Goal: Task Accomplishment & Management: Complete application form

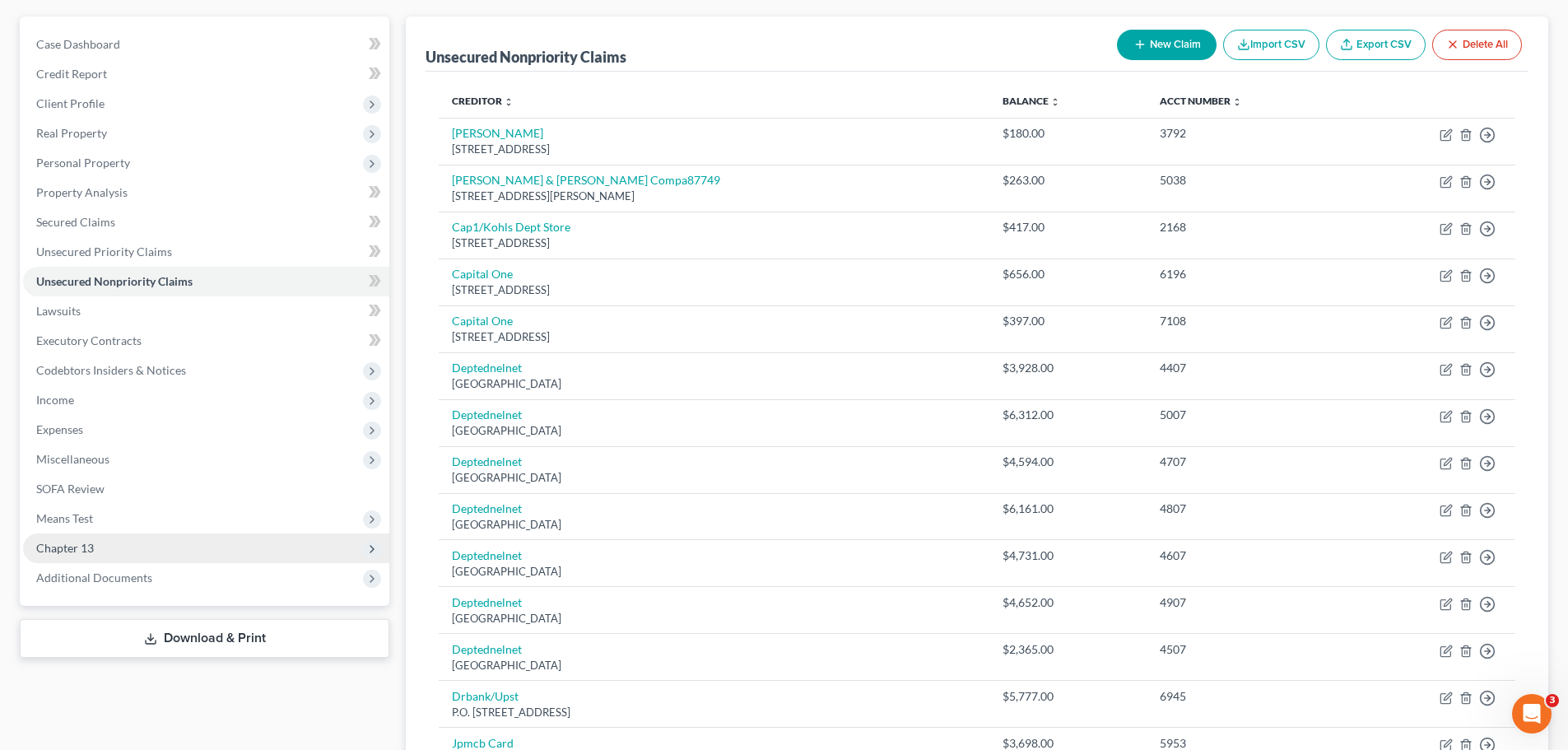
scroll to position [165, 0]
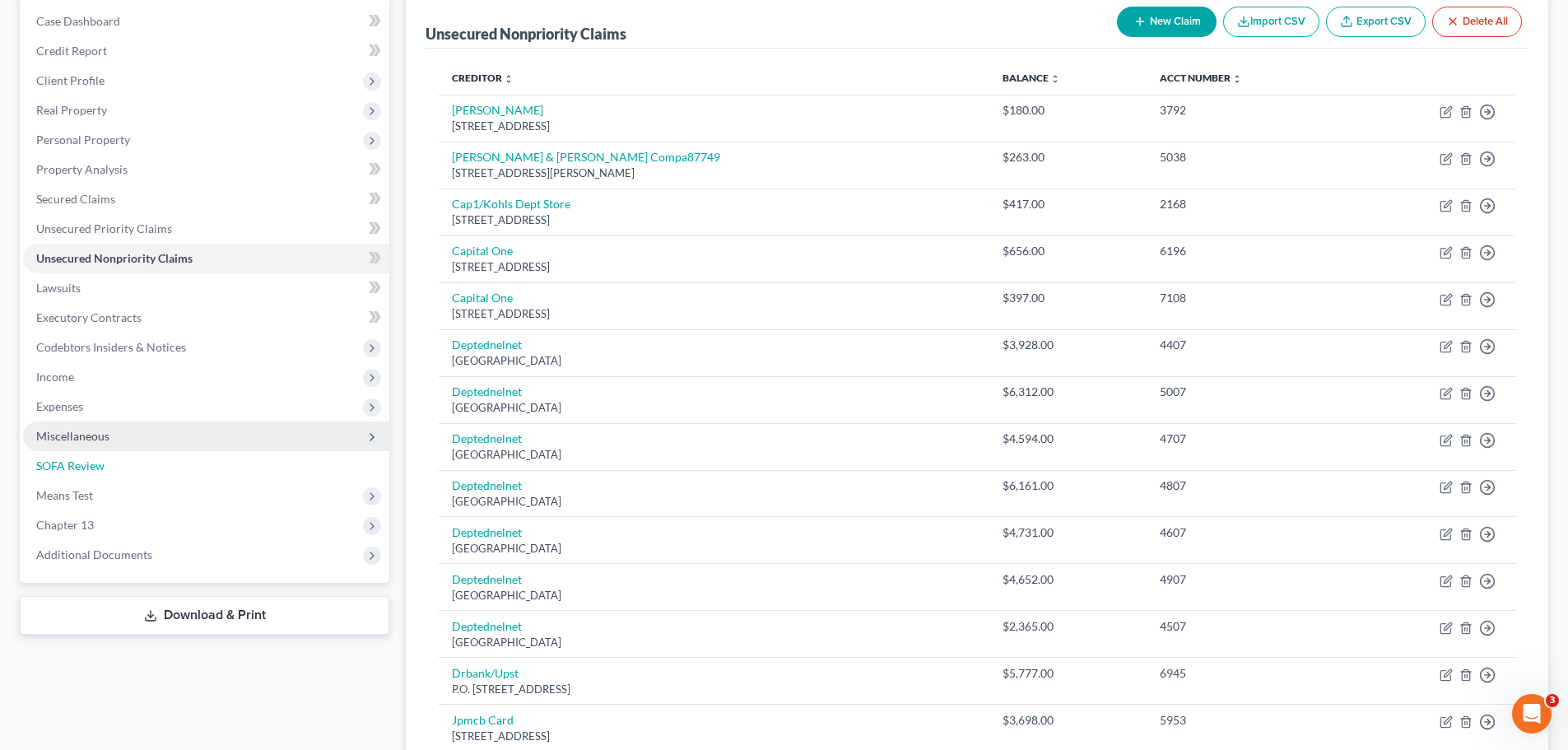
drag, startPoint x: 85, startPoint y: 472, endPoint x: 146, endPoint y: 482, distance: 61.8
click at [85, 472] on span "SOFA Review" at bounding box center [70, 464] width 68 height 14
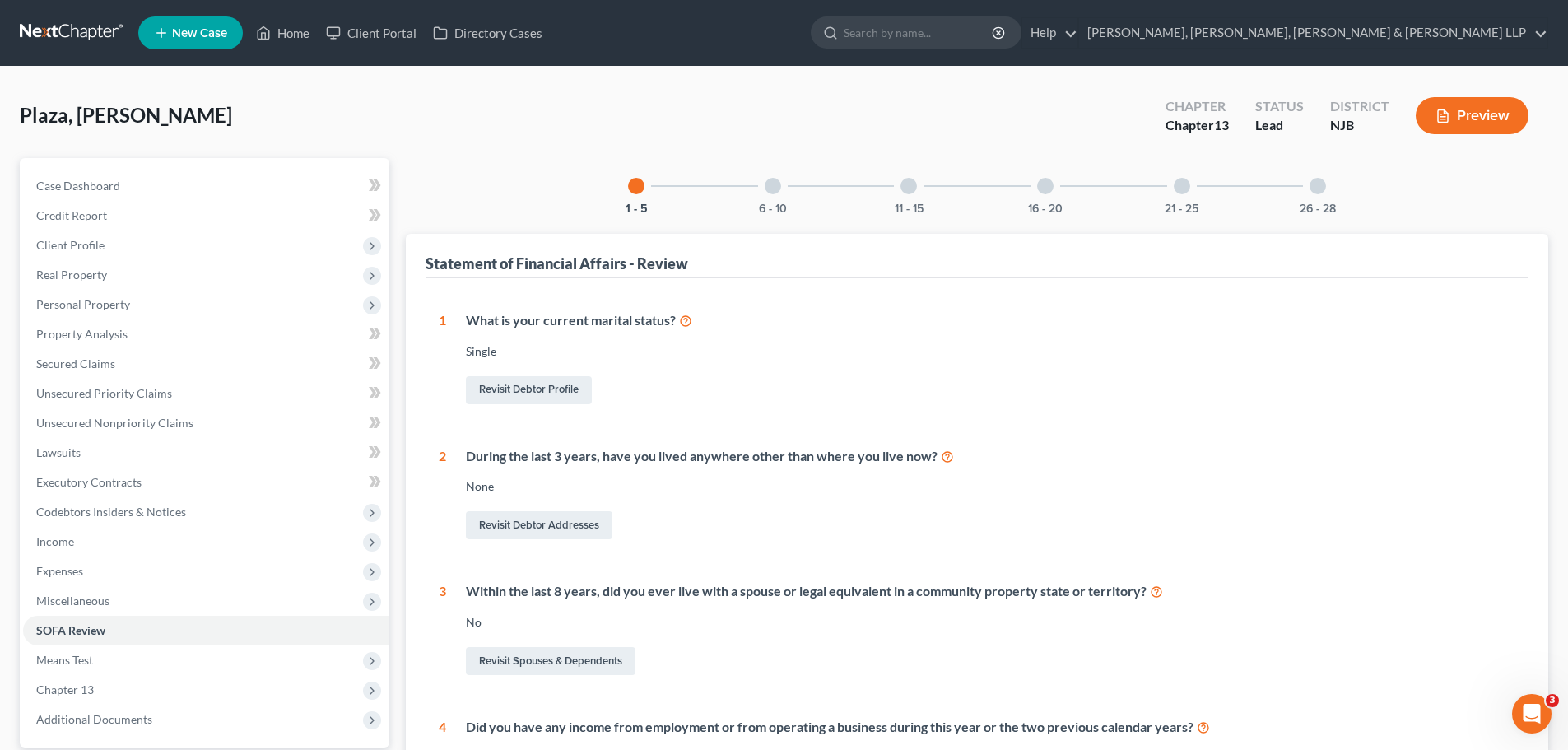
click at [767, 190] on div at bounding box center [773, 186] width 17 height 17
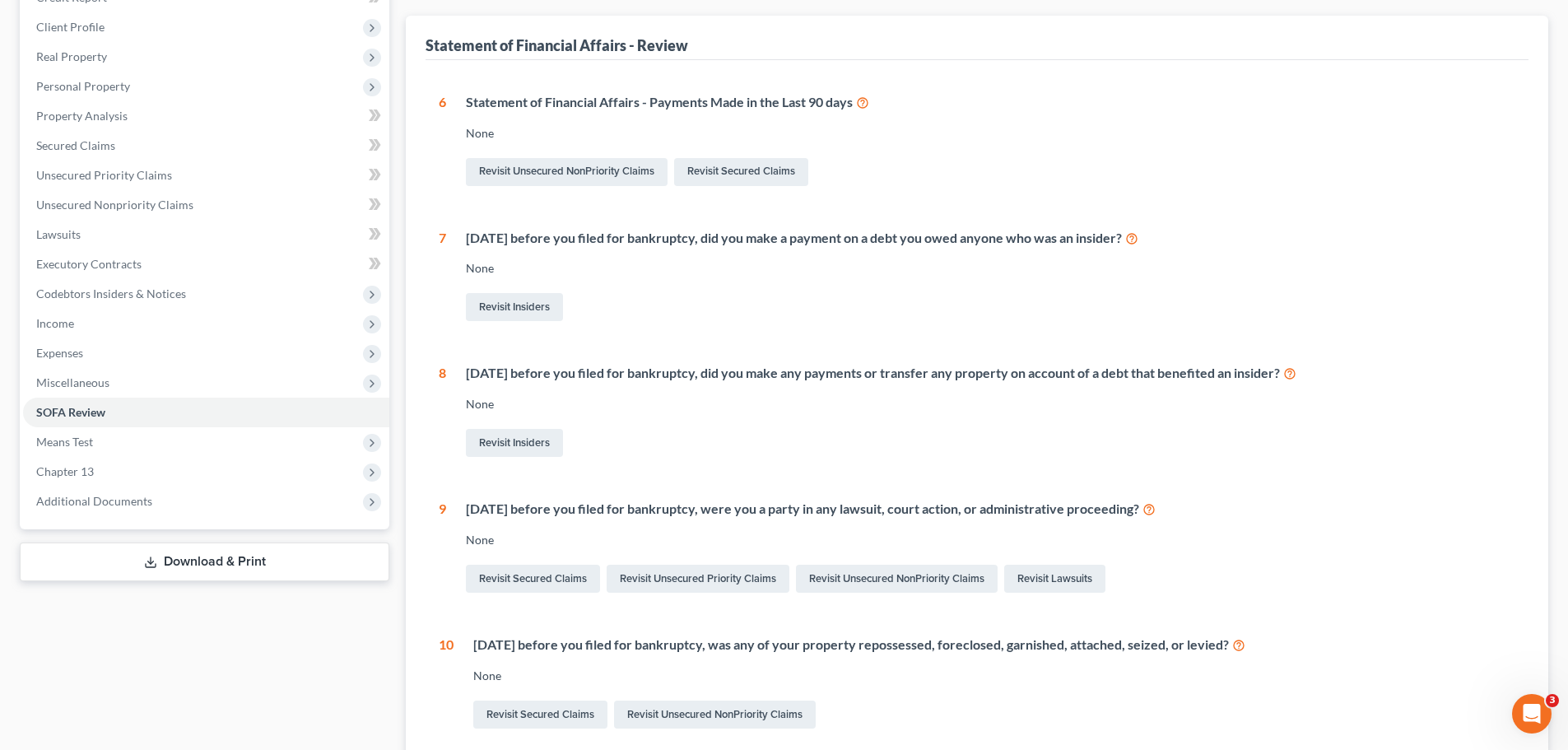
scroll to position [247, 0]
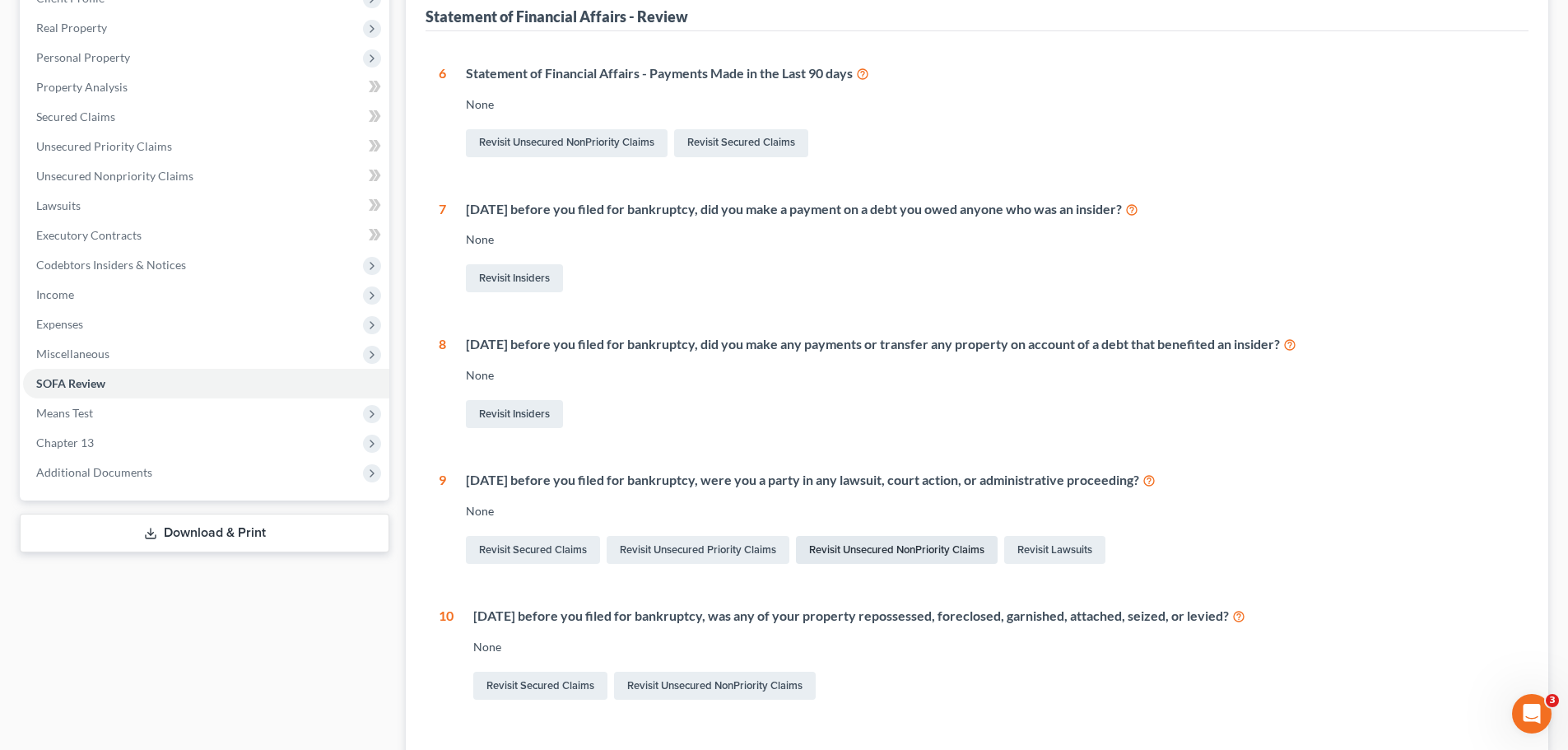
click at [889, 550] on link "Revisit Unsecured NonPriority Claims" at bounding box center [896, 550] width 201 height 28
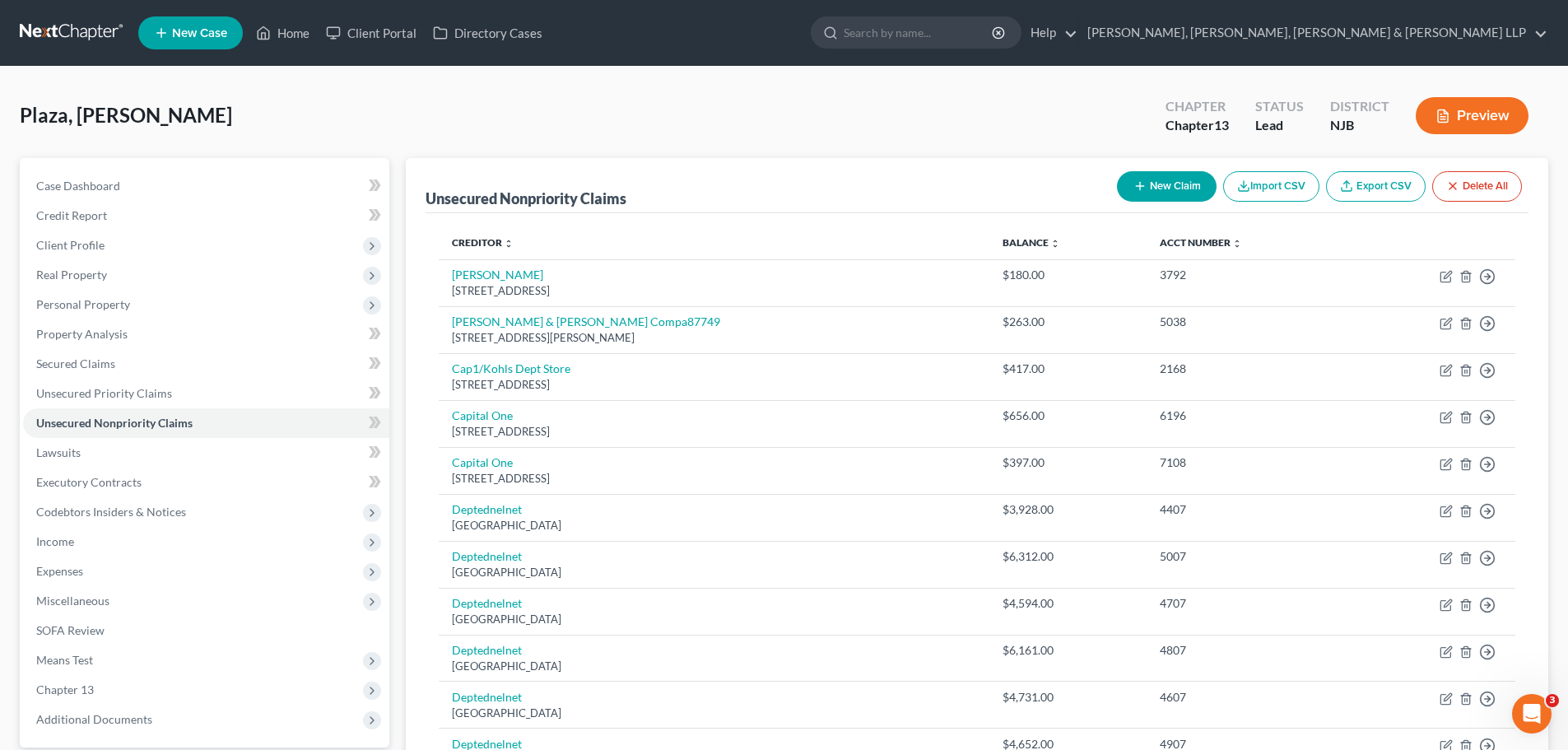
click at [1177, 194] on button "New Claim" at bounding box center [1167, 186] width 99 height 31
select select "0"
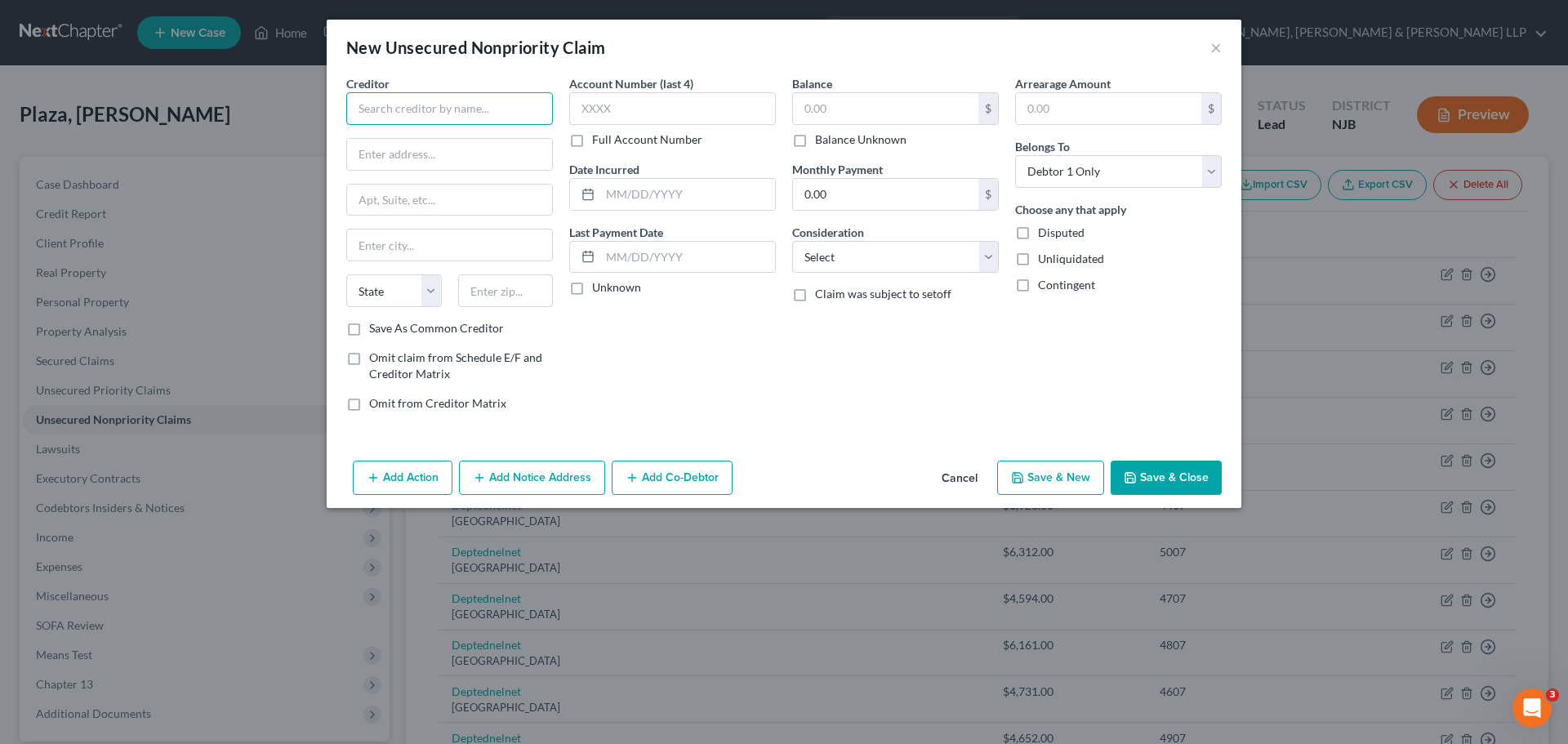
click at [494, 111] on input "text" at bounding box center [450, 108] width 206 height 33
type input "First Atlantic Federal Credit Union"
click at [499, 159] on input "text" at bounding box center [449, 153] width 205 height 31
type input "[STREET_ADDRESS]"
click at [474, 241] on input "text" at bounding box center [449, 244] width 205 height 31
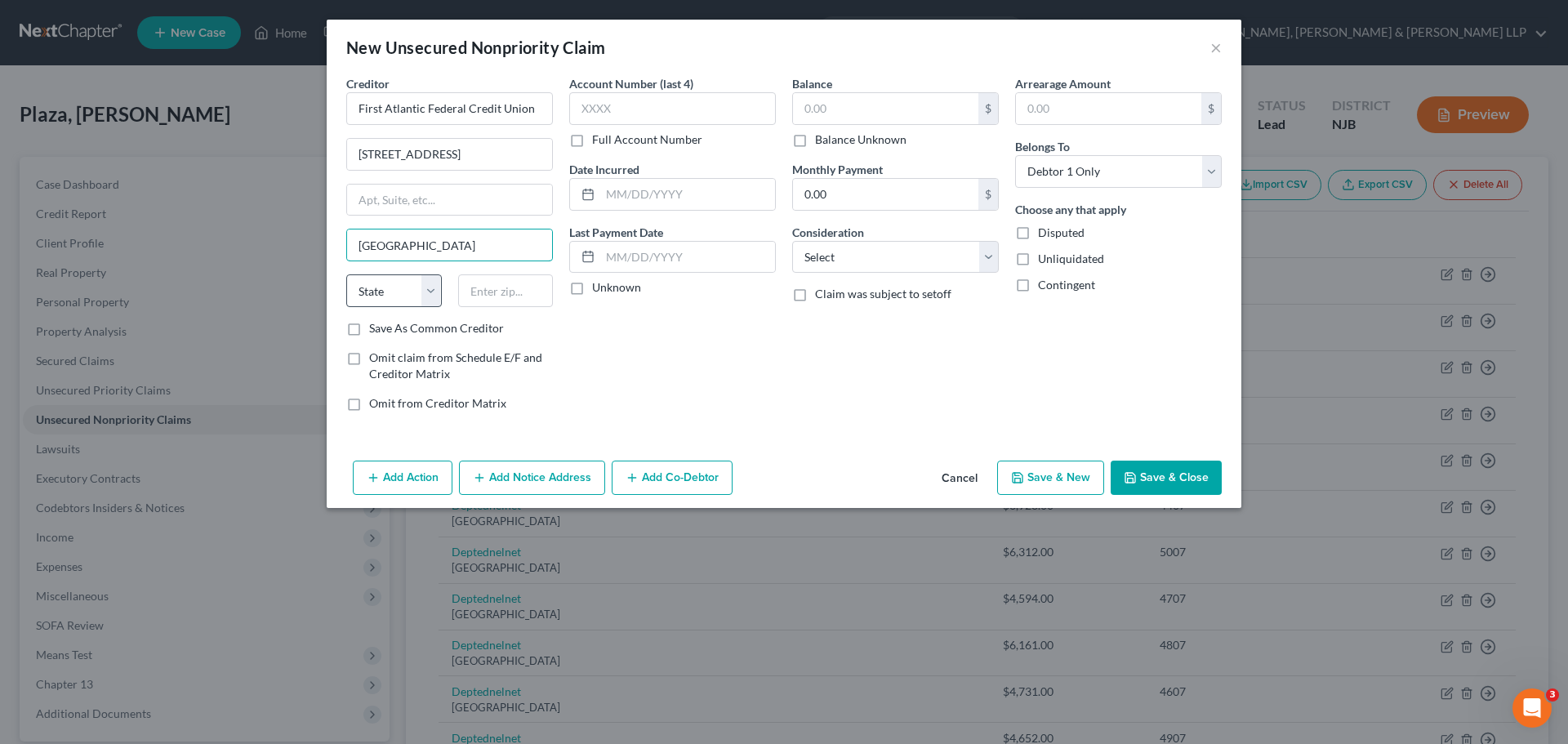
type input "[GEOGRAPHIC_DATA]"
drag, startPoint x: 439, startPoint y: 295, endPoint x: 419, endPoint y: 307, distance: 23.3
click at [439, 295] on select "State [US_STATE] AK AR AZ CA CO CT DE DC [GEOGRAPHIC_DATA] [GEOGRAPHIC_DATA] GU…" at bounding box center [394, 290] width 96 height 33
select select "33"
click at [347, 274] on select "State [US_STATE] AK AR AZ CA CO CT DE DC [GEOGRAPHIC_DATA] [GEOGRAPHIC_DATA] GU…" at bounding box center [394, 290] width 96 height 33
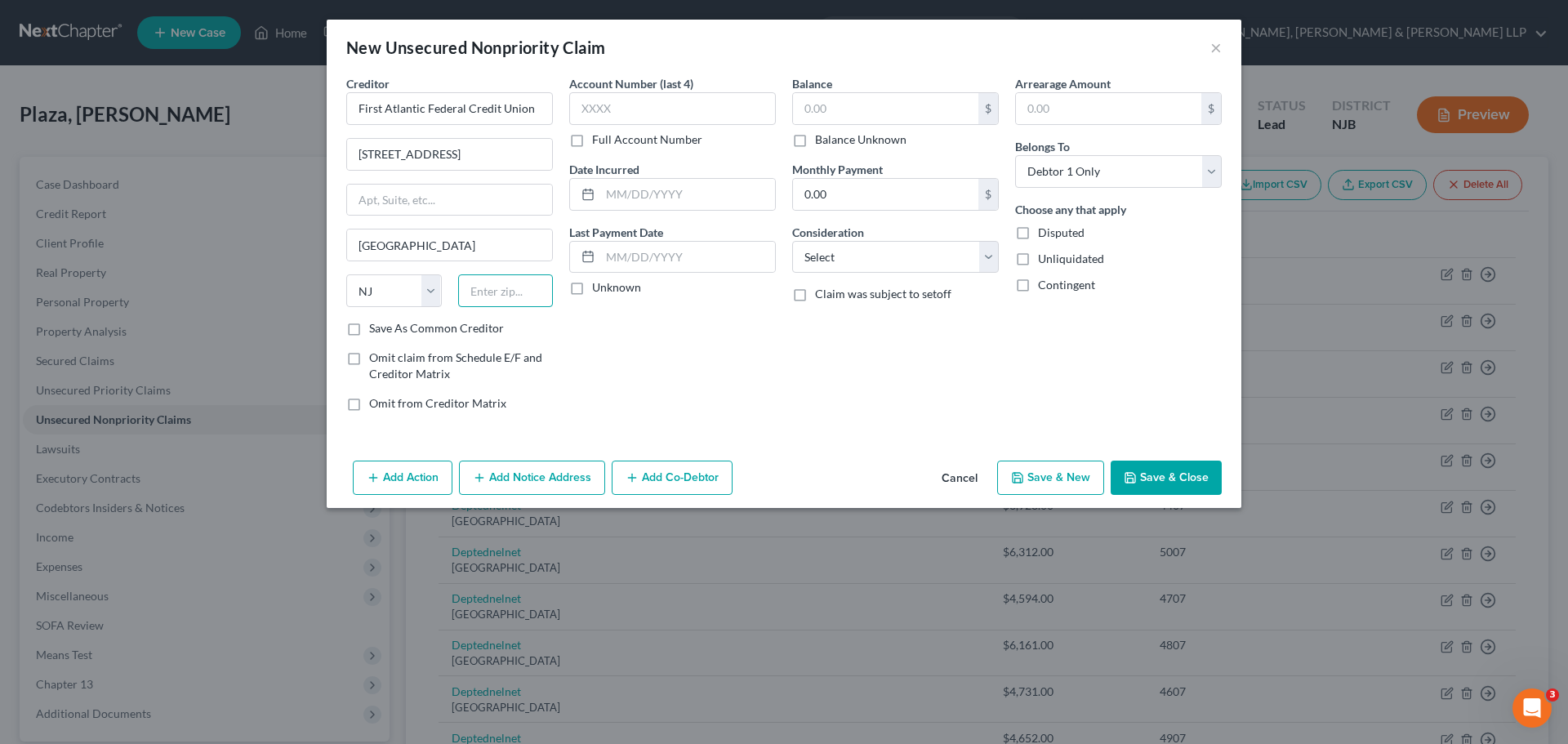
click at [520, 298] on input "text" at bounding box center [506, 290] width 96 height 33
type input "07724"
drag, startPoint x: 904, startPoint y: 111, endPoint x: 885, endPoint y: 119, distance: 20.6
click at [904, 111] on input "text" at bounding box center [885, 108] width 185 height 31
drag, startPoint x: 858, startPoint y: 106, endPoint x: 873, endPoint y: 118, distance: 19.2
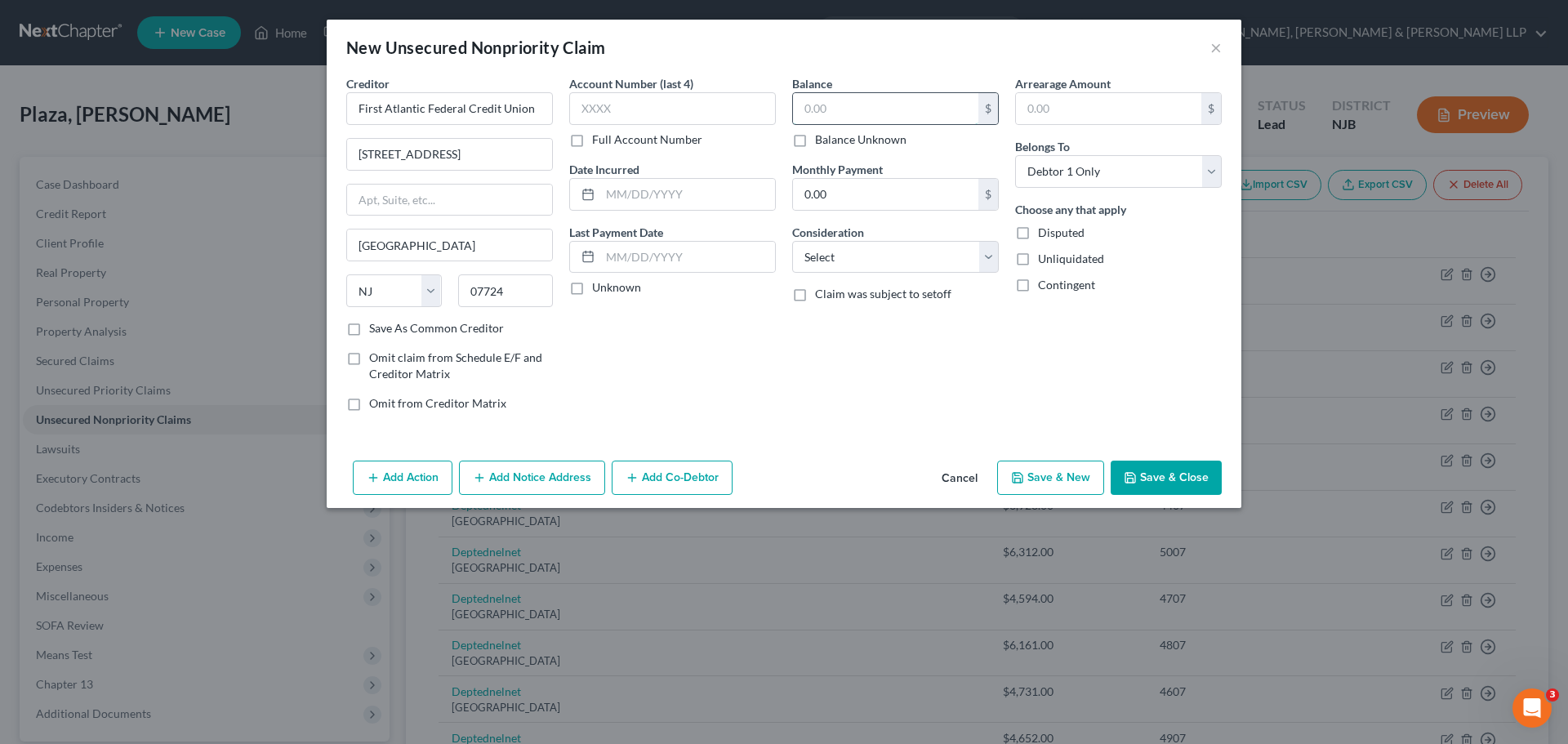
click at [858, 106] on input "text" at bounding box center [885, 108] width 185 height 31
type input "39,797.25"
click at [989, 265] on select "Select Cable / Satellite Services Collection Agency Credit Card Debt Debt Couns…" at bounding box center [895, 256] width 206 height 33
select select "8"
click at [792, 241] on select "Select Cable / Satellite Services Collection Agency Credit Card Debt Debt Couns…" at bounding box center [895, 256] width 206 height 33
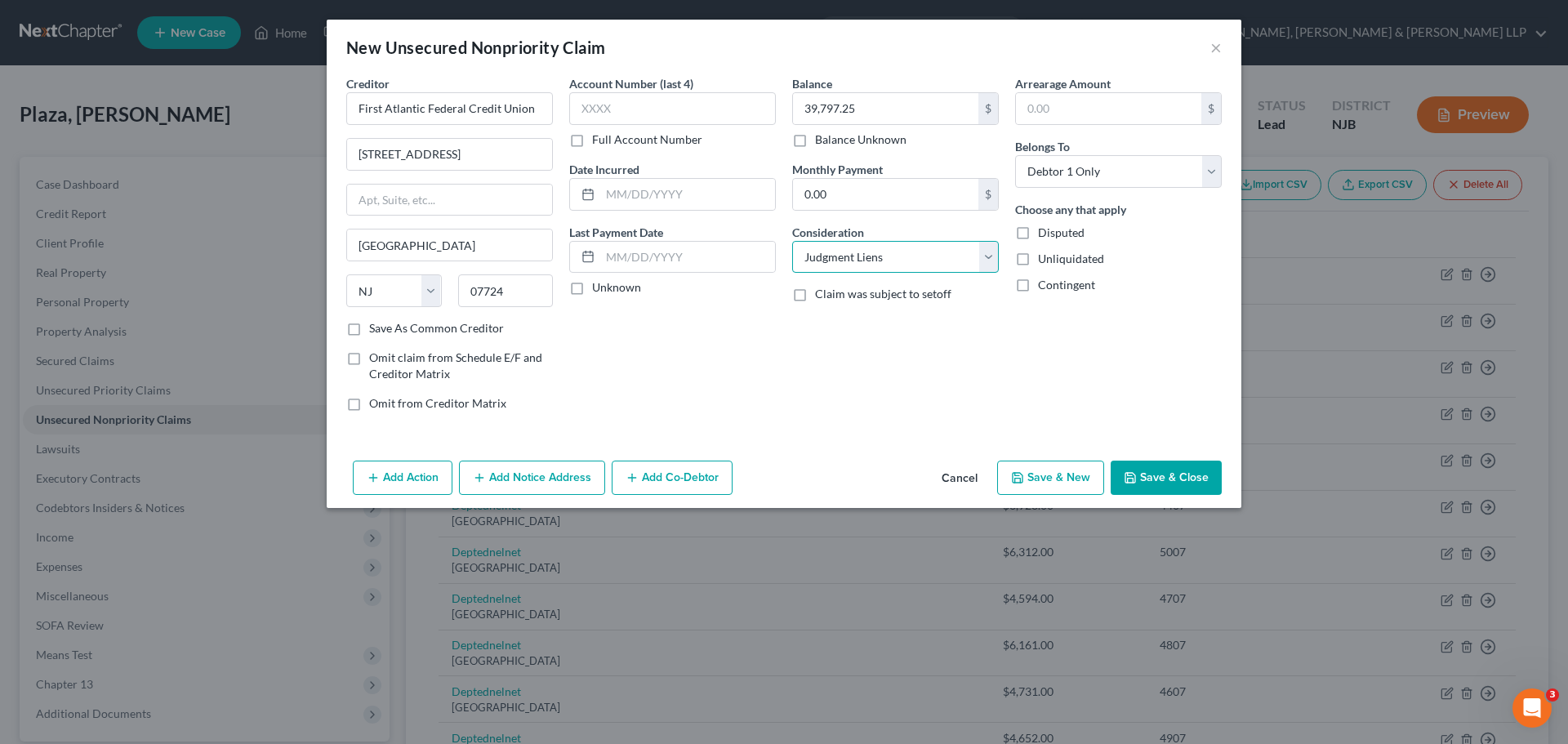
click at [896, 256] on select "Select Cable / Satellite Services Collection Agency Credit Card Debt Debt Couns…" at bounding box center [895, 256] width 206 height 33
click at [792, 241] on select "Select Cable / Satellite Services Collection Agency Credit Card Debt Debt Couns…" at bounding box center [895, 256] width 206 height 33
drag, startPoint x: 987, startPoint y: 259, endPoint x: 982, endPoint y: 272, distance: 13.9
click at [987, 259] on select "Select Cable / Satellite Services Collection Agency Credit Card Debt Debt Couns…" at bounding box center [895, 256] width 206 height 33
click at [1119, 364] on div "Arrearage Amount $ Belongs To * Select Debtor 1 Only Debtor 2 Only Debtor 1 And…" at bounding box center [1119, 250] width 223 height 349
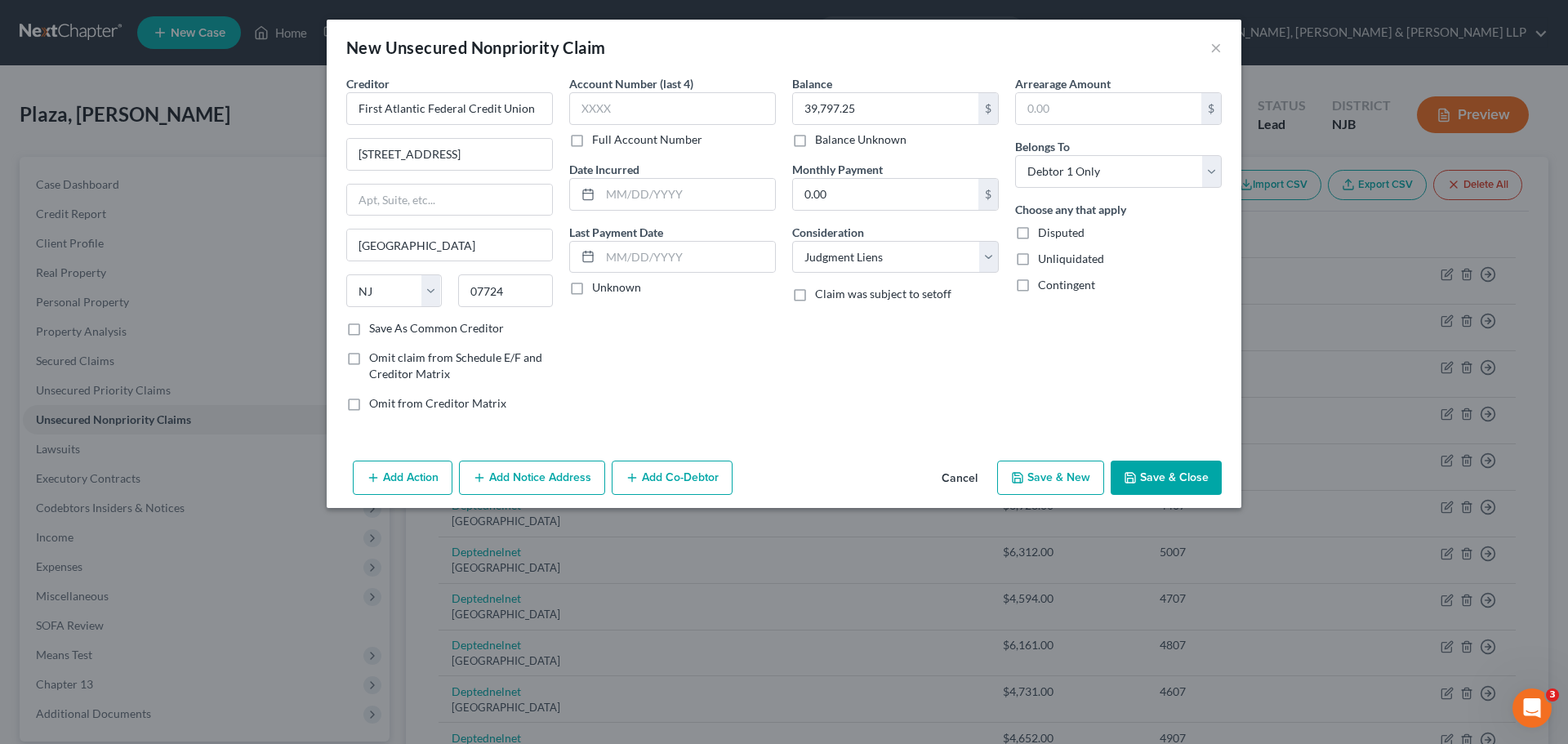
click at [1188, 482] on button "Save & Close" at bounding box center [1166, 477] width 112 height 34
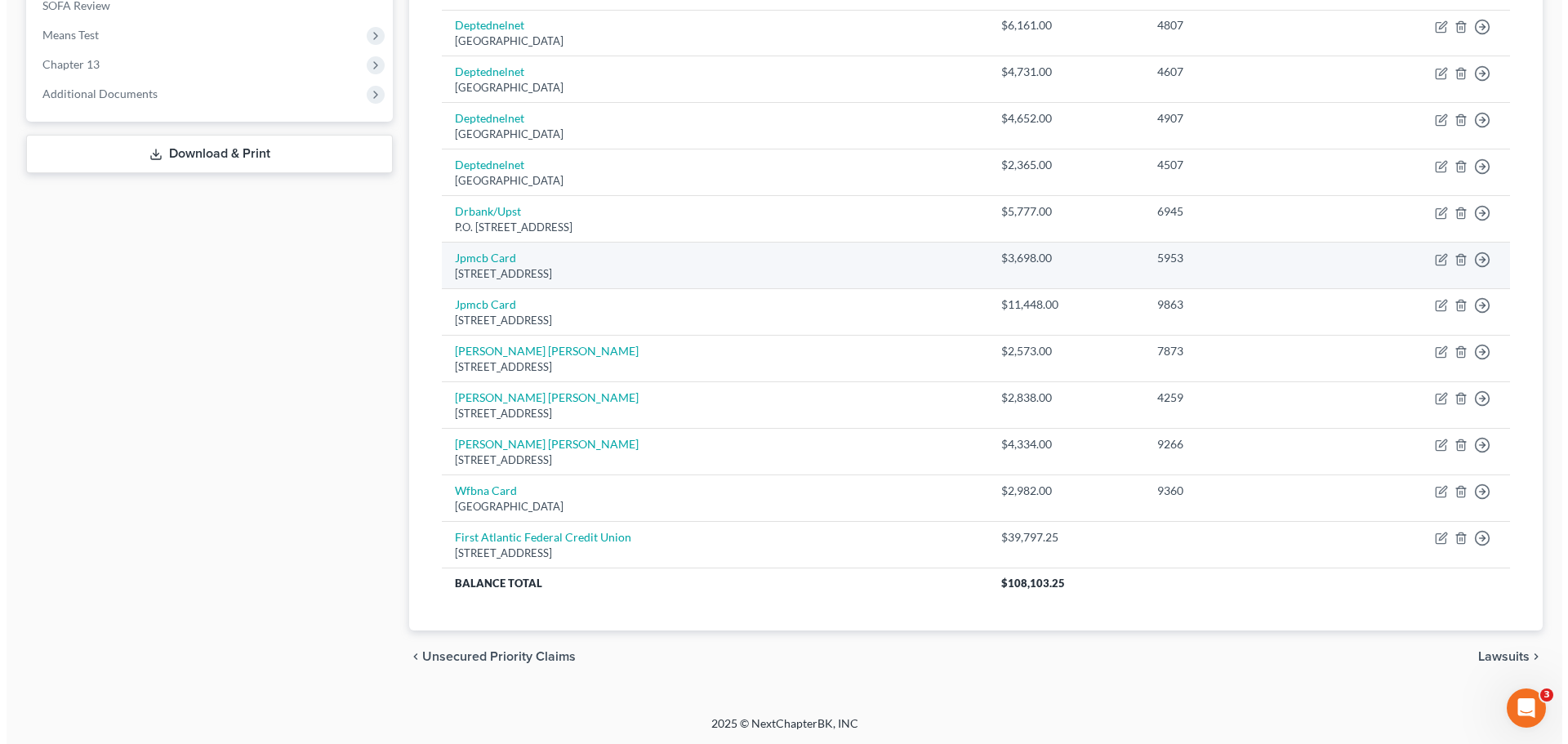
scroll to position [620, 0]
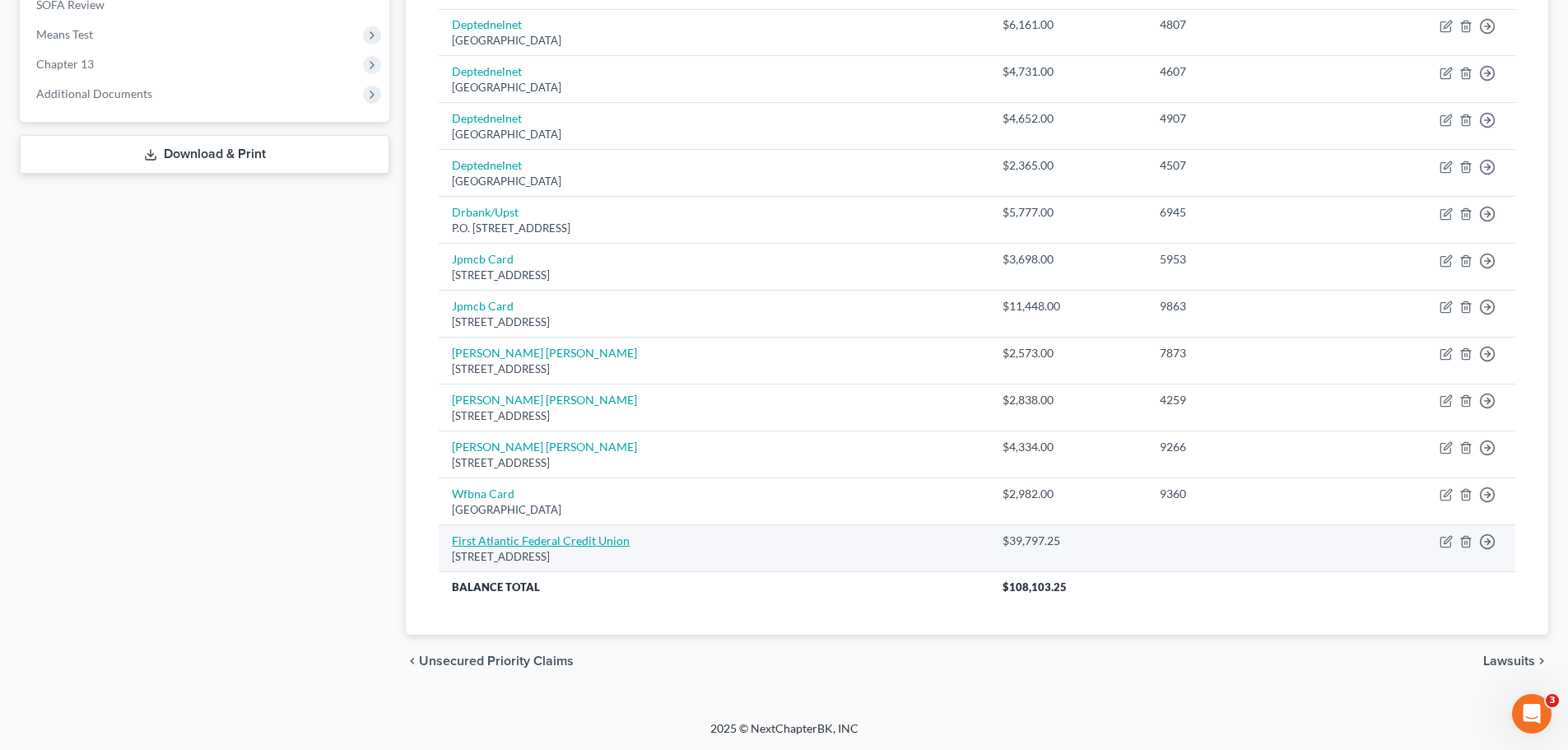
click at [530, 543] on link "First Atlantic Federal Credit Union" at bounding box center [540, 539] width 178 height 14
select select "33"
select select "8"
select select "0"
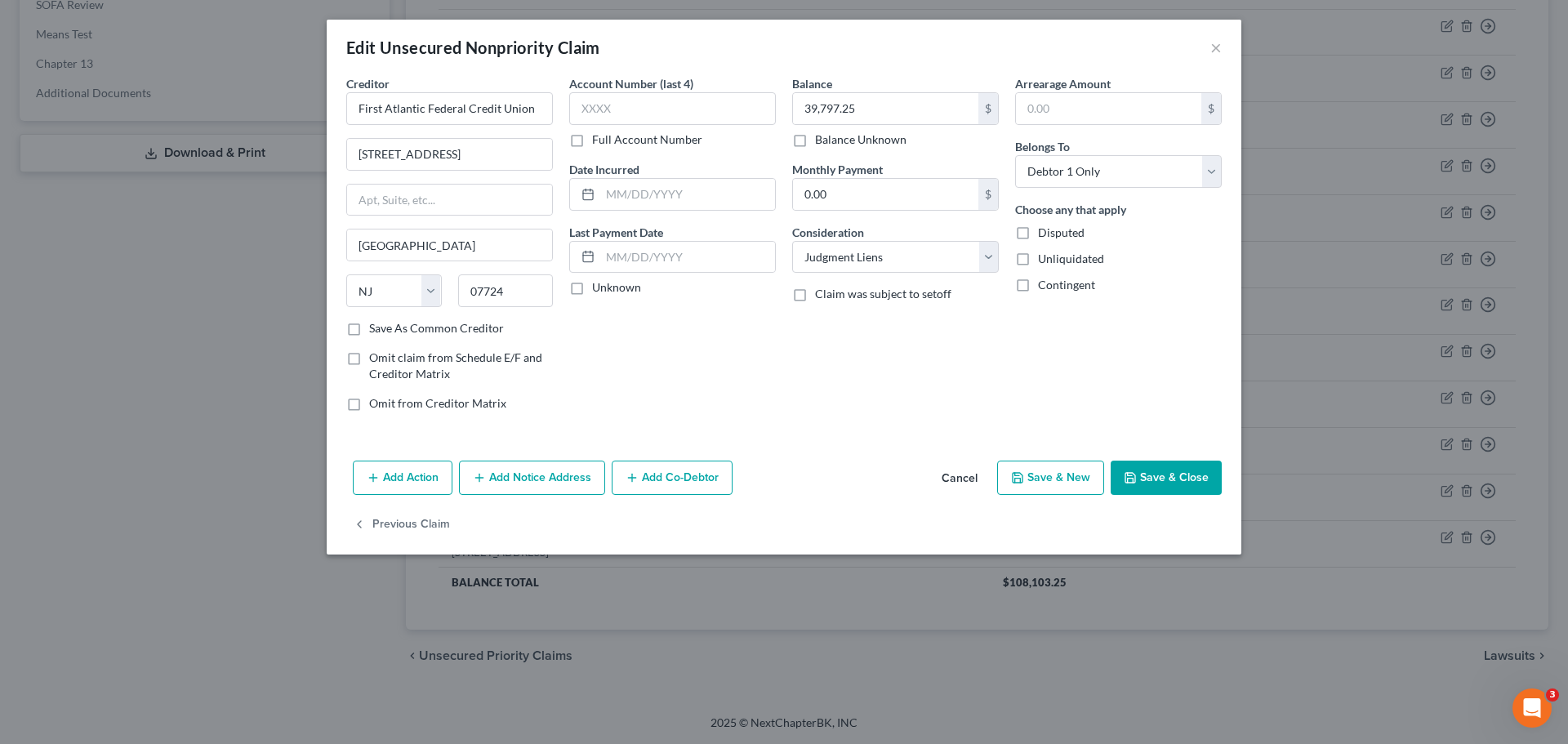
click at [535, 482] on button "Add Notice Address" at bounding box center [532, 477] width 146 height 34
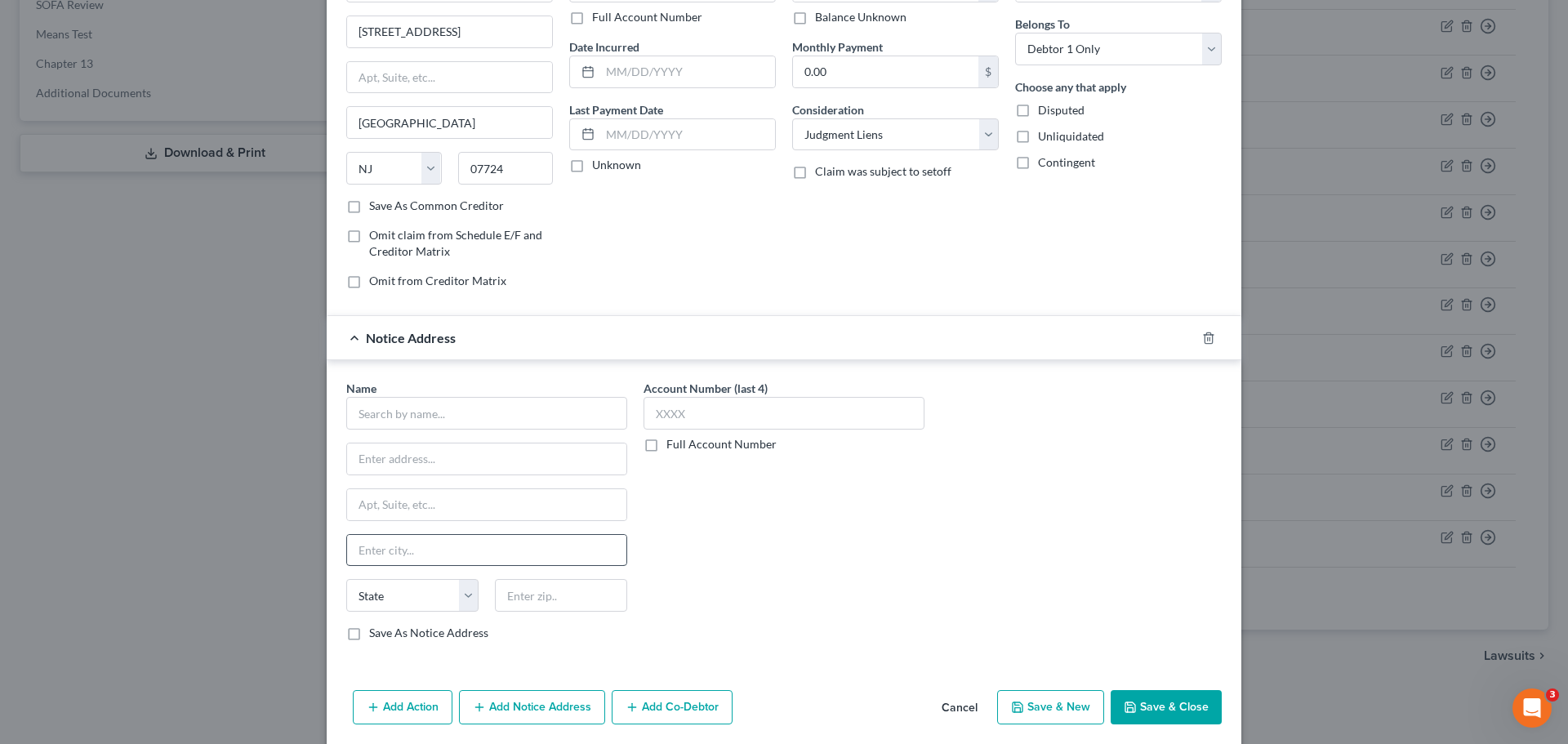
scroll to position [163, 0]
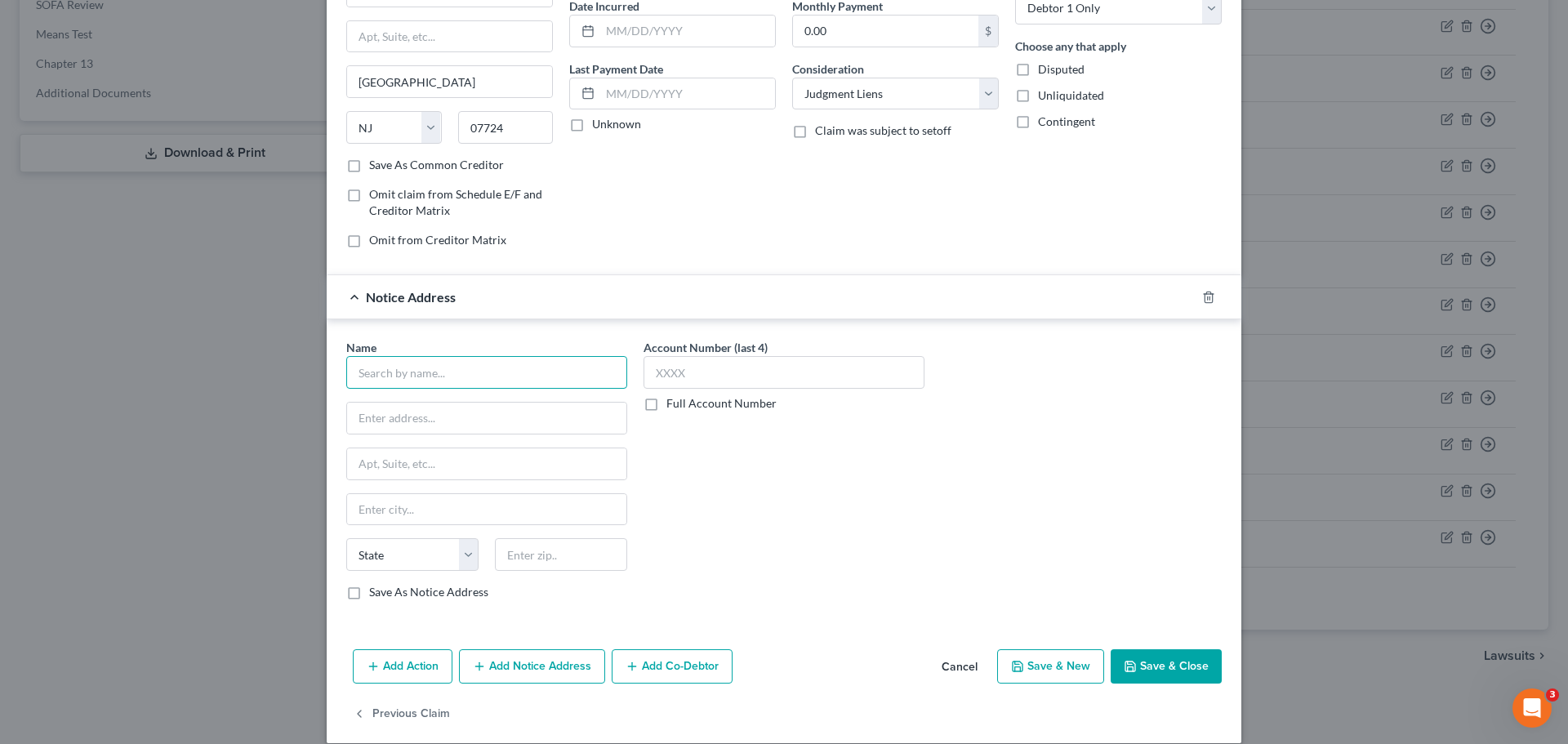
click at [496, 378] on input "text" at bounding box center [487, 372] width 281 height 33
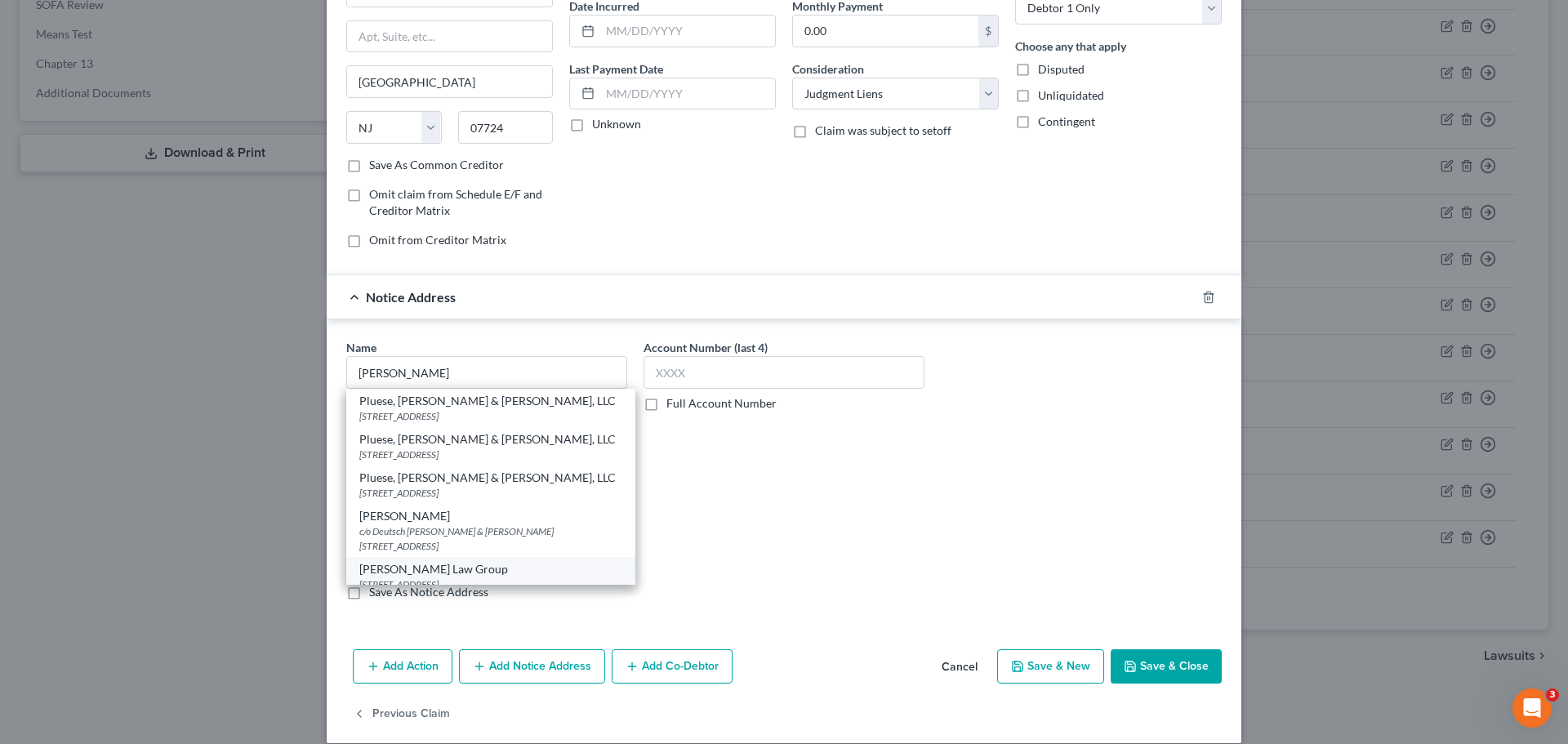
click at [471, 570] on div "[PERSON_NAME] Law Group" at bounding box center [491, 569] width 263 height 17
type input "[PERSON_NAME] Law Group"
type input "[STREET_ADDRESS]"
type input "Suite 300"
type input "[GEOGRAPHIC_DATA]"
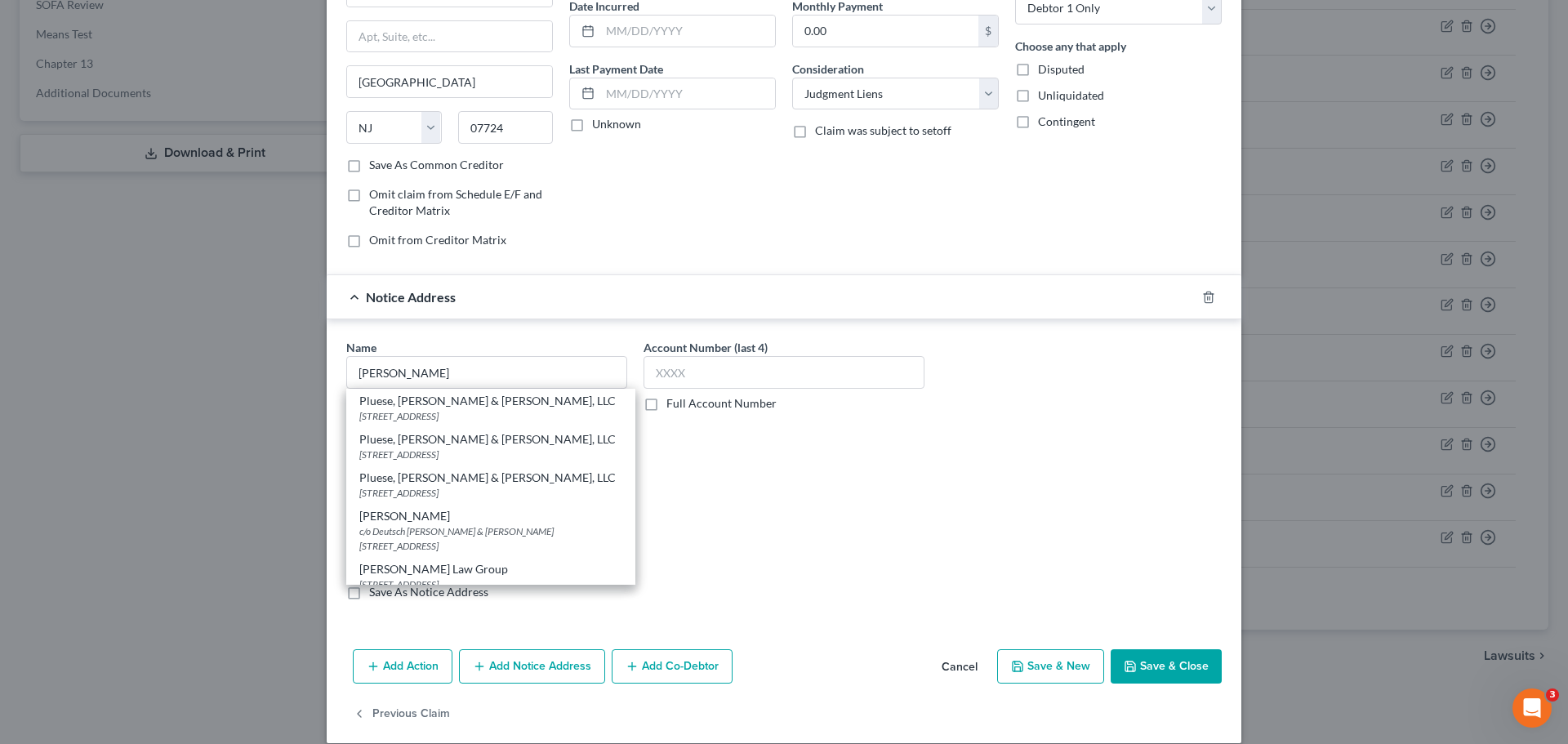
select select "33"
type input "08034"
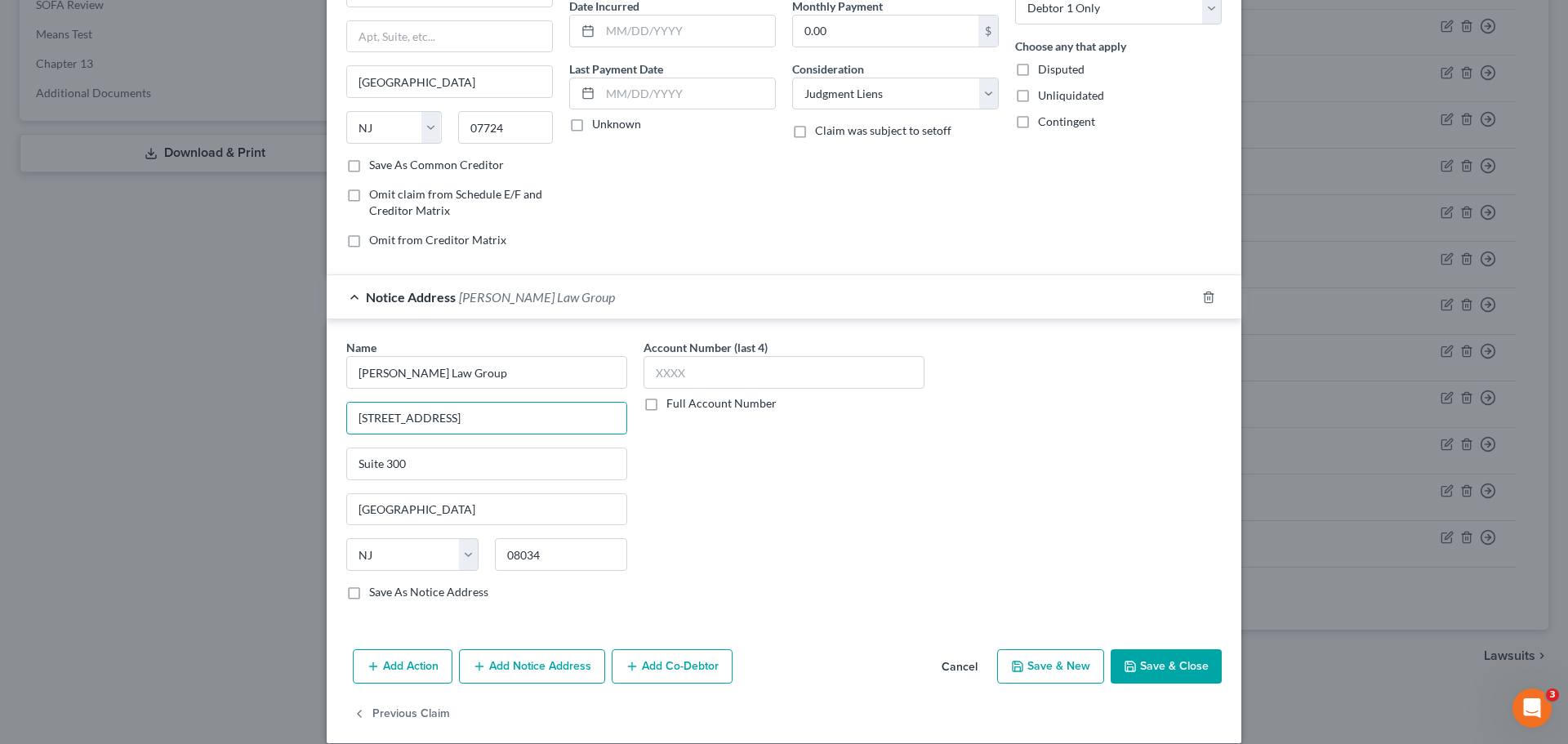
drag, startPoint x: 513, startPoint y: 418, endPoint x: 303, endPoint y: 426, distance: 210.2
click at [303, 426] on div "Edit Unsecured Nonpriority Claim × Creditor * First Atlantic Federal Credit Uni…" at bounding box center [784, 372] width 1568 height 744
type input "[STREET_ADDRESS]"
click at [556, 464] on input "Suite 300" at bounding box center [486, 463] width 280 height 31
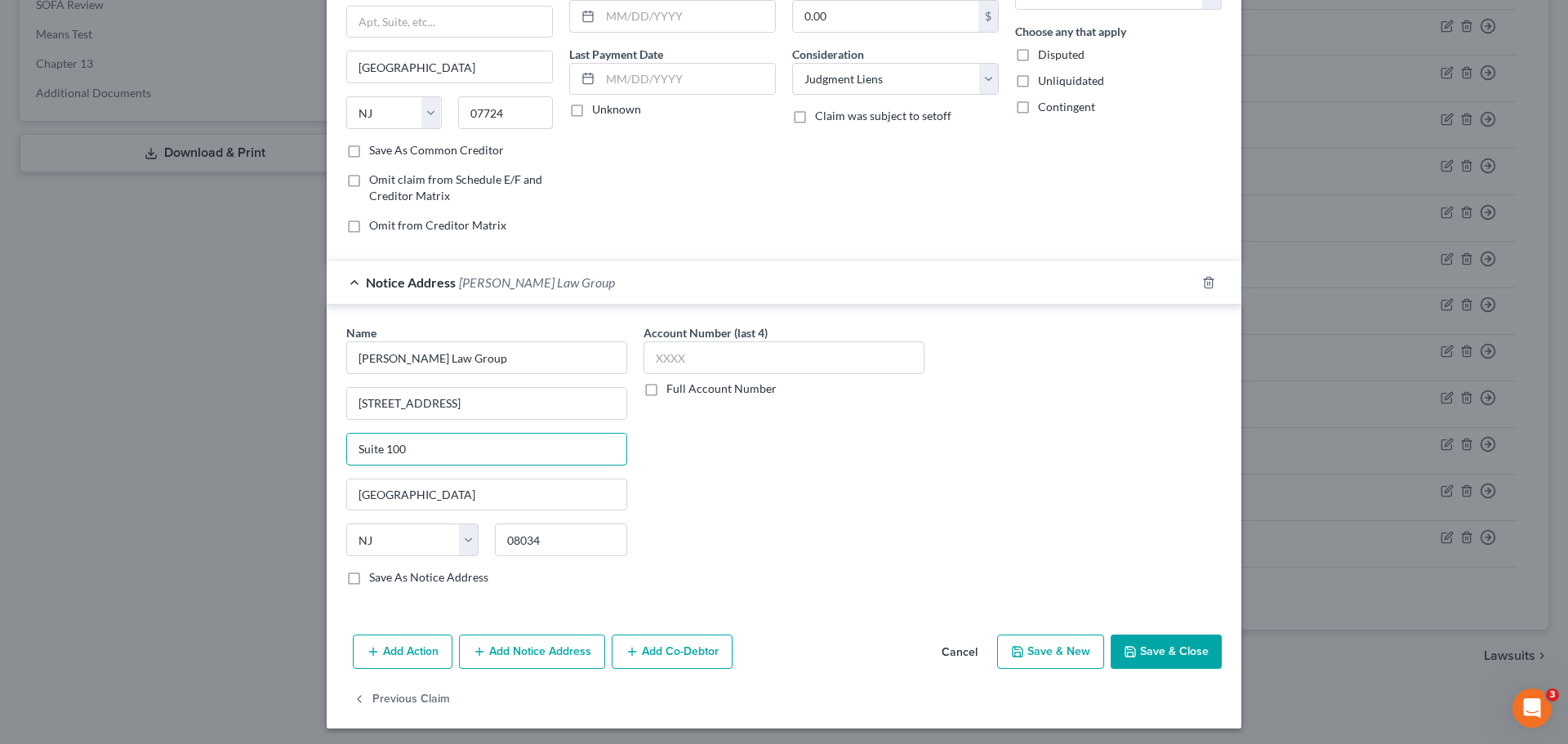
scroll to position [182, 0]
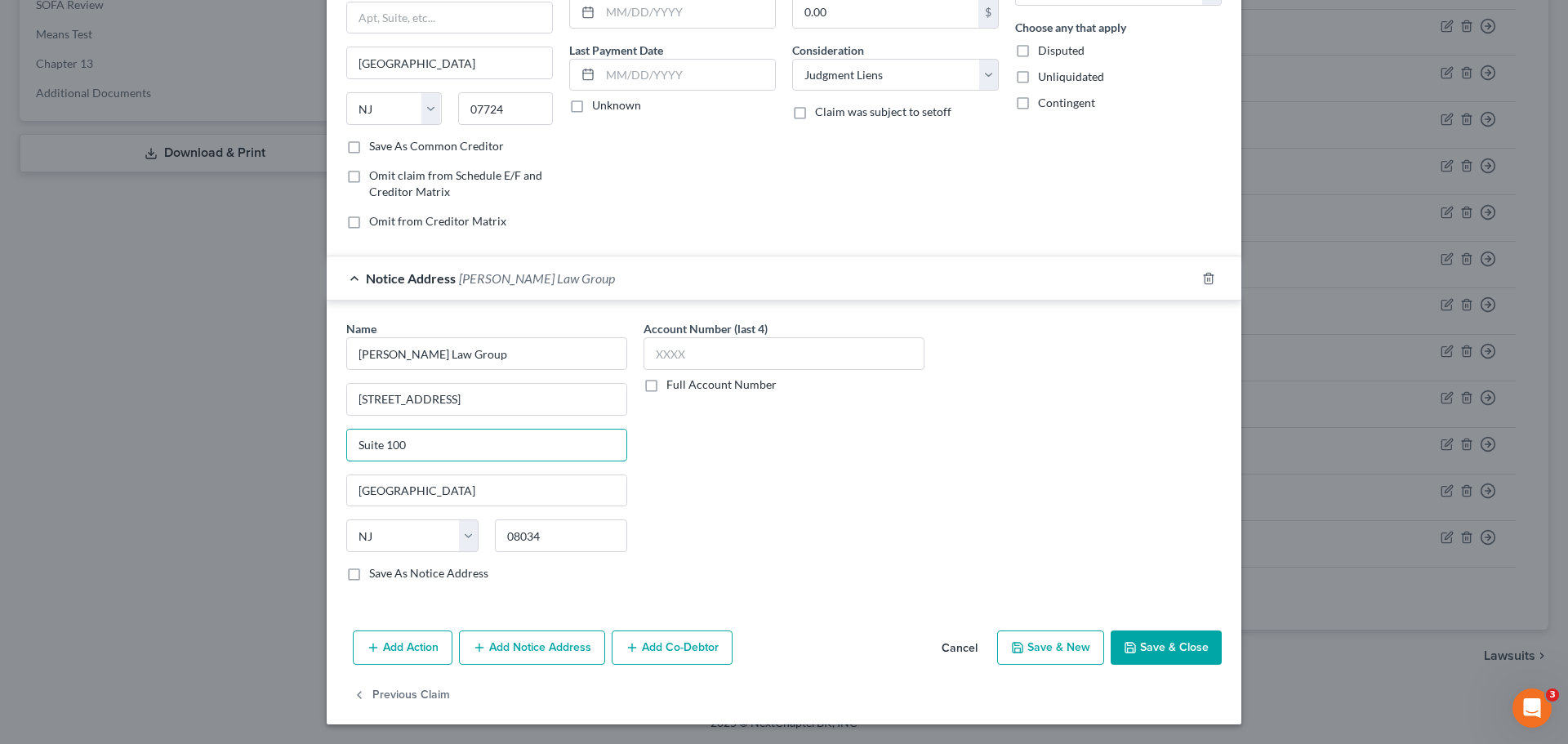
type input "Suite 100"
click at [1161, 649] on button "Save & Close" at bounding box center [1166, 646] width 112 height 34
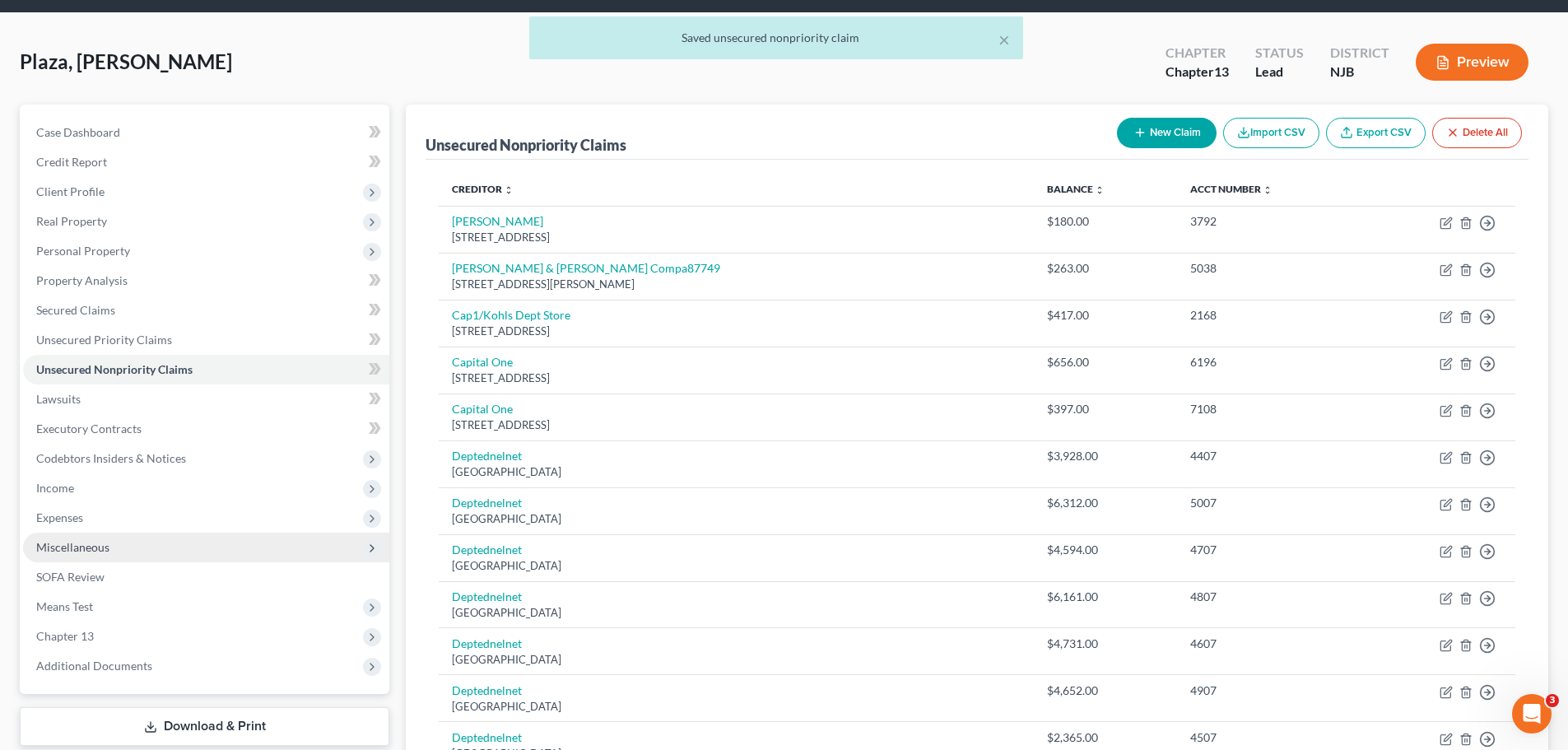
scroll to position [82, 0]
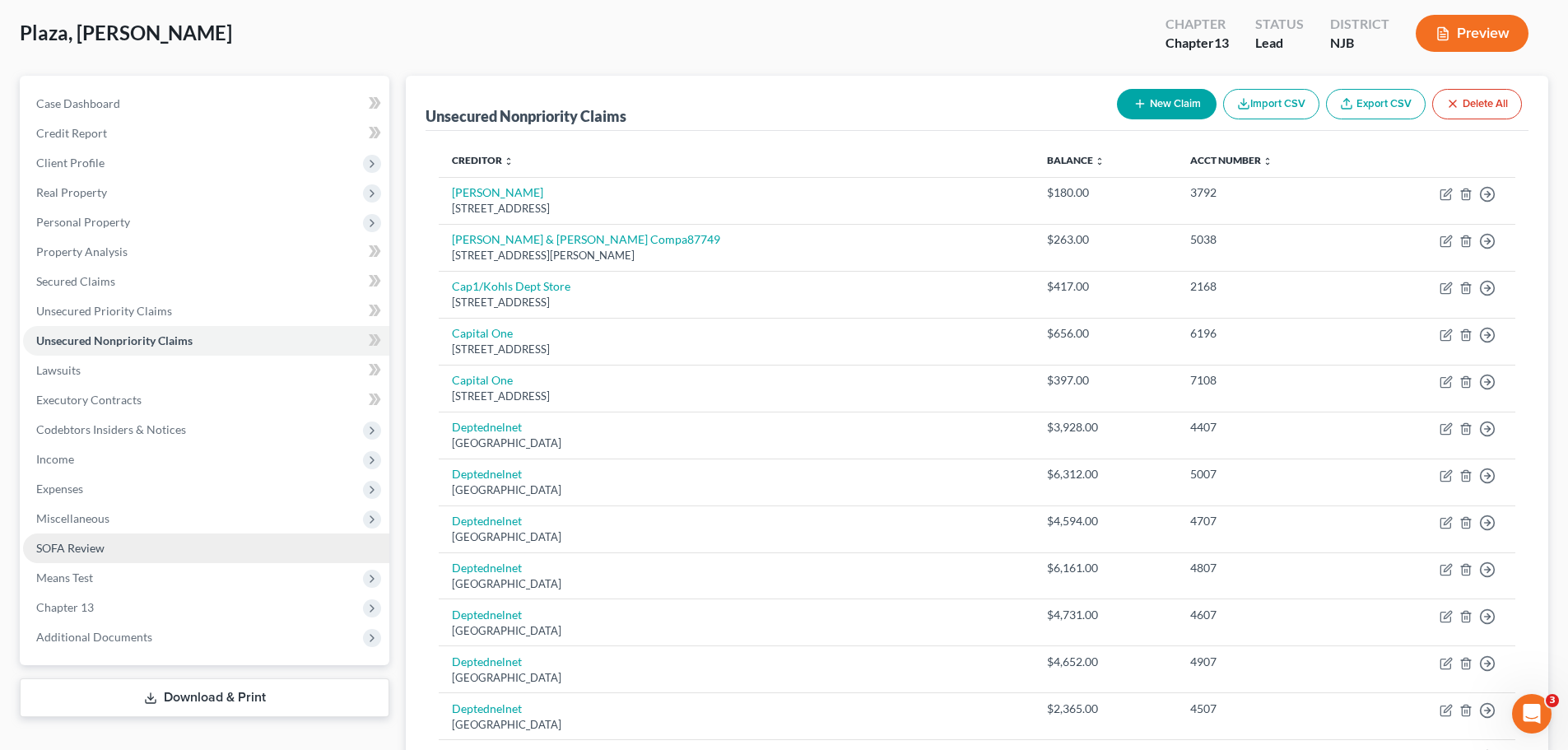
click at [98, 546] on span "SOFA Review" at bounding box center [70, 547] width 68 height 14
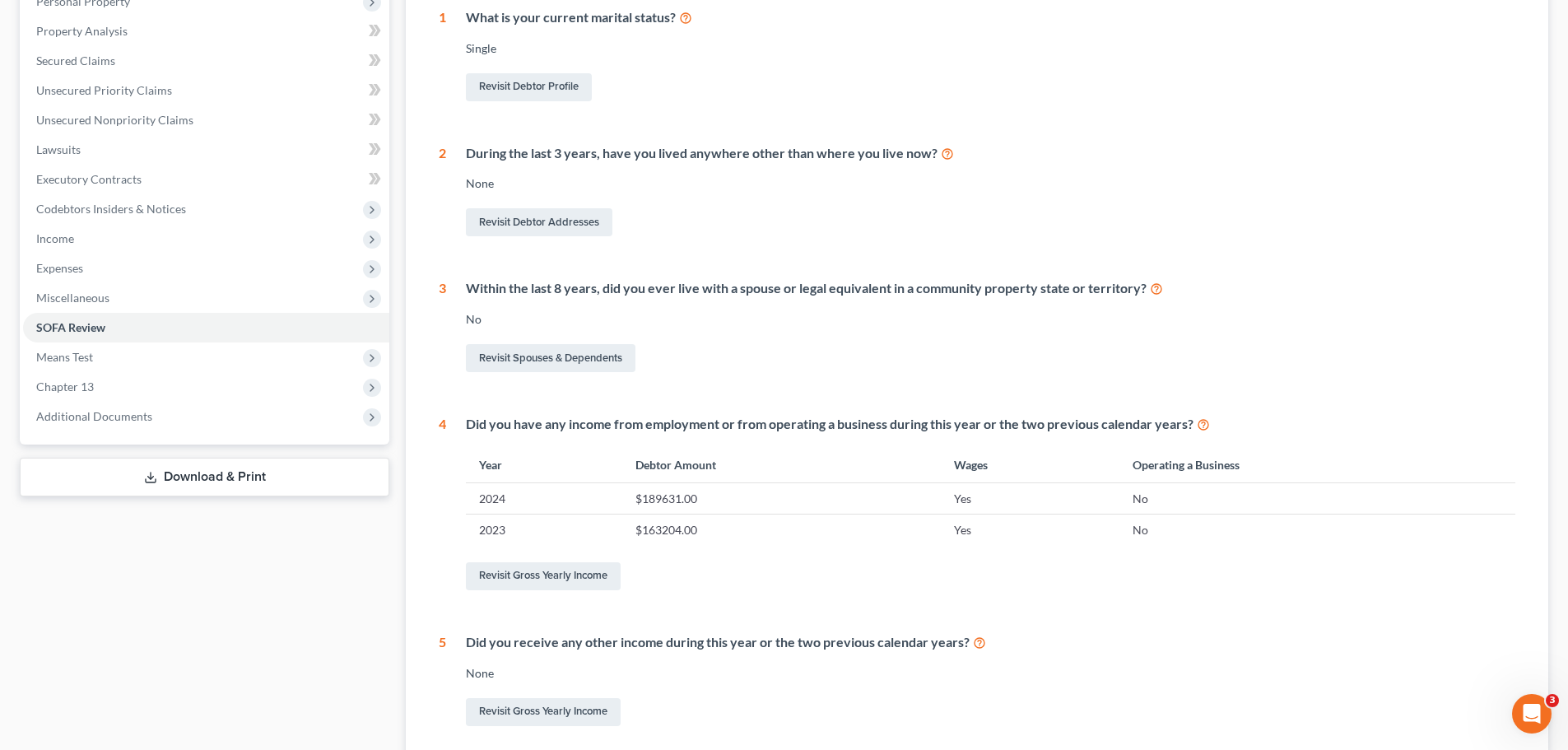
scroll to position [457, 0]
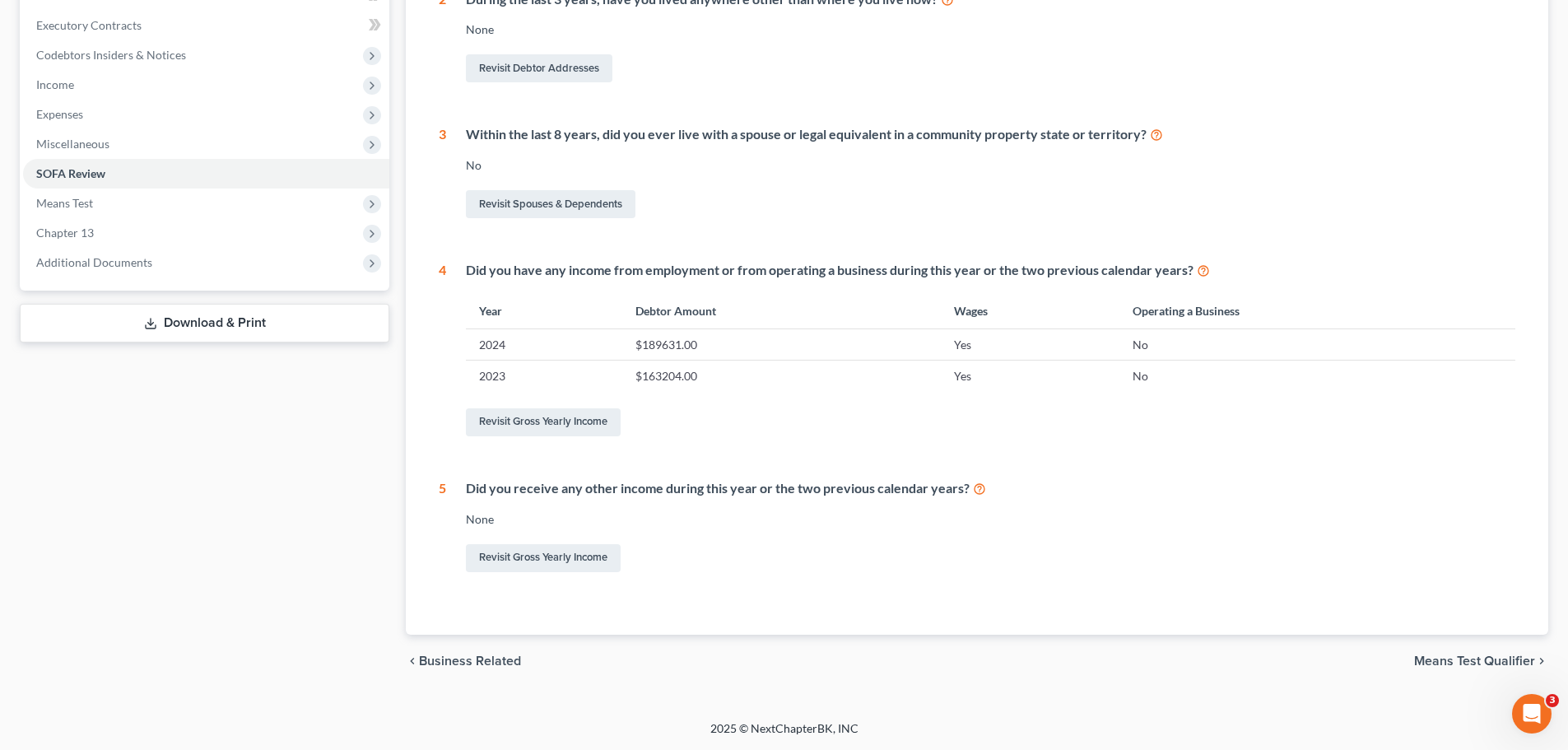
click at [1456, 660] on span "Means Test Qualifier" at bounding box center [1474, 661] width 121 height 13
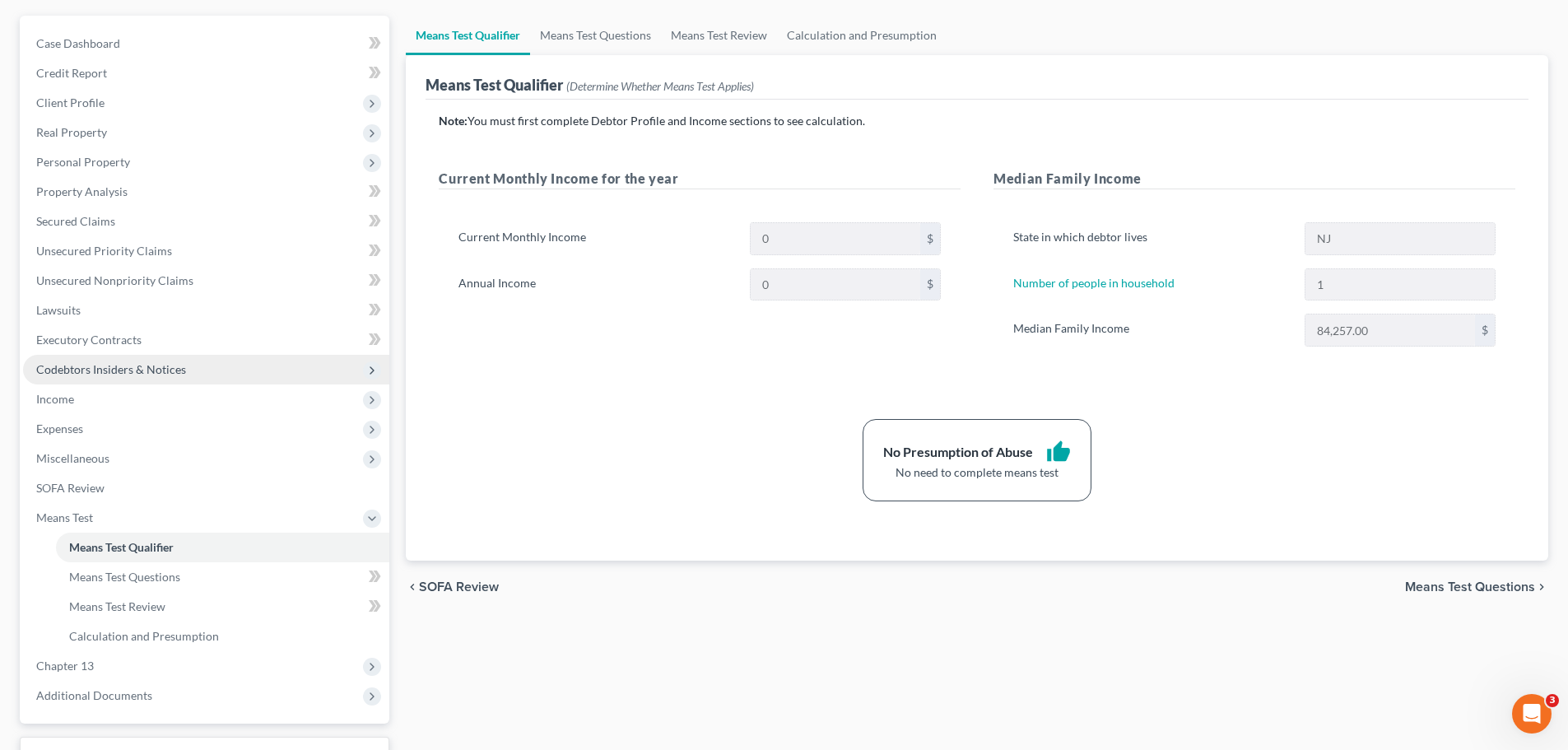
scroll to position [230, 0]
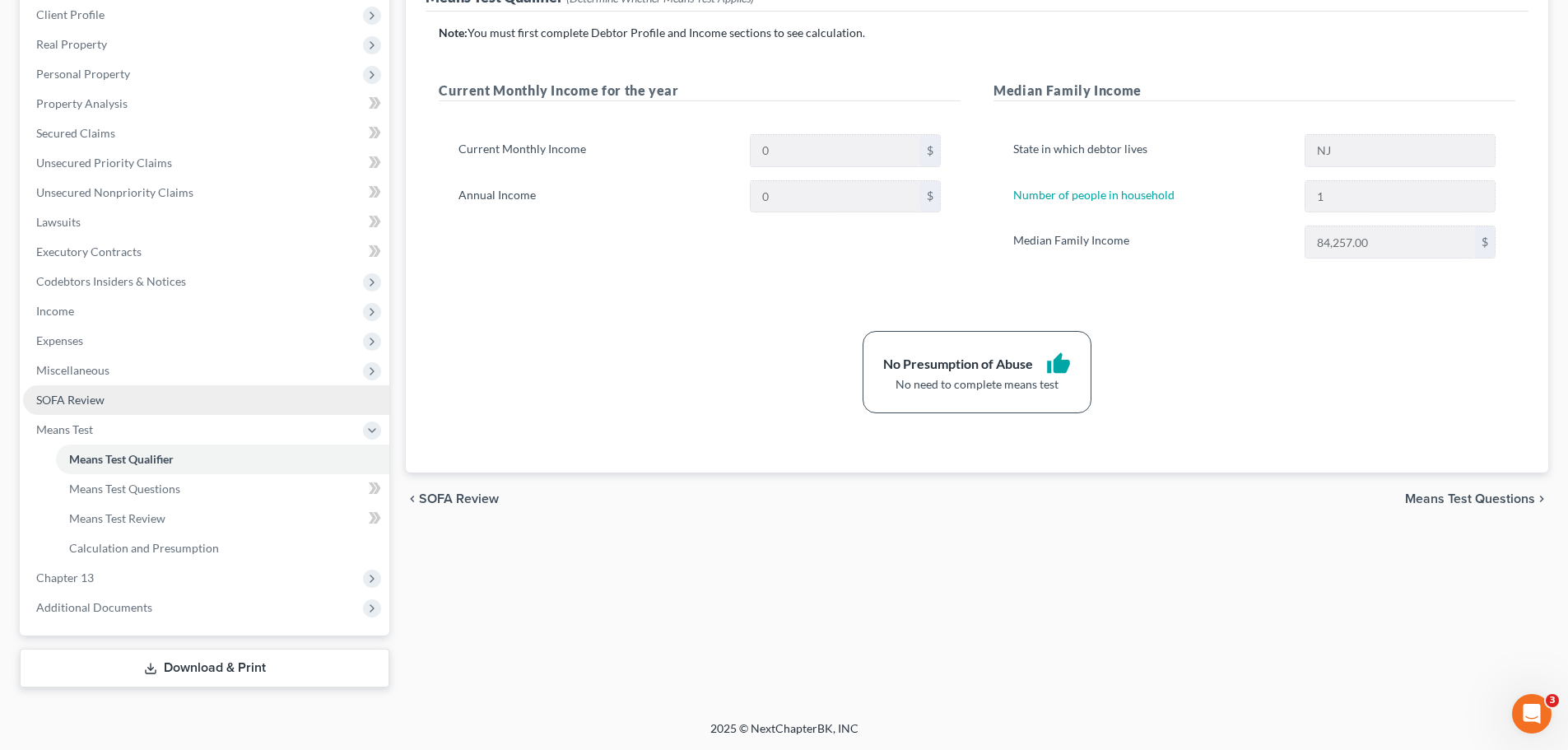
click at [93, 397] on span "SOFA Review" at bounding box center [70, 399] width 68 height 14
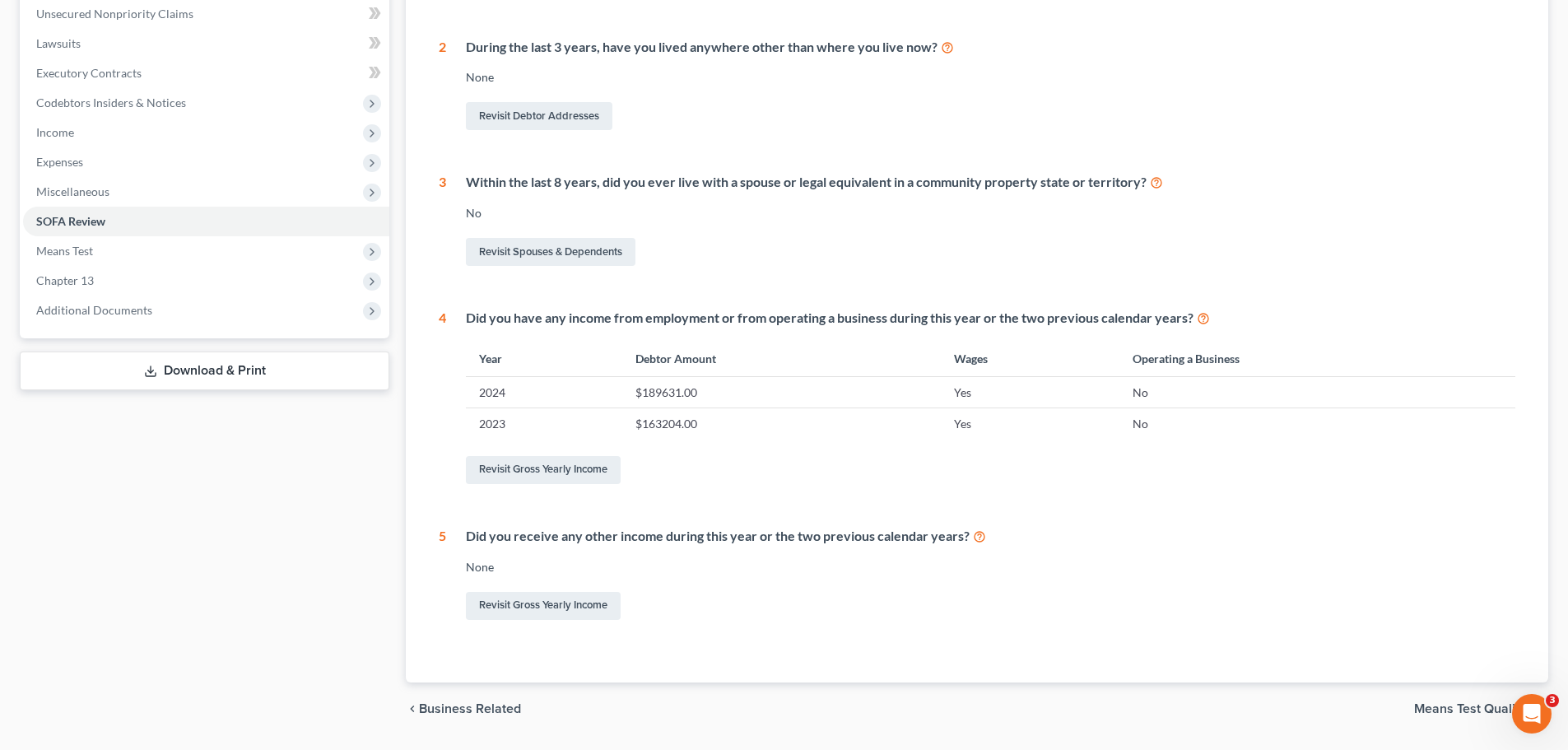
scroll to position [411, 0]
click at [1447, 707] on span "Means Test Qualifier" at bounding box center [1474, 706] width 121 height 13
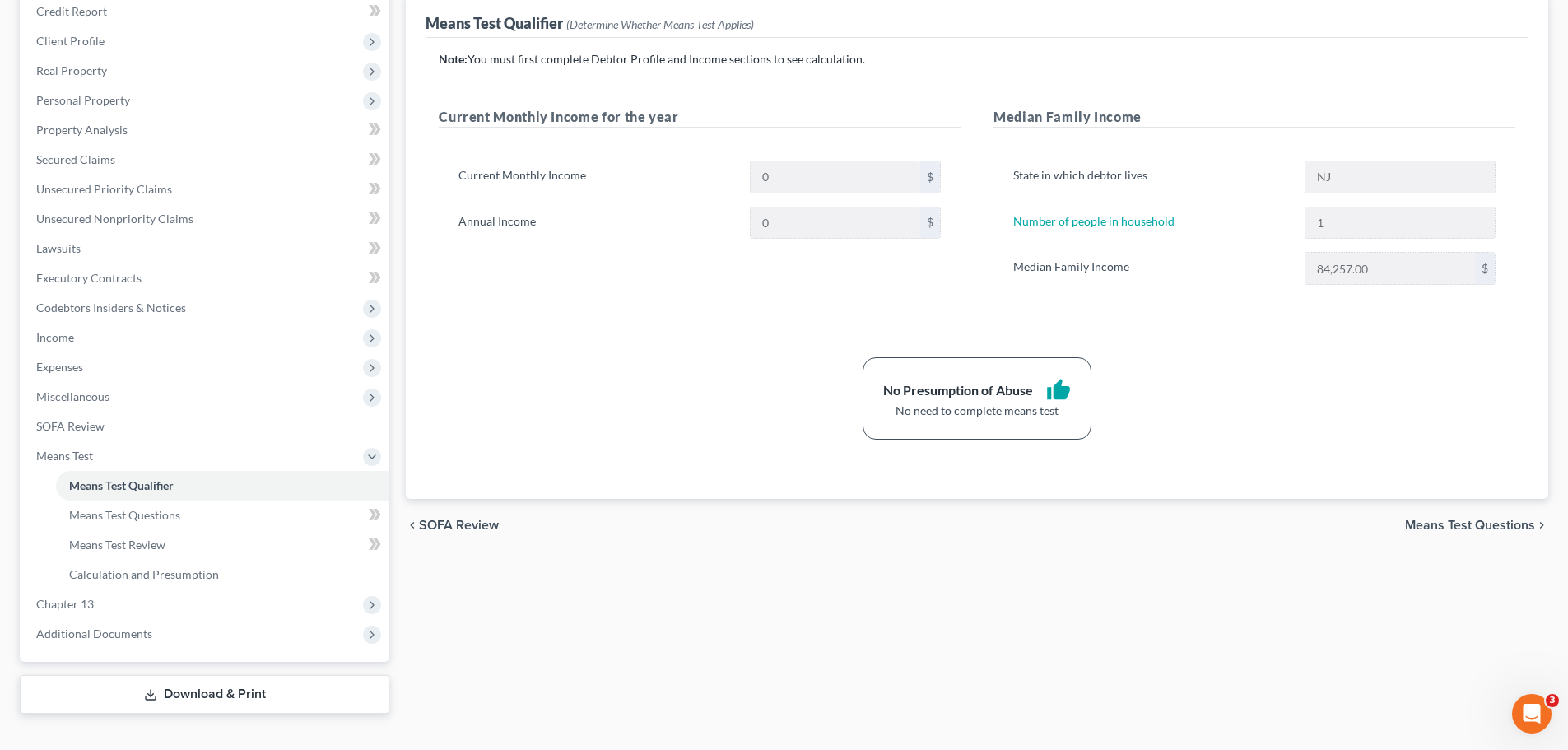
scroll to position [230, 0]
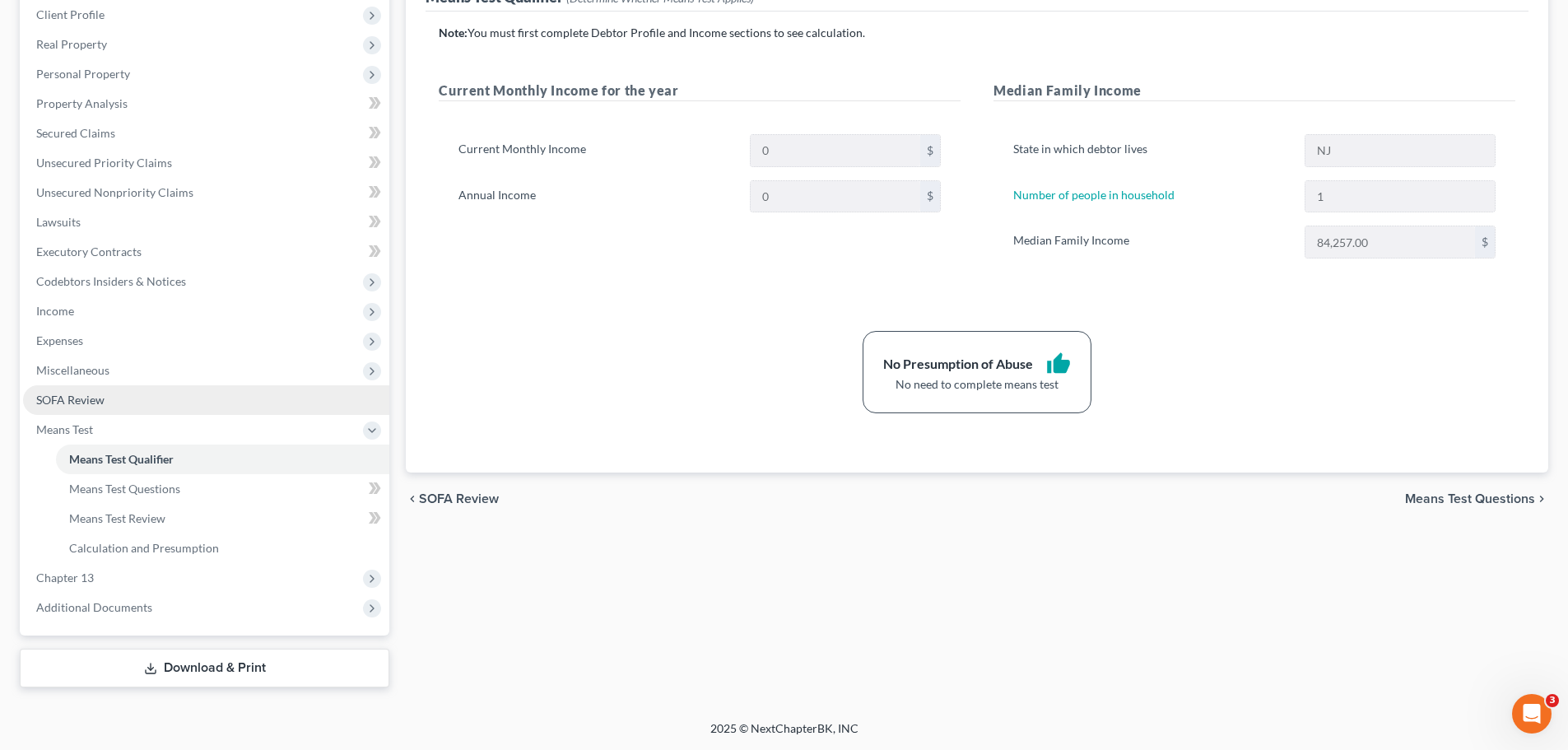
click at [115, 404] on link "SOFA Review" at bounding box center [206, 400] width 366 height 30
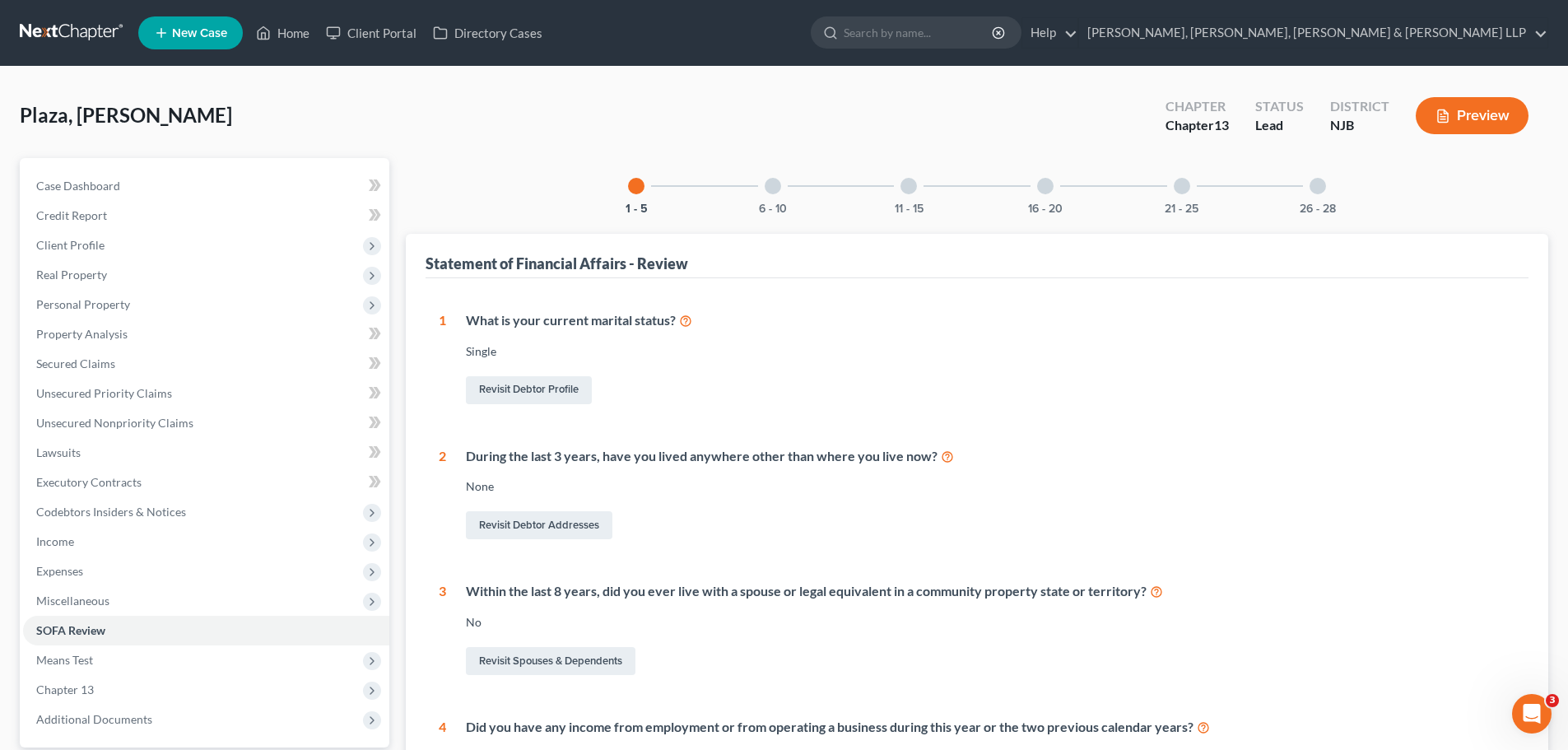
click at [768, 186] on div at bounding box center [773, 186] width 17 height 17
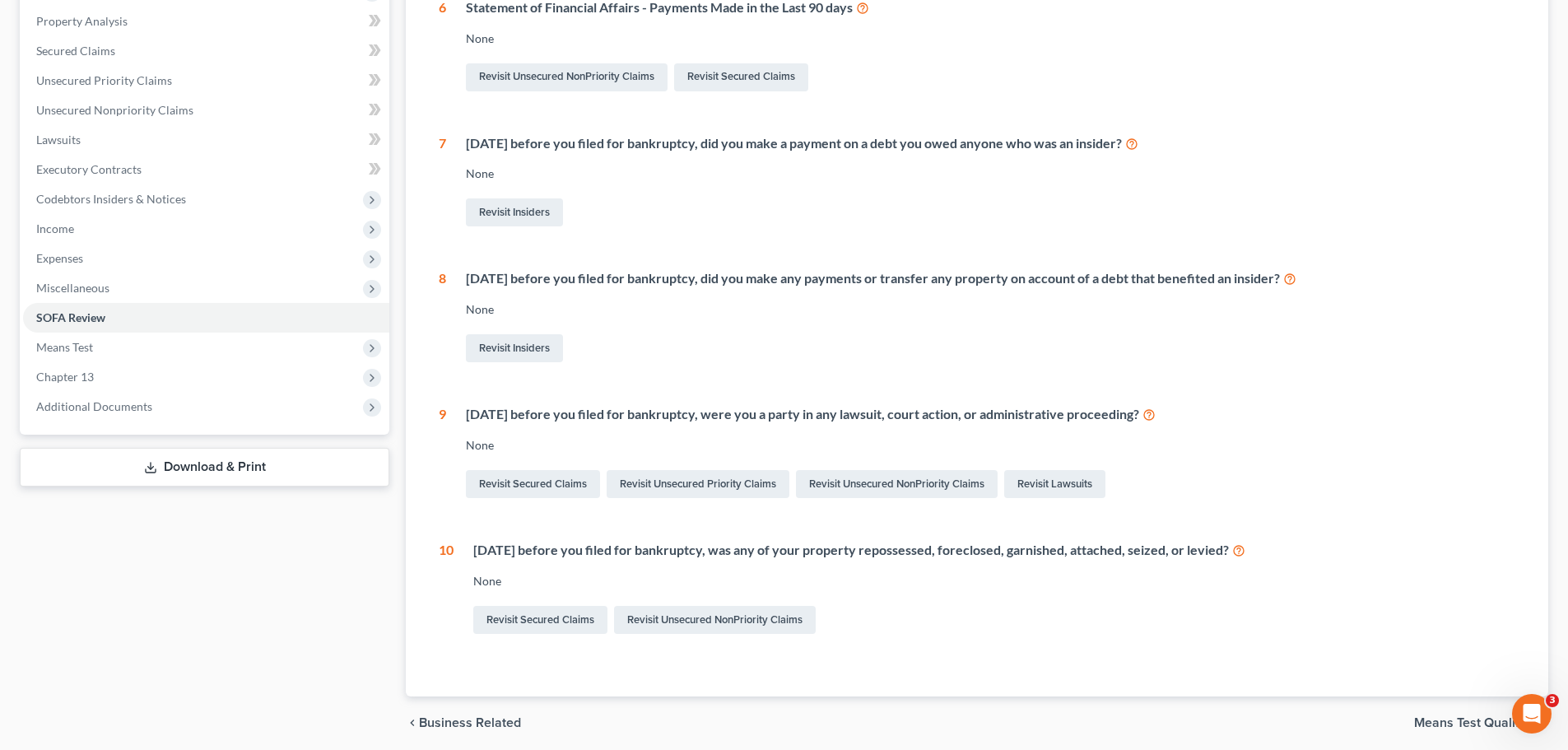
scroll to position [330, 0]
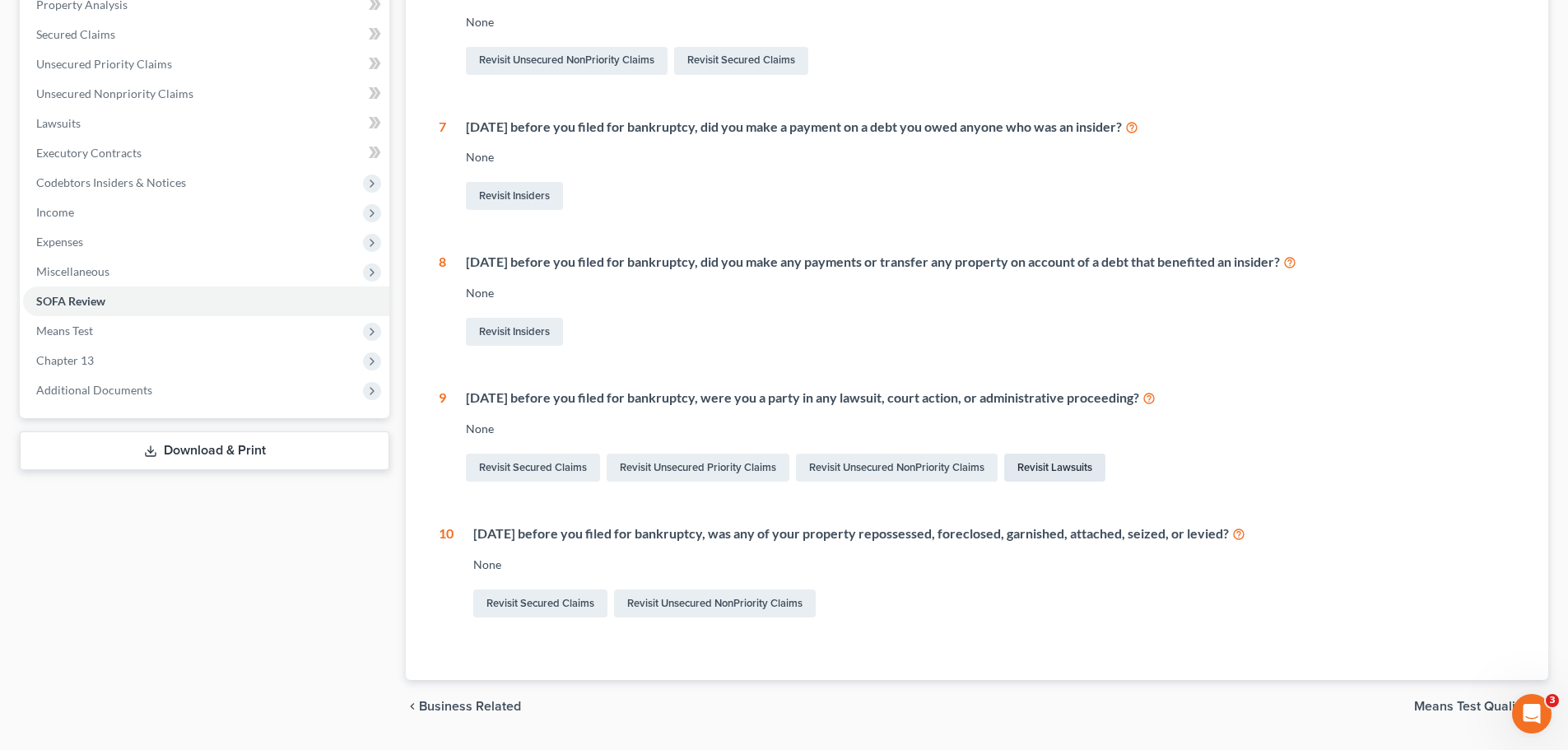
click at [1058, 473] on link "Revisit Lawsuits" at bounding box center [1055, 467] width 101 height 28
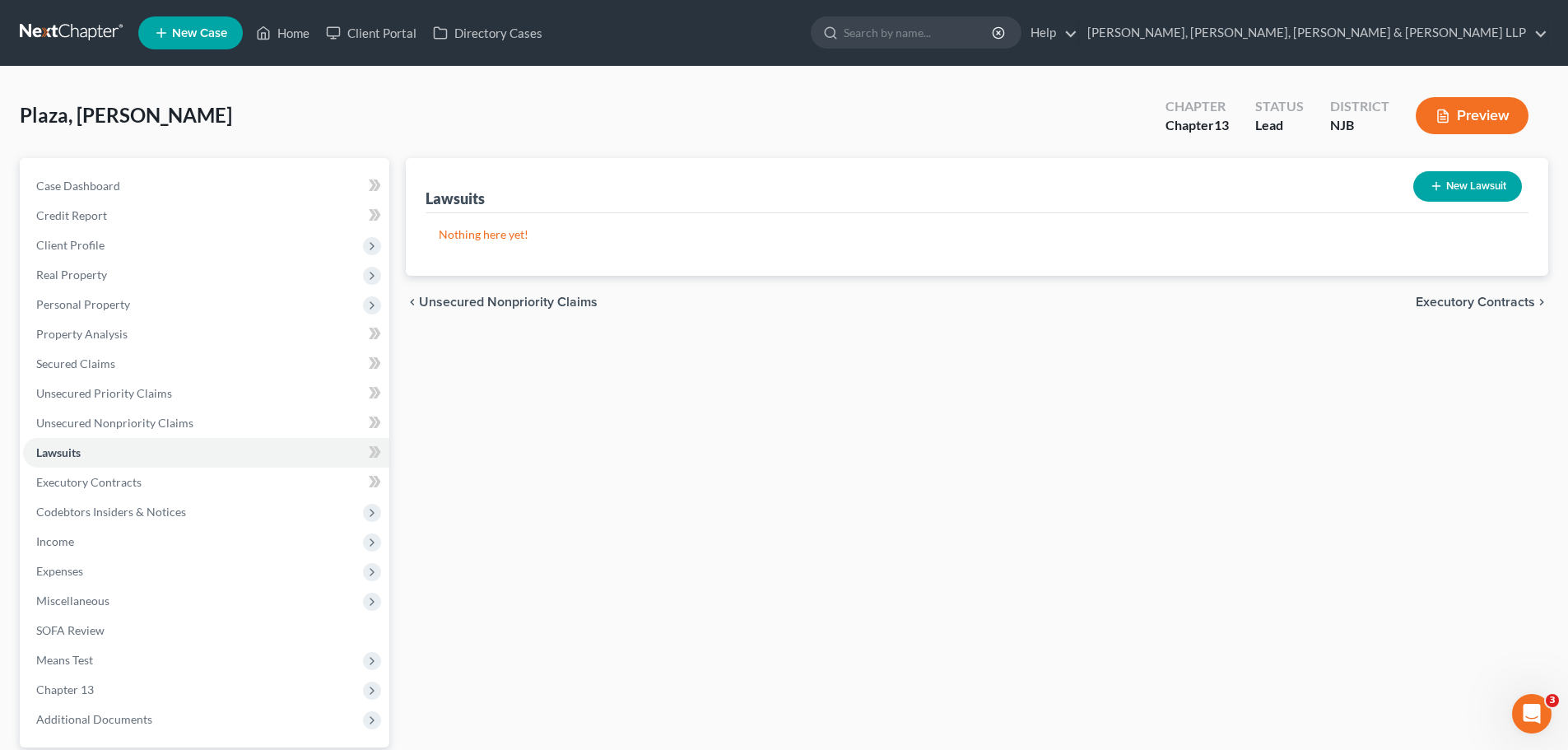
click at [1457, 186] on button "New Lawsuit" at bounding box center [1468, 186] width 109 height 31
select select "0"
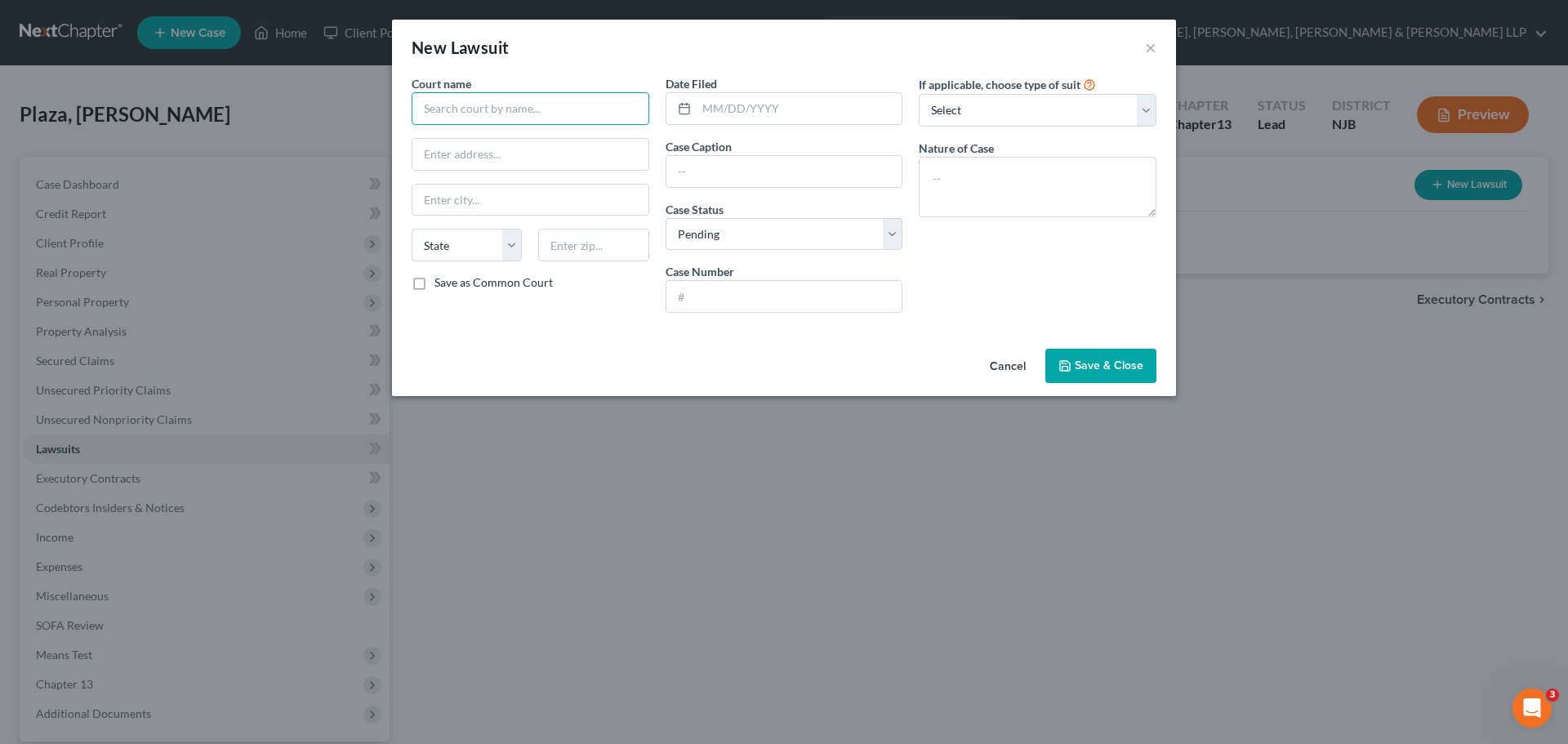
click at [486, 117] on input "text" at bounding box center [531, 108] width 238 height 33
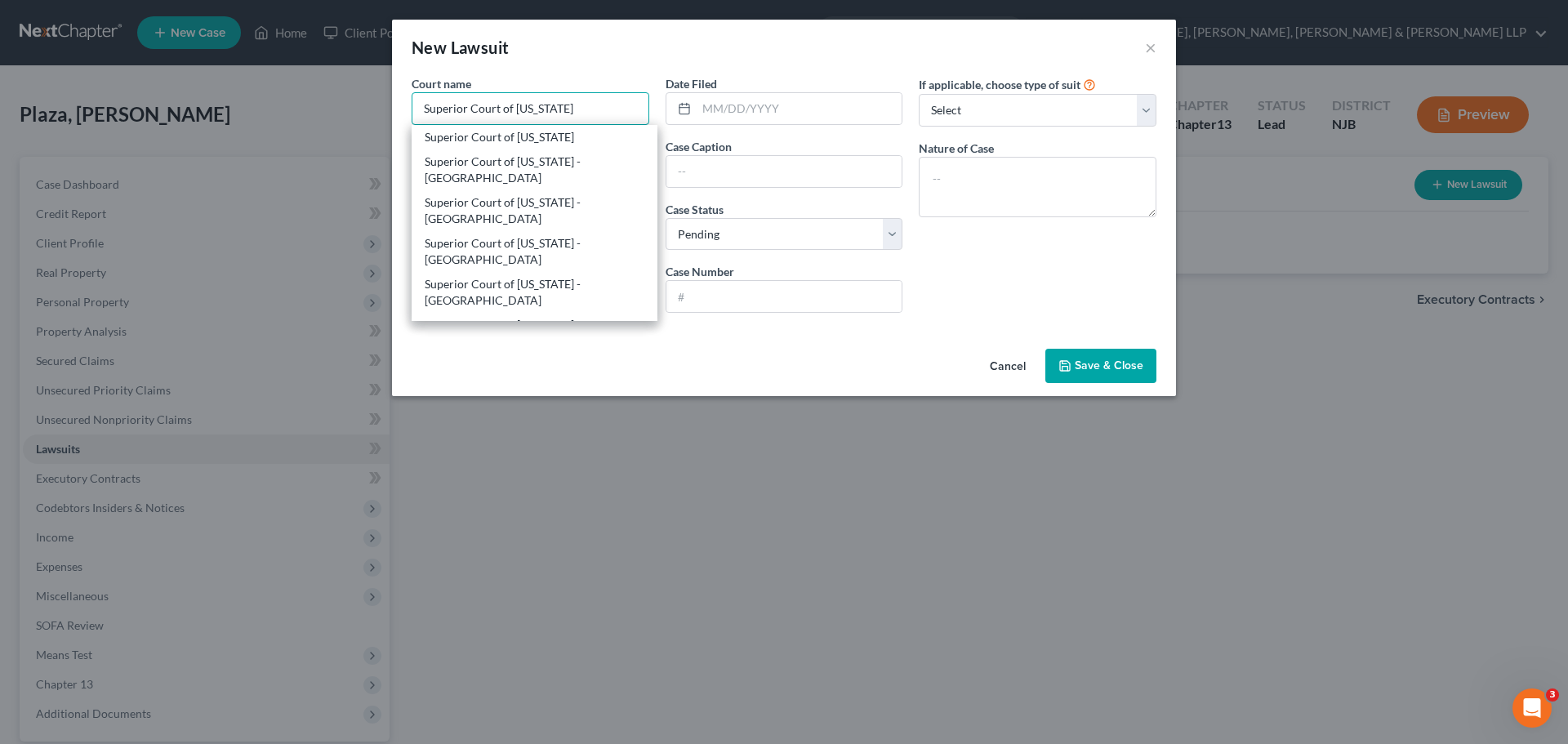
type input "Superior Court of [US_STATE]"
click at [644, 49] on div "New Lawsuit ×" at bounding box center [784, 47] width 784 height 56
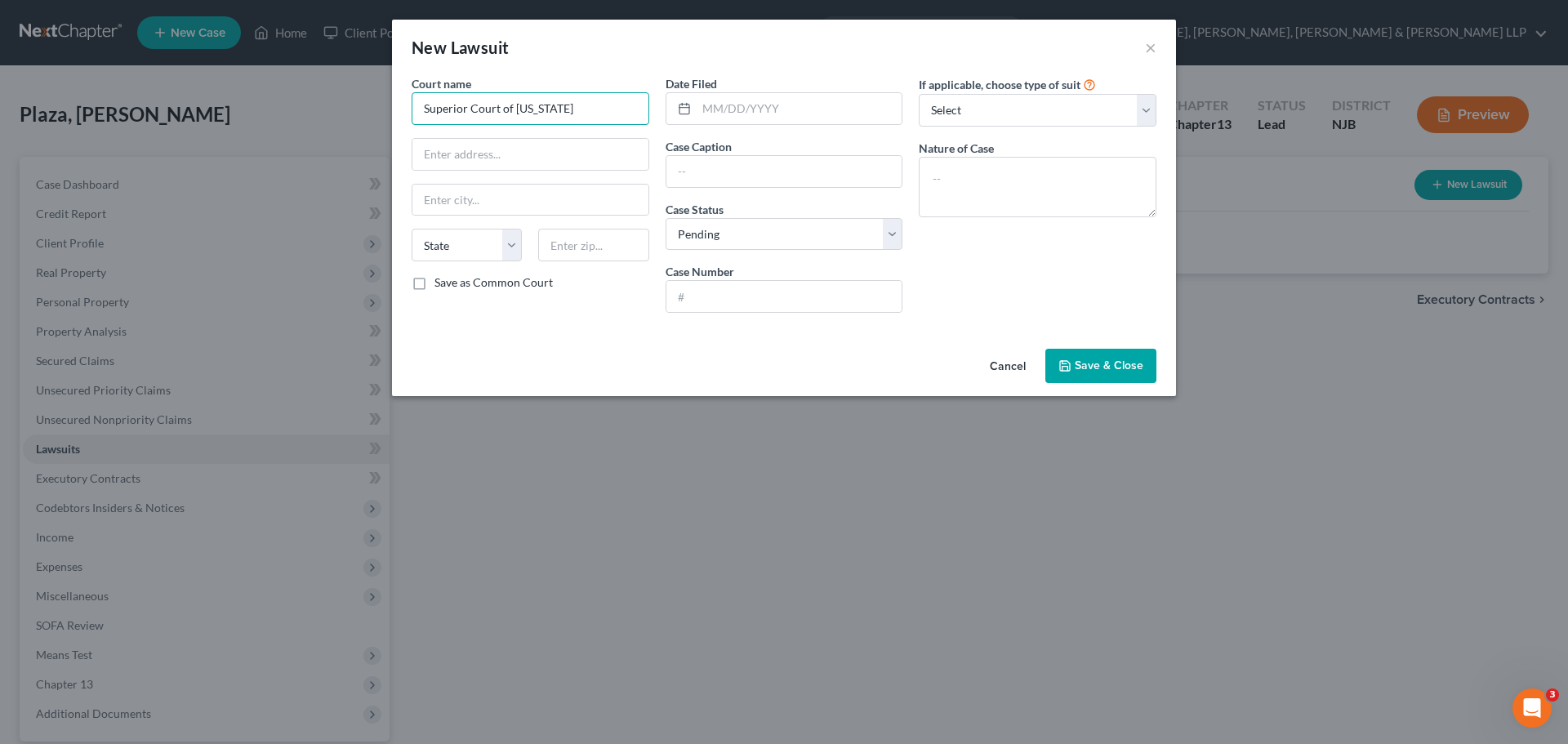
click at [612, 105] on input "Superior Court of [US_STATE]" at bounding box center [531, 108] width 238 height 33
click at [542, 154] on input "text" at bounding box center [531, 153] width 236 height 31
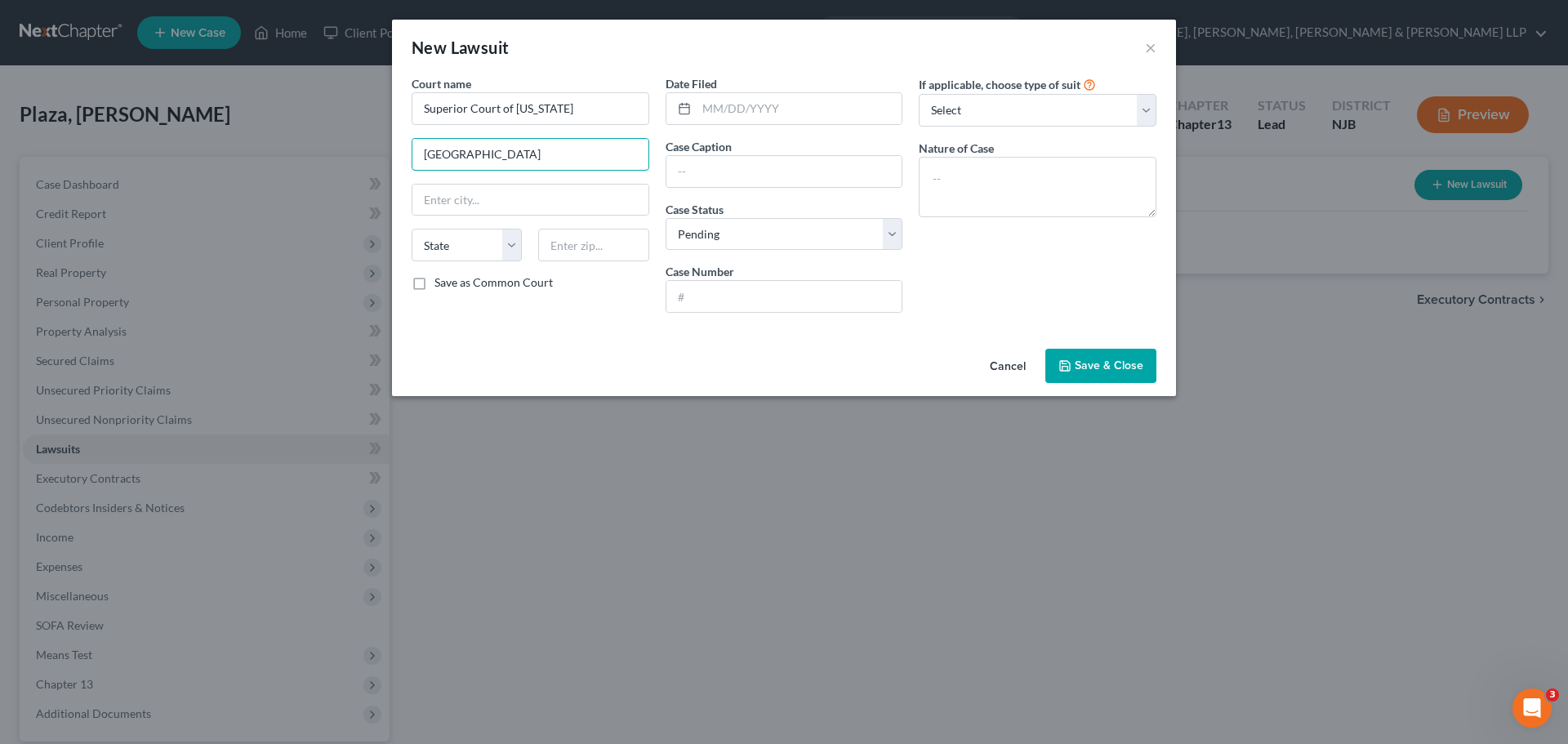
type input "[GEOGRAPHIC_DATA]"
click at [604, 313] on div "Court name * Superior Court of [US_STATE] Morris County State [US_STATE] AK AR …" at bounding box center [530, 201] width 254 height 251
click at [1020, 186] on textarea at bounding box center [1038, 187] width 238 height 60
type textarea "Collection"
click at [1143, 118] on select "Select Repossession Garnishment Foreclosure Attached, Seized, Or Levied Other" at bounding box center [1038, 110] width 238 height 33
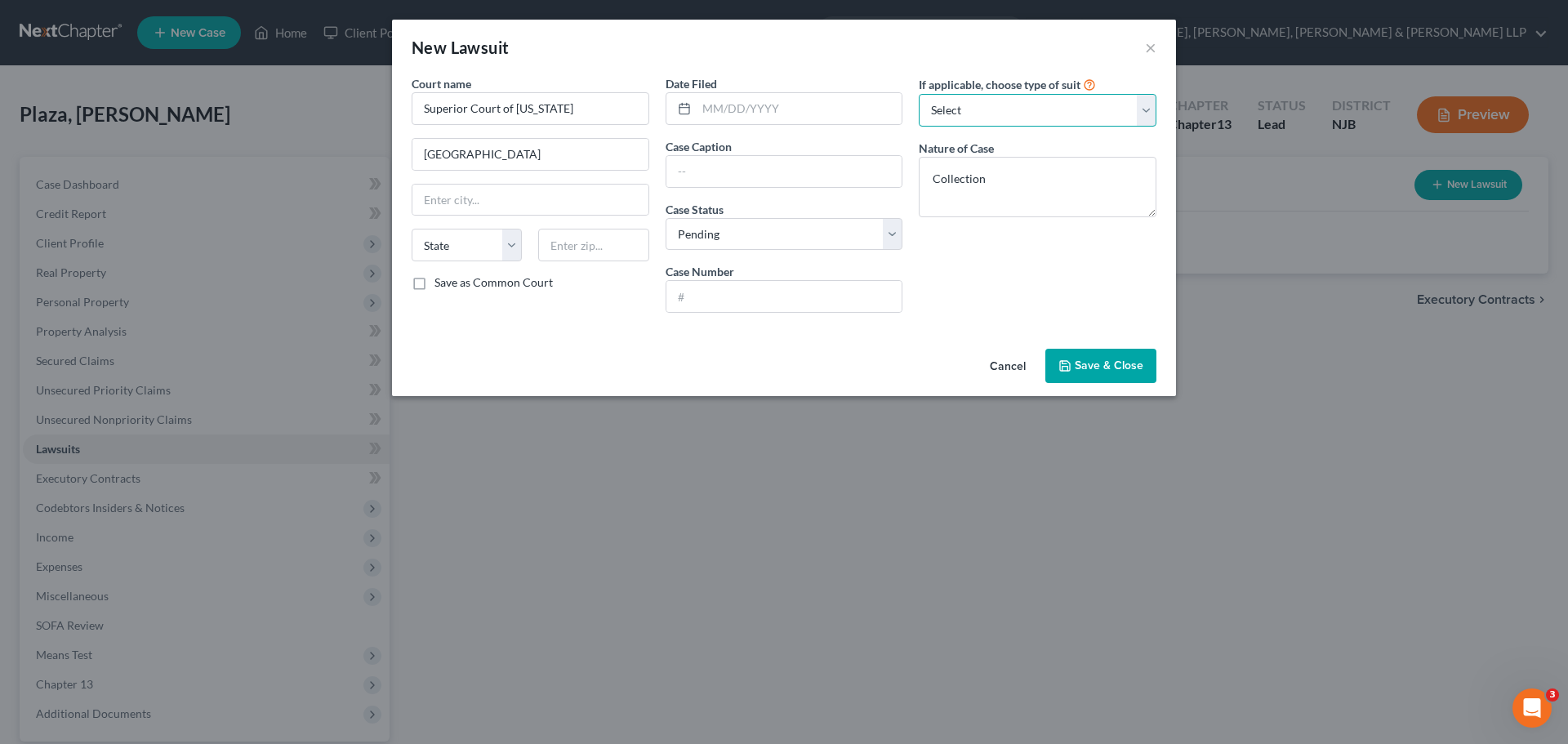
select select "4"
click at [919, 94] on select "Select Repossession Garnishment Foreclosure Attached, Seized, Or Levied Other" at bounding box center [1038, 110] width 238 height 33
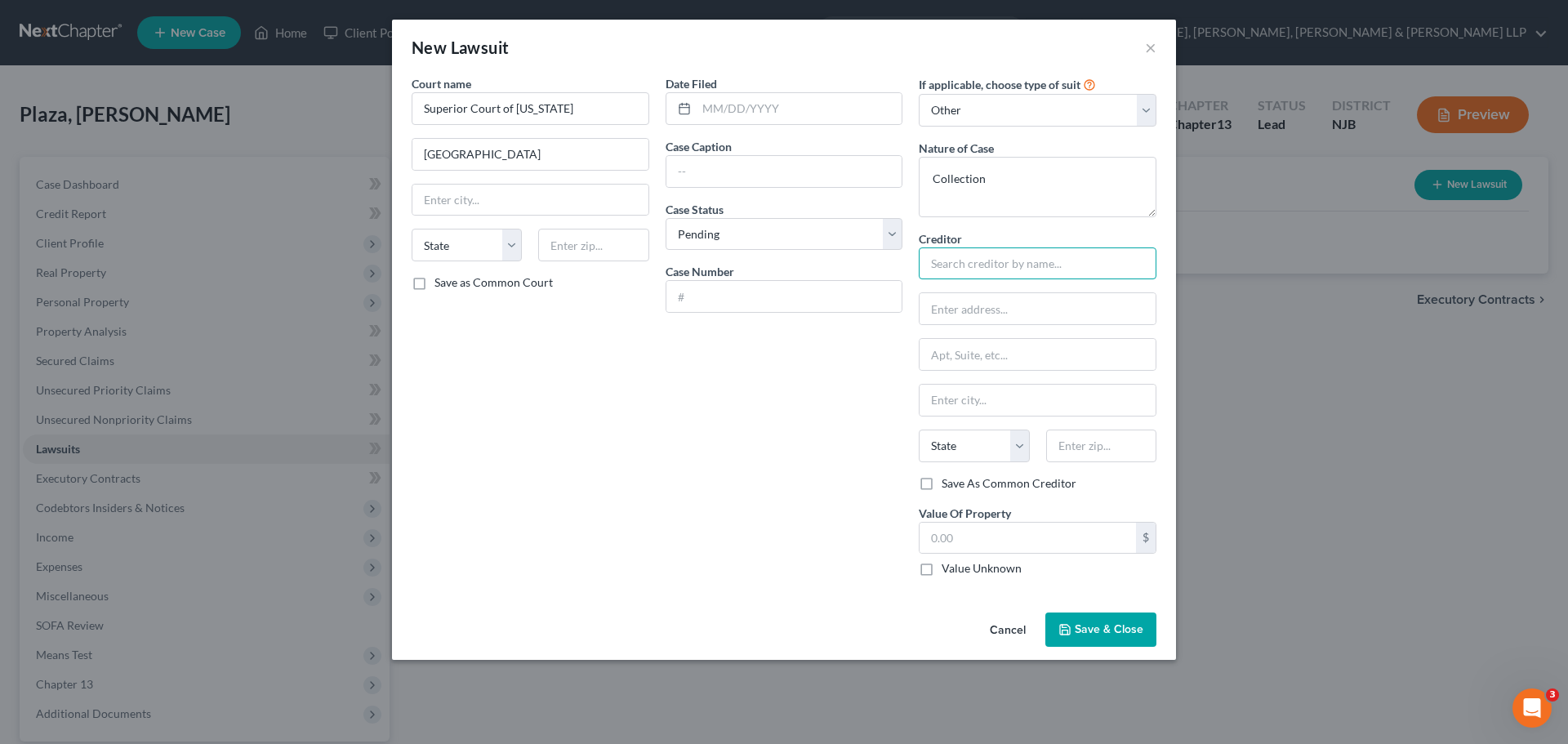
click at [989, 270] on input "text" at bounding box center [1038, 263] width 238 height 33
click at [930, 178] on textarea "Collection" at bounding box center [1038, 187] width 238 height 60
click at [705, 167] on input "text" at bounding box center [784, 171] width 236 height 31
click at [821, 170] on input "First Atlantic Federal Credit Union v. [PERSON_NAME] Plaza" at bounding box center [784, 171] width 236 height 31
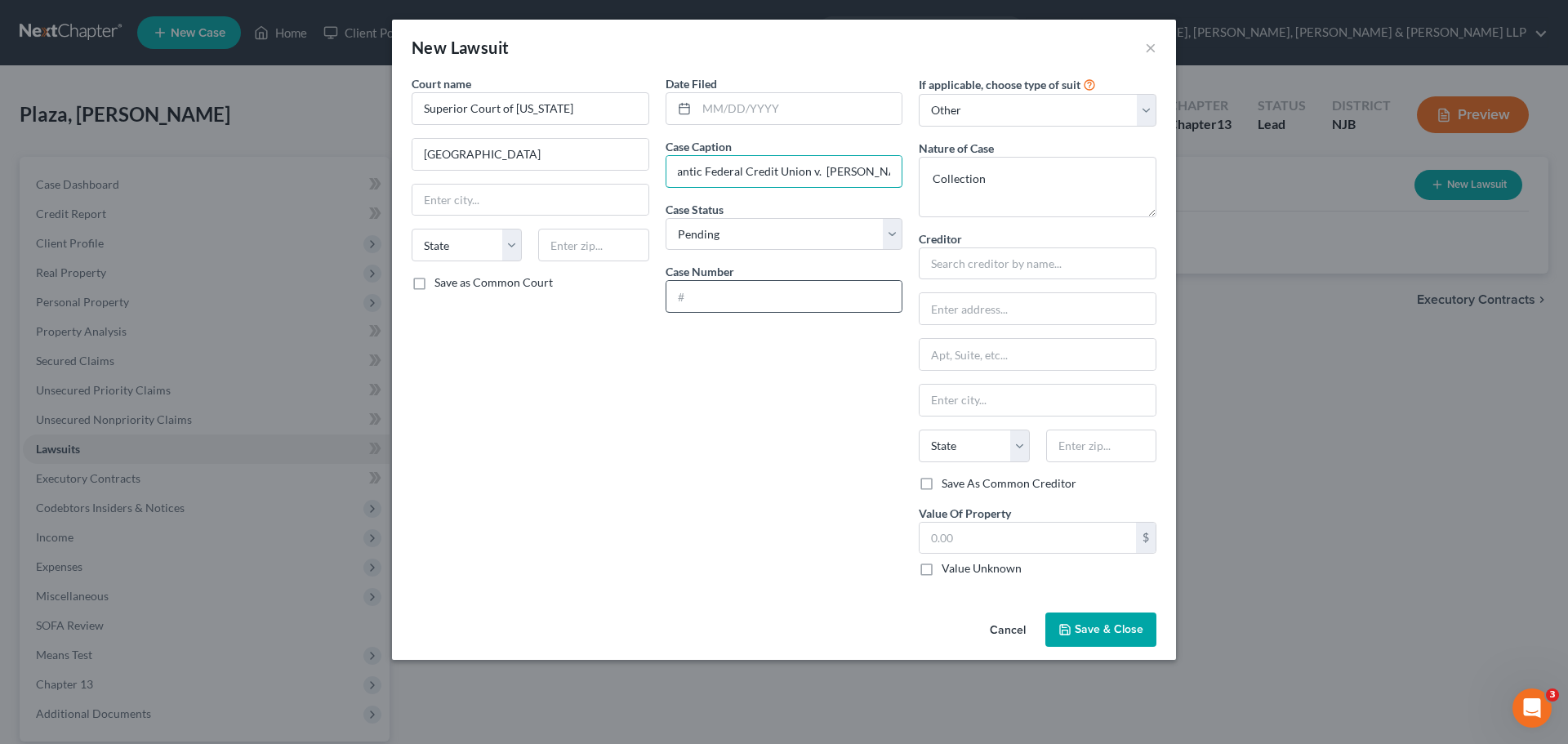
type input "First Atlantic Federal Credit Union v. [PERSON_NAME] Plaza"
drag, startPoint x: 758, startPoint y: 294, endPoint x: 744, endPoint y: 309, distance: 20.5
click at [758, 294] on input "text" at bounding box center [784, 295] width 236 height 31
type input "MRS-L-001919-24"
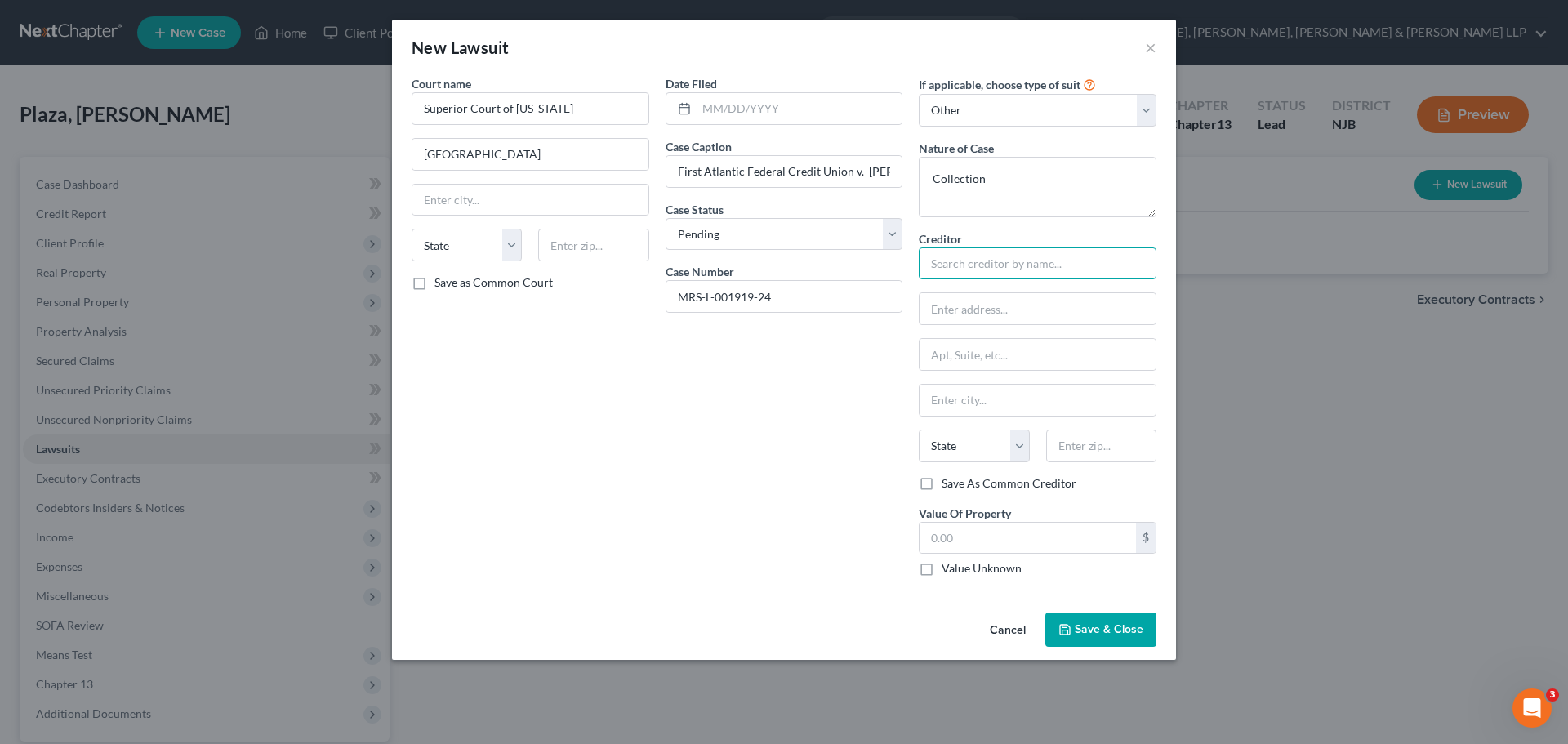
click at [987, 255] on input "text" at bounding box center [1038, 263] width 238 height 33
type input "First Atlantic Federal Credit Union"
click at [994, 319] on input "text" at bounding box center [1038, 307] width 236 height 31
type input "[STREET_ADDRESS]"
click at [1008, 408] on input "text" at bounding box center [1038, 399] width 236 height 31
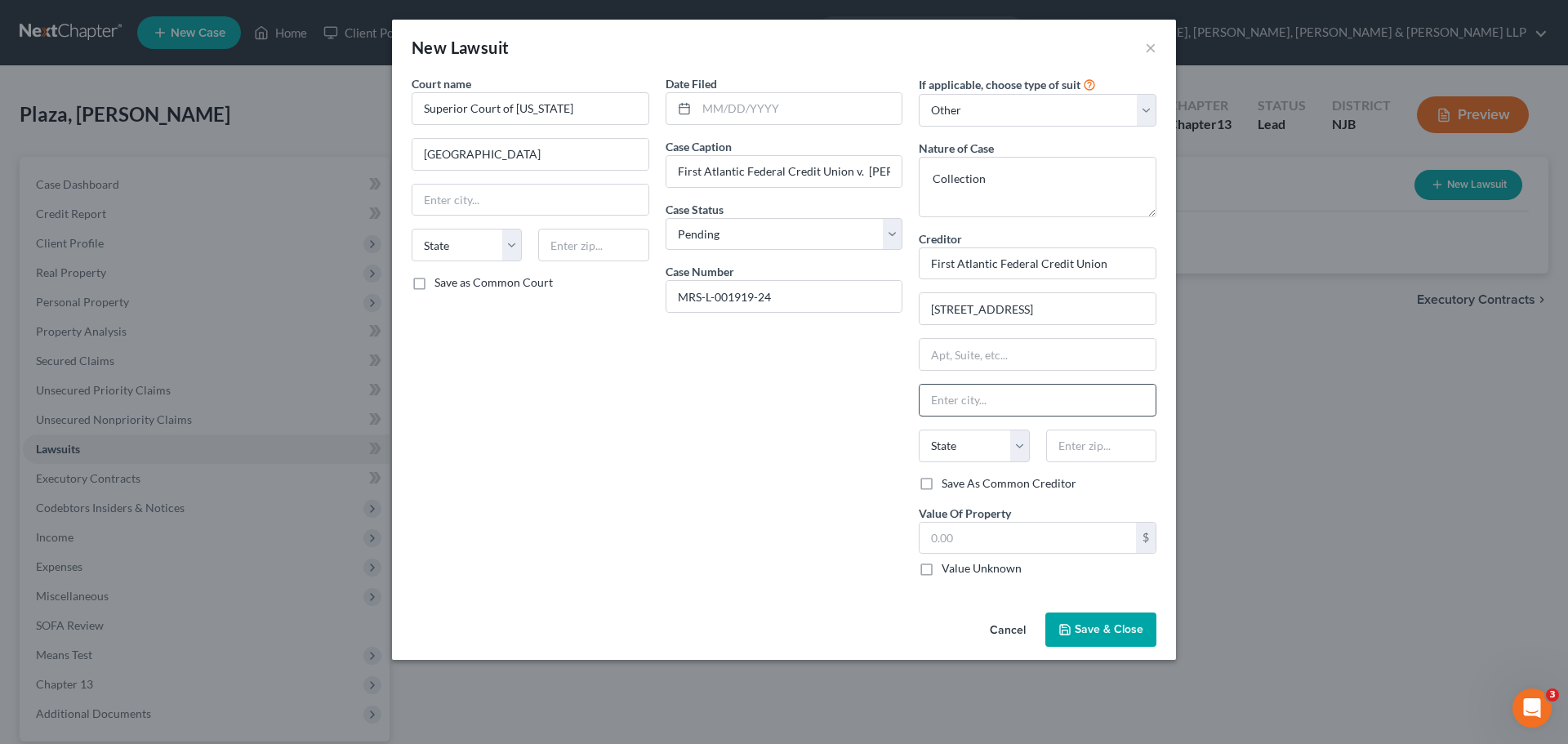
type input "[GEOGRAPHIC_DATA]"
click at [1022, 458] on select "State [US_STATE] AK AR AZ CA CO CT DE DC [GEOGRAPHIC_DATA] [GEOGRAPHIC_DATA] GU…" at bounding box center [974, 445] width 111 height 33
select select "33"
click at [919, 429] on select "State [US_STATE] AK AR AZ CA CO CT DE DC [GEOGRAPHIC_DATA] [GEOGRAPHIC_DATA] GU…" at bounding box center [974, 445] width 111 height 33
click at [1077, 440] on input "text" at bounding box center [1101, 445] width 111 height 33
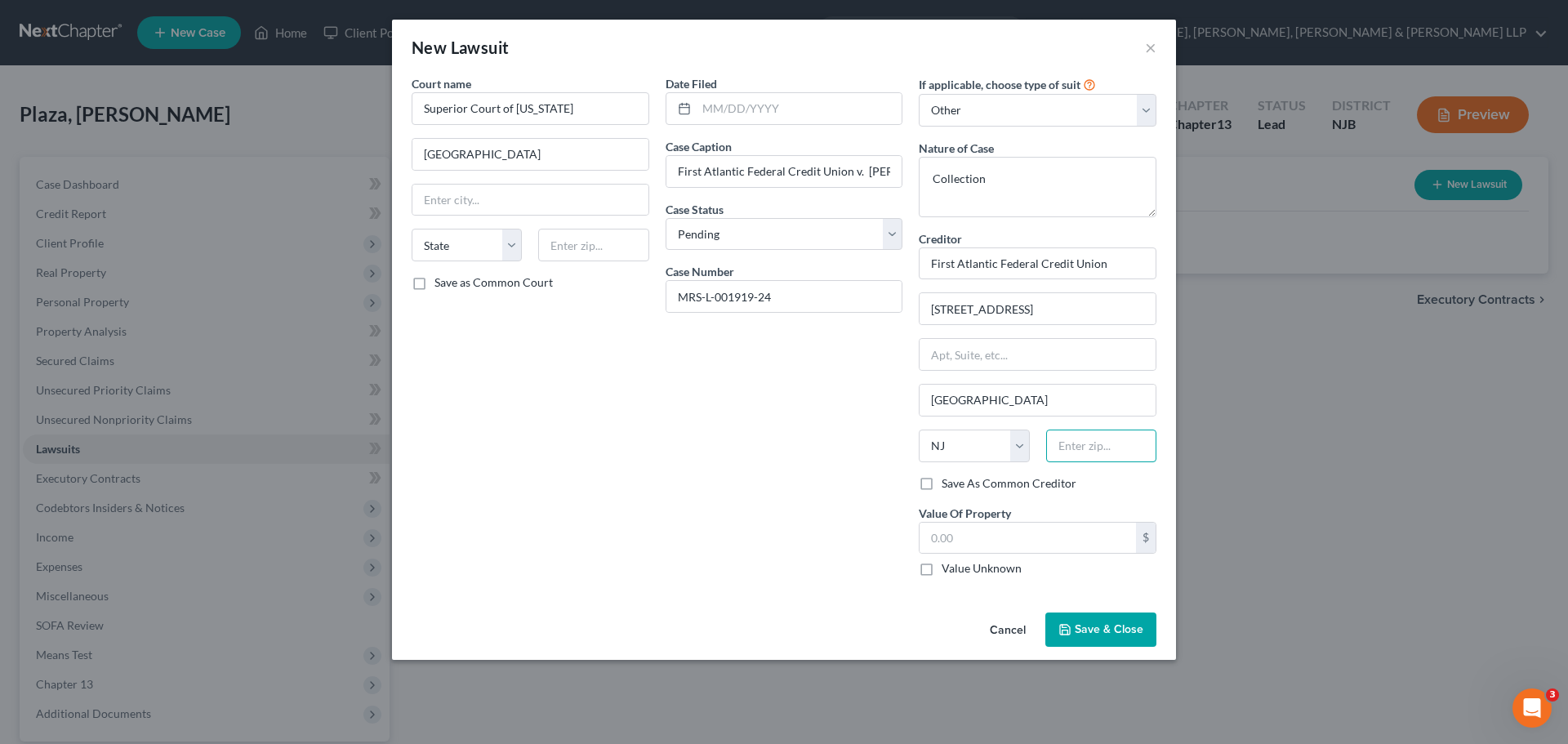
type input "07724"
click at [720, 507] on div "Date Filed Case Caption First Atlantic Federal Credit Union v. [PERSON_NAME] Pl…" at bounding box center [784, 333] width 254 height 515
click at [1086, 627] on span "Save & Close" at bounding box center [1109, 629] width 69 height 14
click at [615, 109] on input "Superior Court of [US_STATE]" at bounding box center [531, 108] width 238 height 33
click at [559, 199] on input "text" at bounding box center [531, 200] width 236 height 31
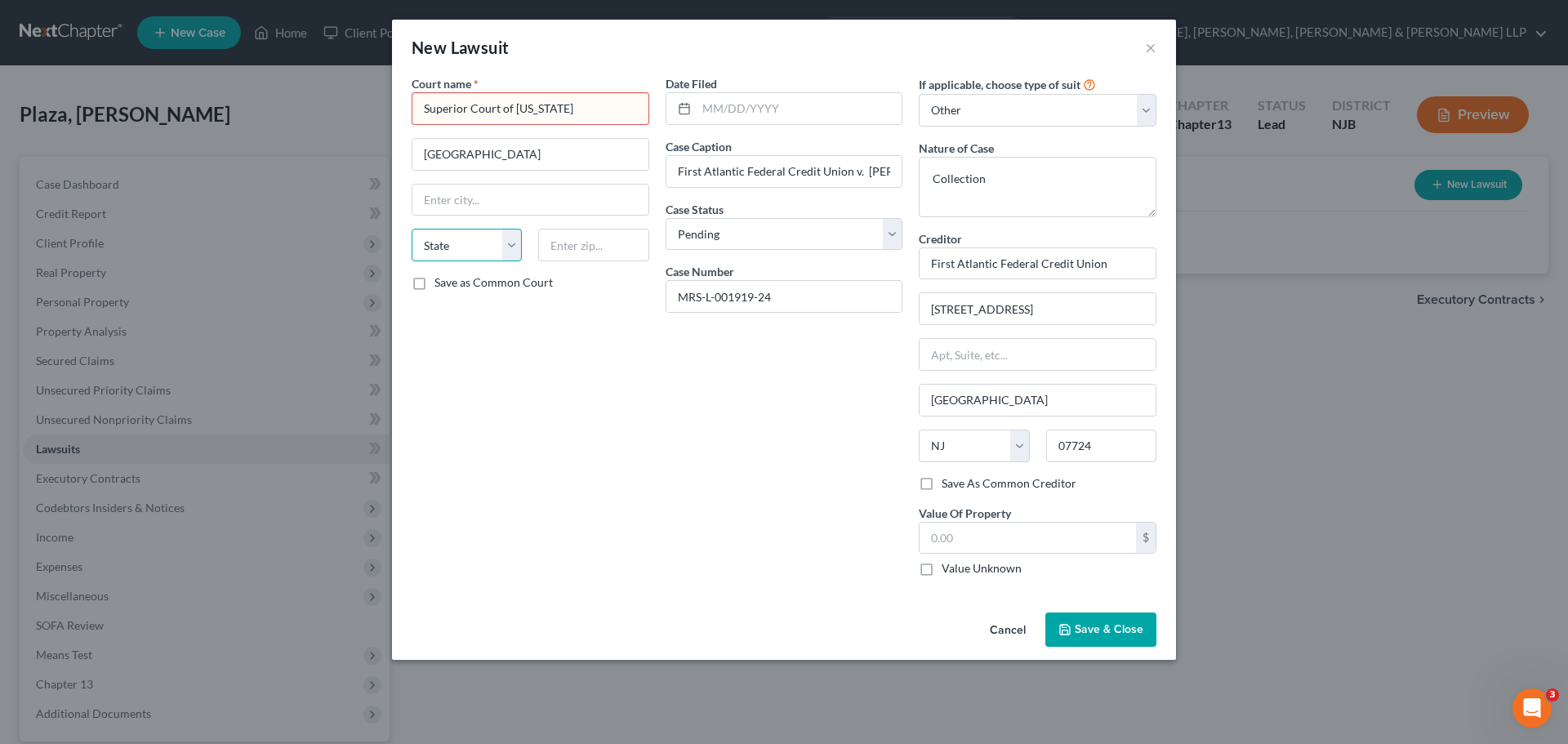
click at [515, 243] on select "State [US_STATE] AK AR AZ CA CO CT DE DC [GEOGRAPHIC_DATA] [GEOGRAPHIC_DATA] GU…" at bounding box center [467, 244] width 111 height 33
select select "33"
click at [412, 228] on select "State [US_STATE] AK AR AZ CA CO CT DE DC [GEOGRAPHIC_DATA] [GEOGRAPHIC_DATA] GU…" at bounding box center [467, 244] width 111 height 33
click at [597, 411] on div "Court name * Superior Court of [US_STATE] Morris County State [US_STATE] AK AR …" at bounding box center [530, 333] width 254 height 515
click at [601, 118] on input "Superior Court of [US_STATE]" at bounding box center [531, 108] width 238 height 33
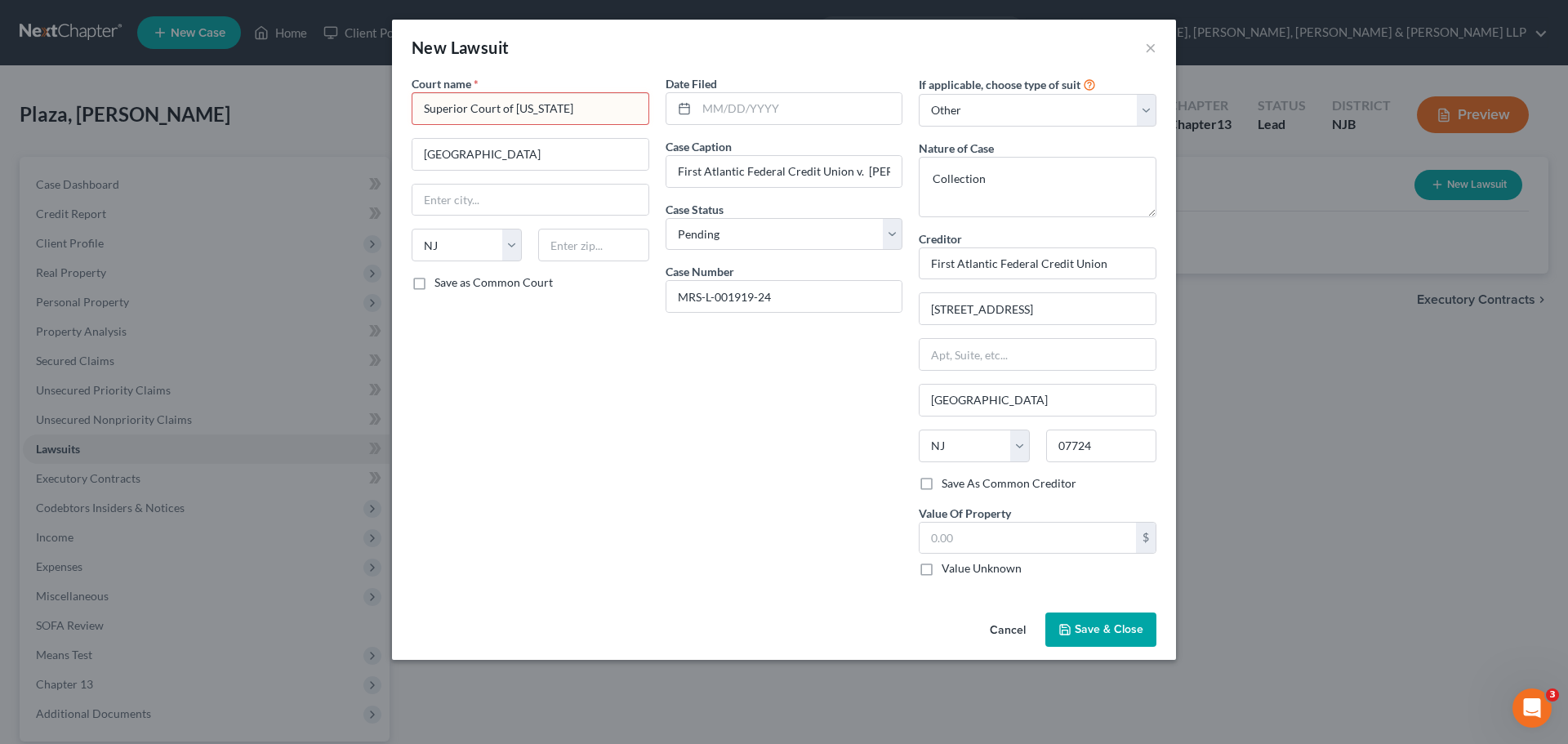
click at [1095, 633] on span "Save & Close" at bounding box center [1109, 629] width 69 height 14
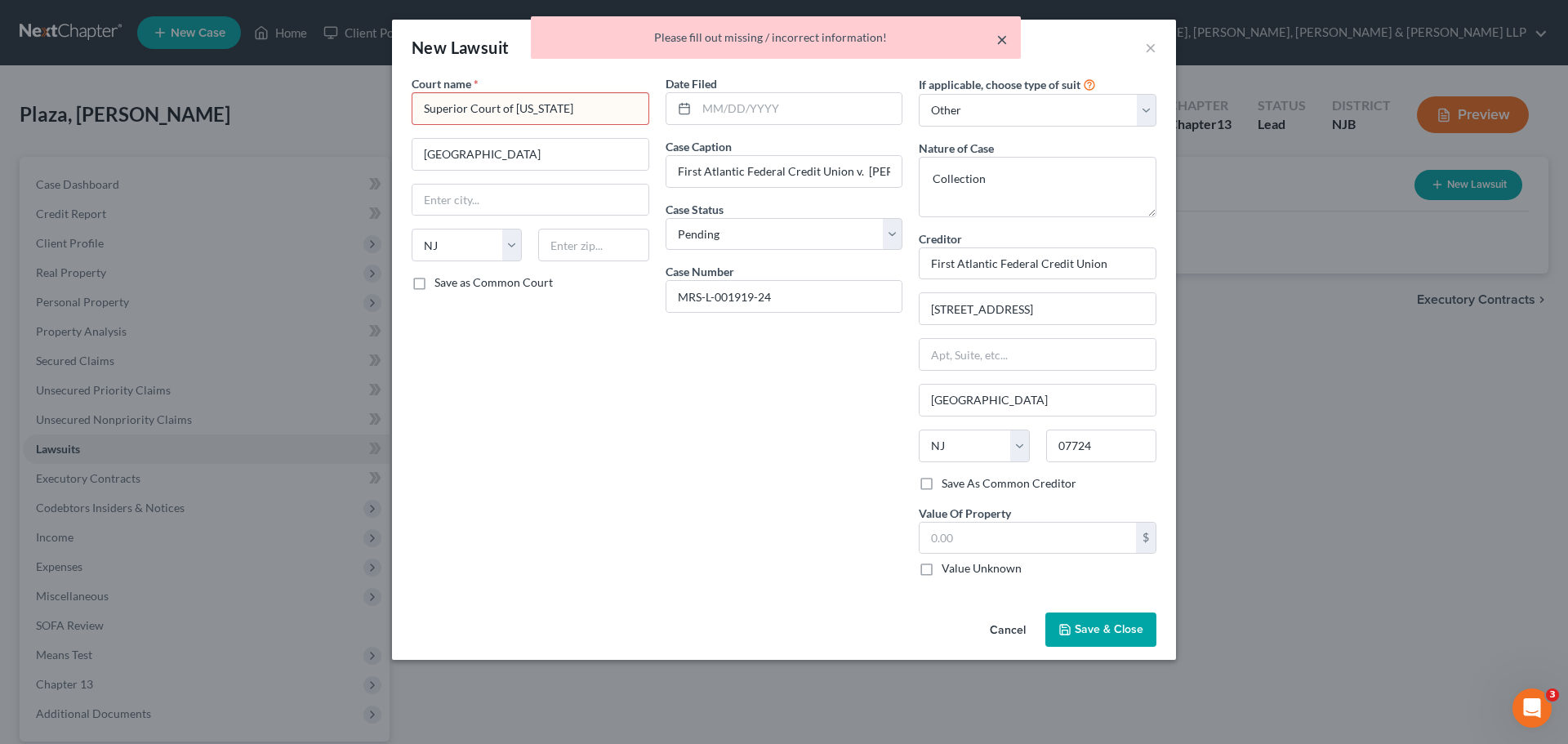
click at [1001, 42] on button "×" at bounding box center [1002, 39] width 11 height 20
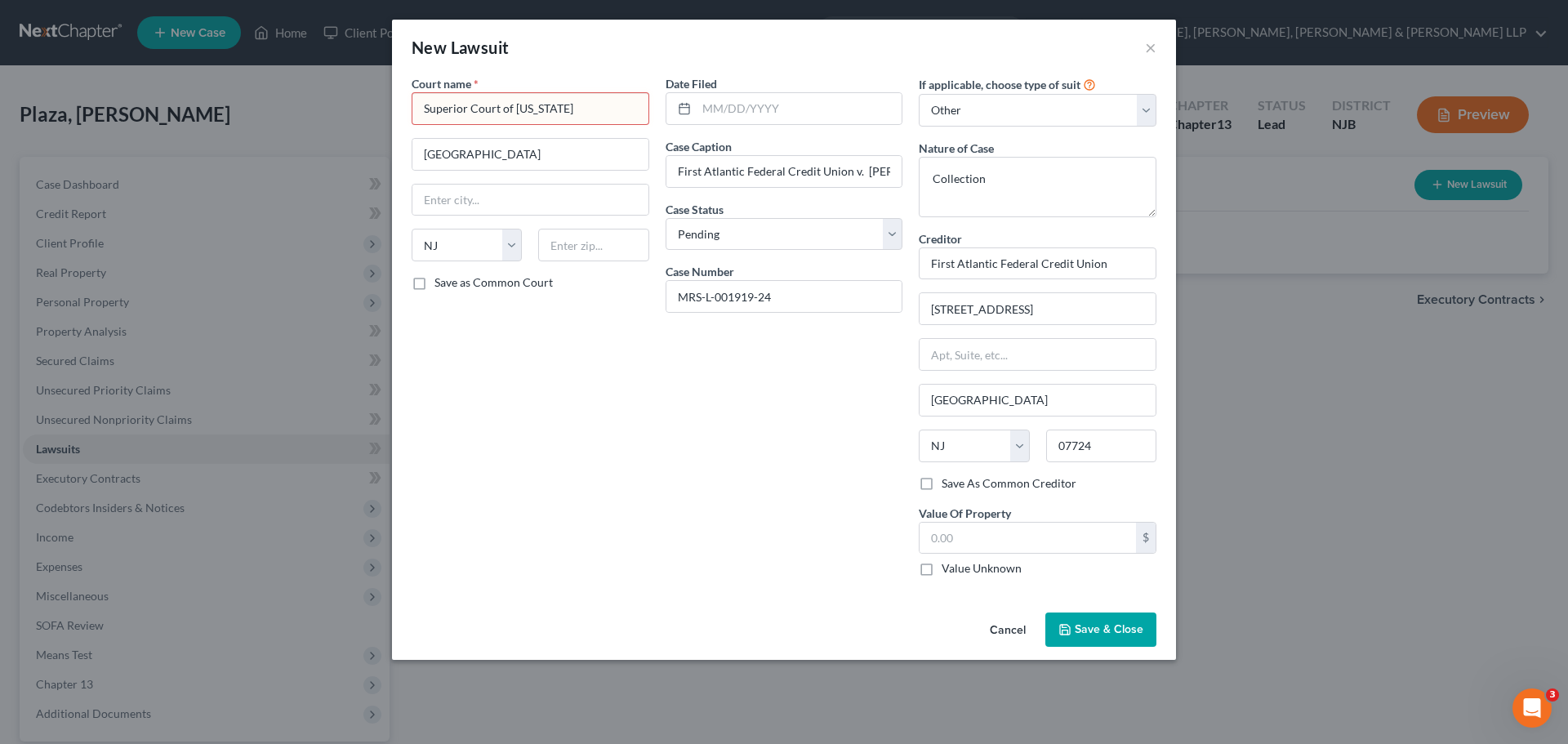
click at [620, 107] on input "Superior Court of [US_STATE]" at bounding box center [531, 108] width 238 height 33
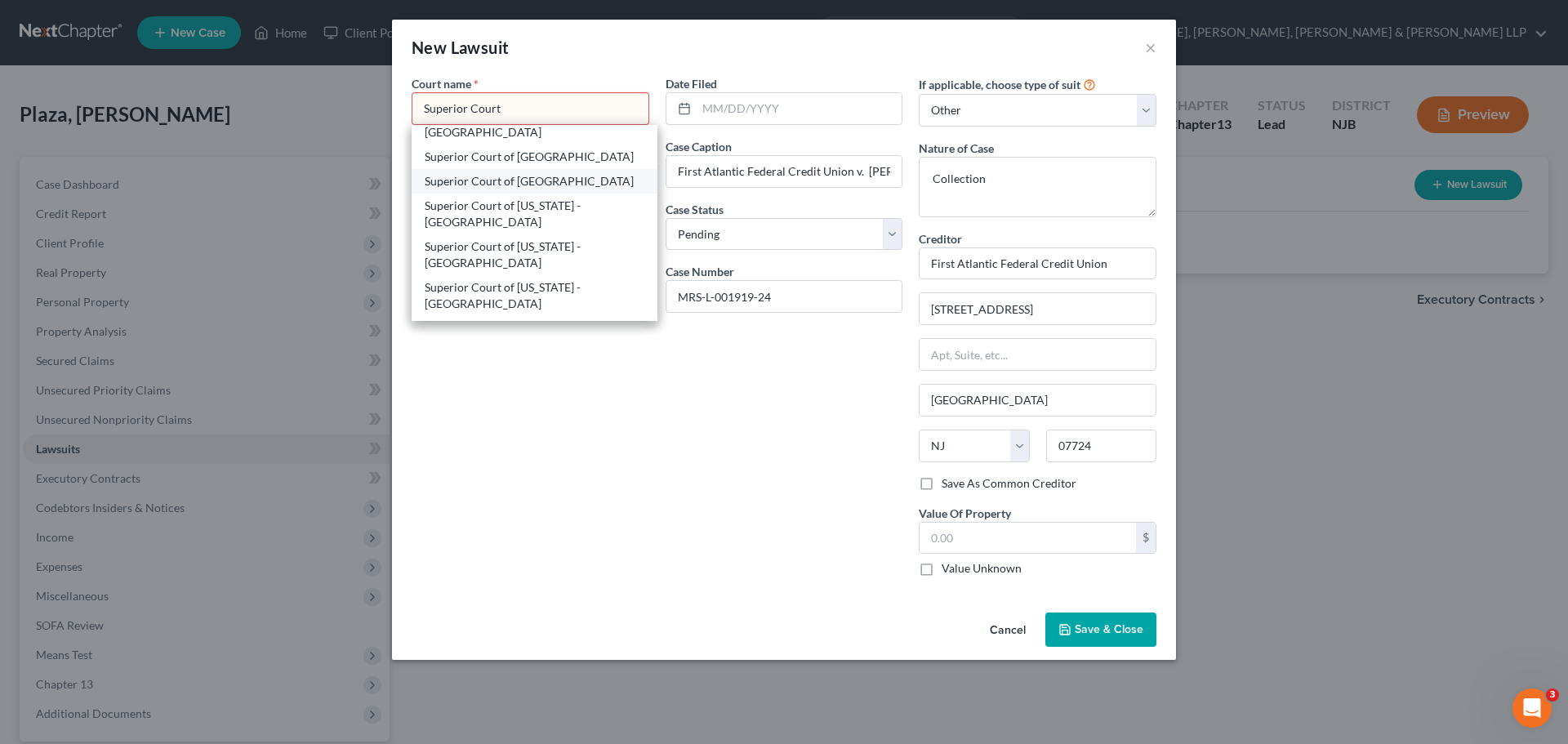
scroll to position [163, 0]
click at [530, 307] on div "Superior Court of [US_STATE] - [GEOGRAPHIC_DATA]" at bounding box center [534, 300] width 219 height 33
type input "Superior Court of [US_STATE] - [GEOGRAPHIC_DATA]"
type input "[STREET_ADDRESS][US_STATE]"
type input "Morristown"
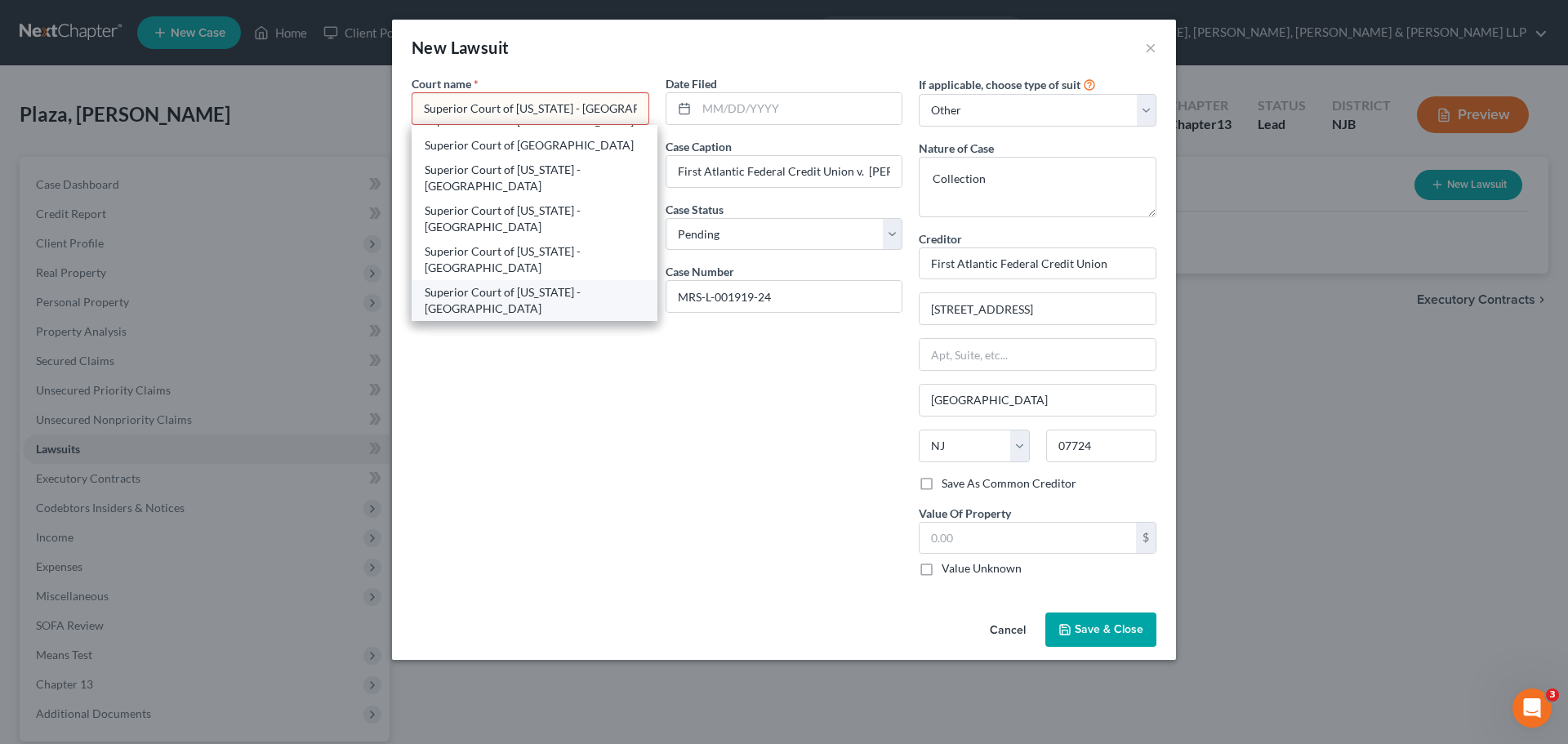
type input "07960"
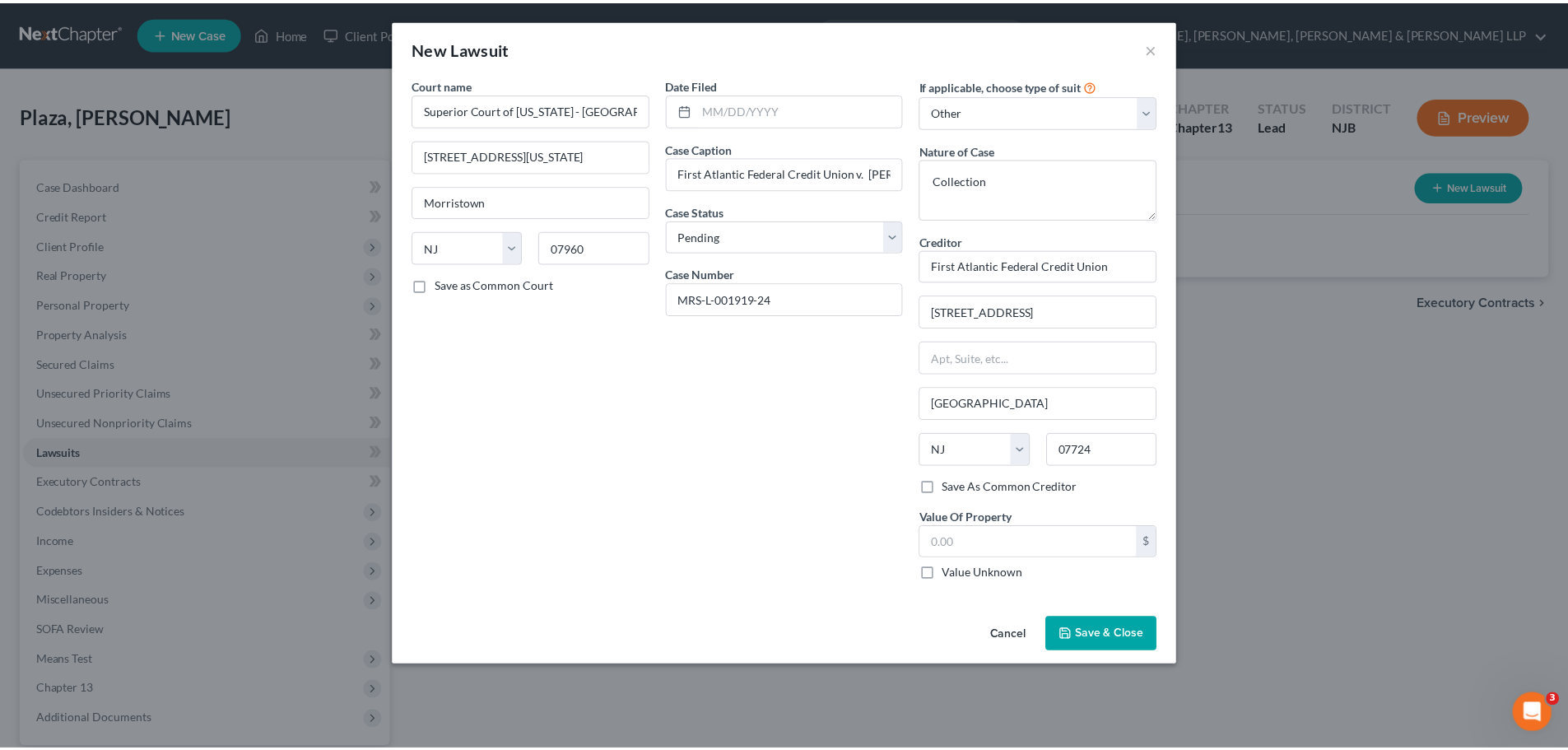
scroll to position [0, 0]
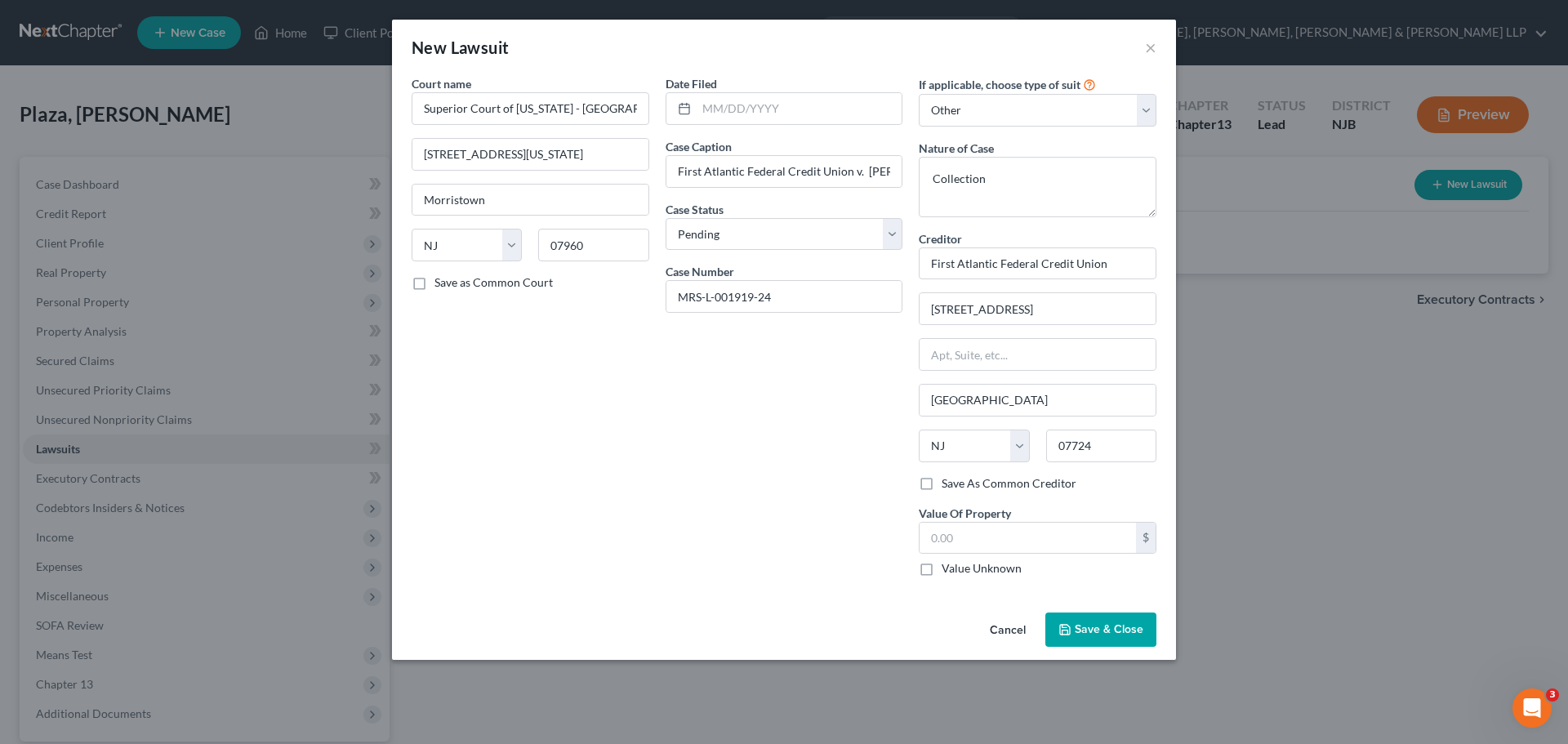
drag, startPoint x: 1113, startPoint y: 634, endPoint x: 1188, endPoint y: 672, distance: 84.1
click at [1114, 636] on span "Save & Close" at bounding box center [1109, 629] width 69 height 14
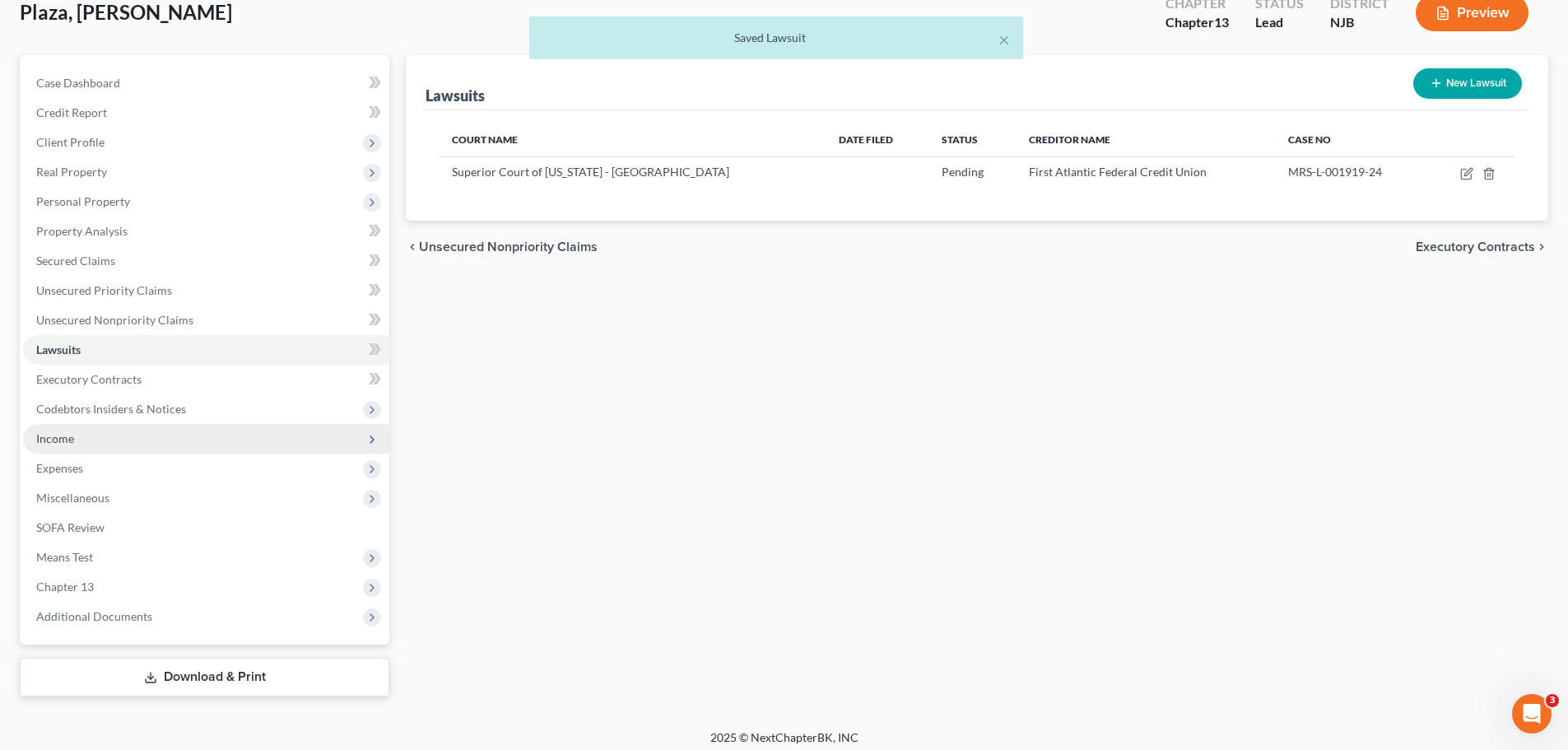
scroll to position [112, 0]
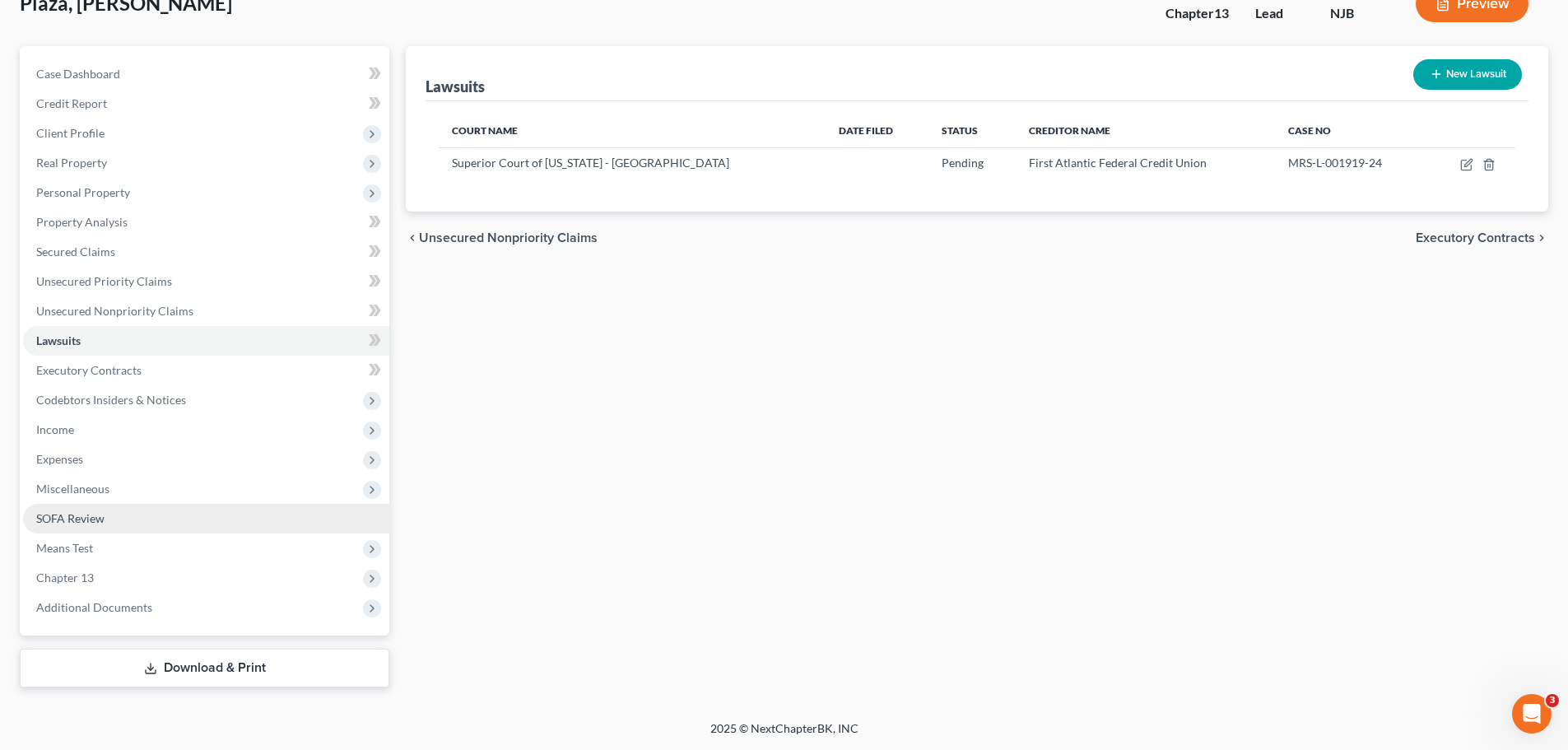
click at [96, 526] on link "SOFA Review" at bounding box center [206, 519] width 366 height 30
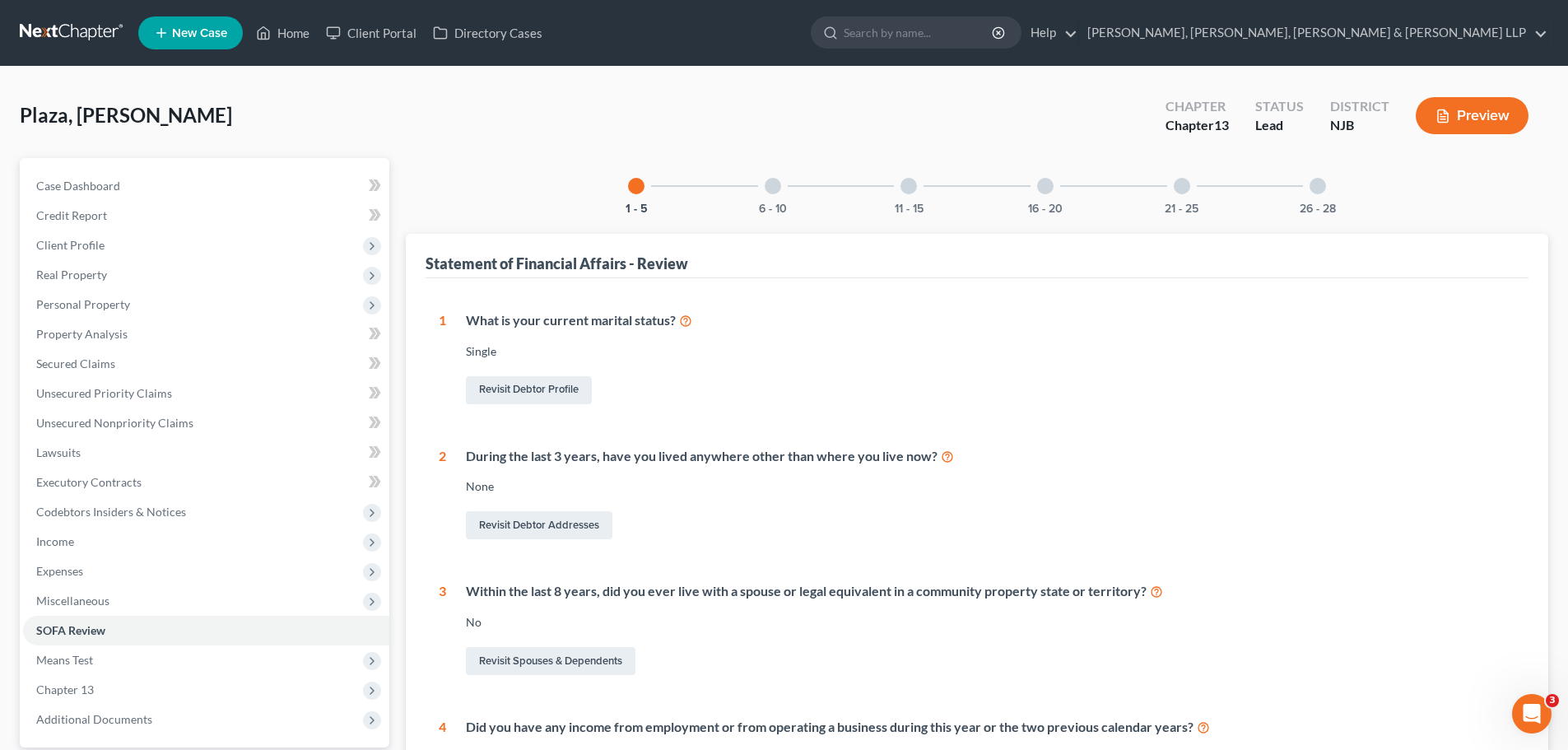
click at [763, 189] on div "6 - 10" at bounding box center [773, 186] width 56 height 56
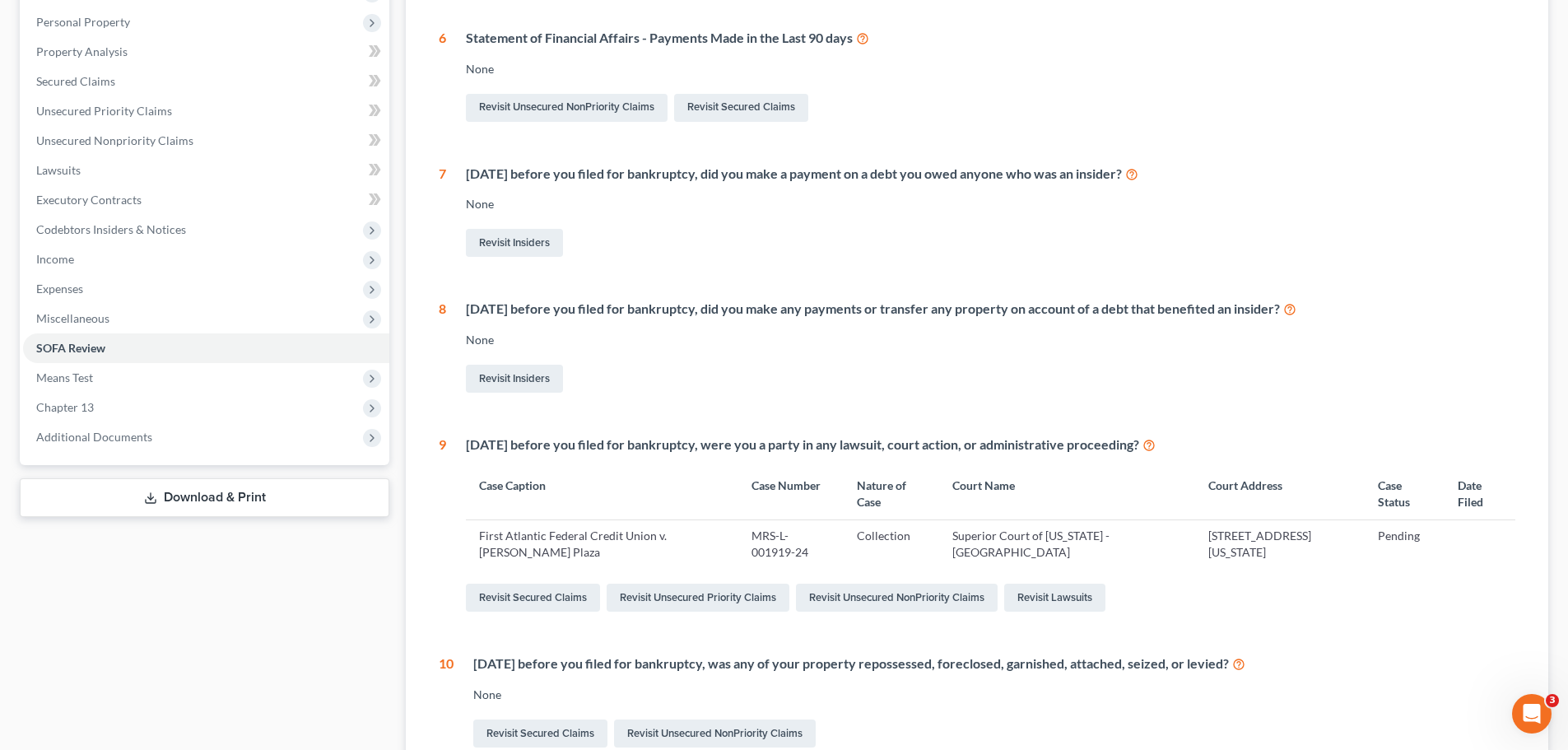
scroll to position [46, 0]
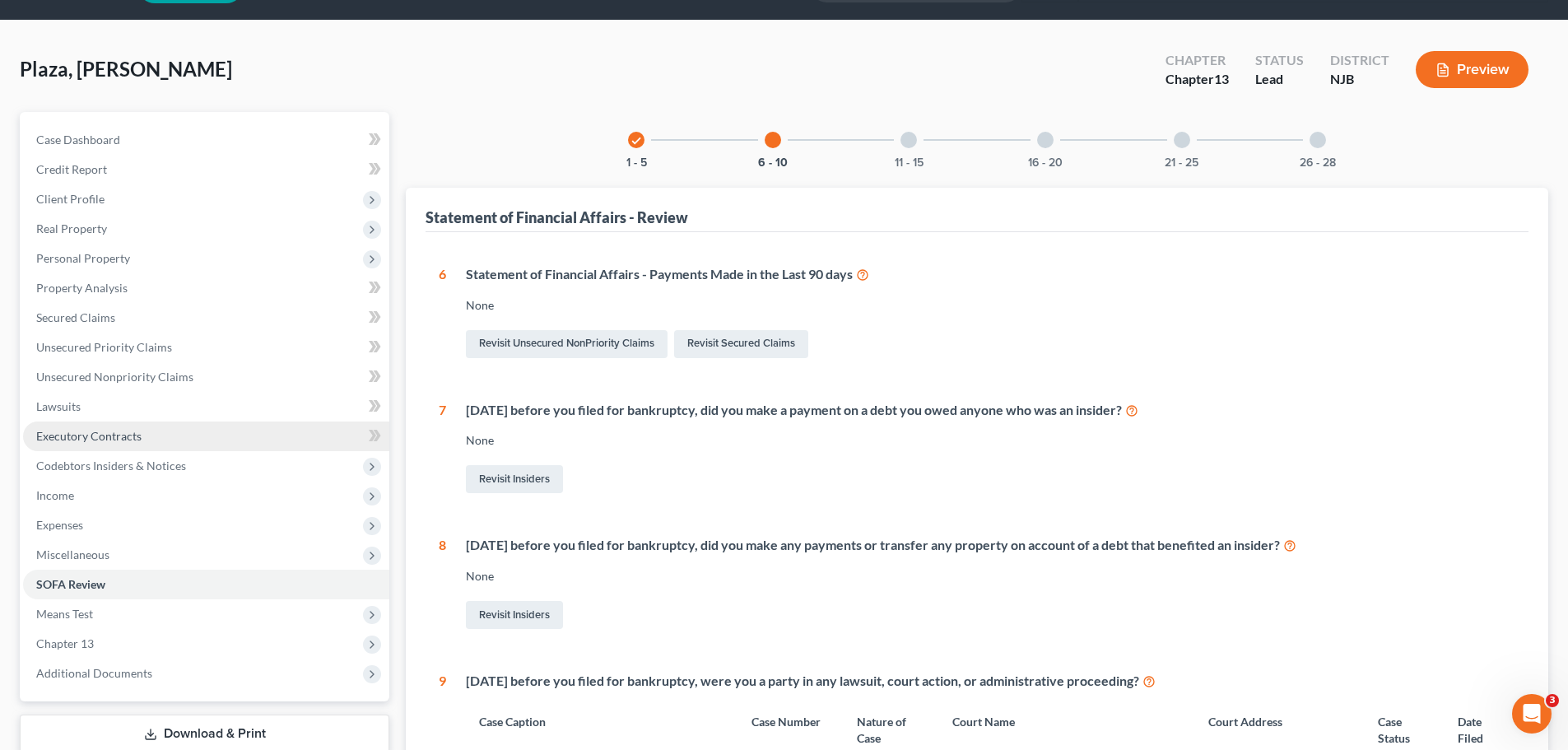
click at [111, 435] on span "Executory Contracts" at bounding box center [89, 435] width 105 height 14
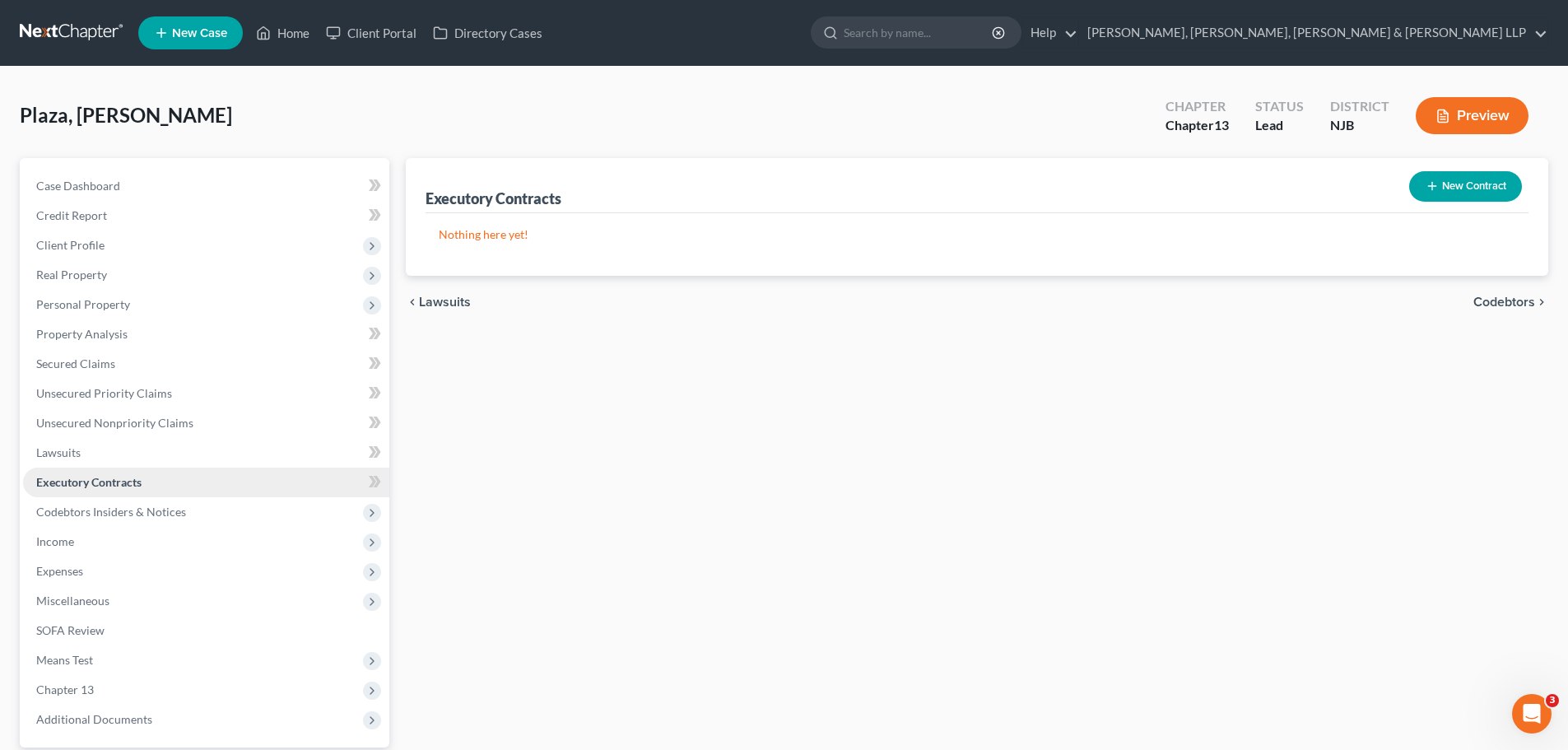
click at [120, 482] on span "Executory Contracts" at bounding box center [89, 481] width 105 height 14
click at [123, 511] on span "Codebtors Insiders & Notices" at bounding box center [111, 511] width 150 height 14
click at [112, 485] on span "Executory Contracts" at bounding box center [89, 481] width 105 height 14
click at [155, 514] on span "Codebtors Insiders & Notices" at bounding box center [111, 511] width 150 height 14
click at [134, 488] on span "Executory Contracts" at bounding box center [89, 481] width 105 height 14
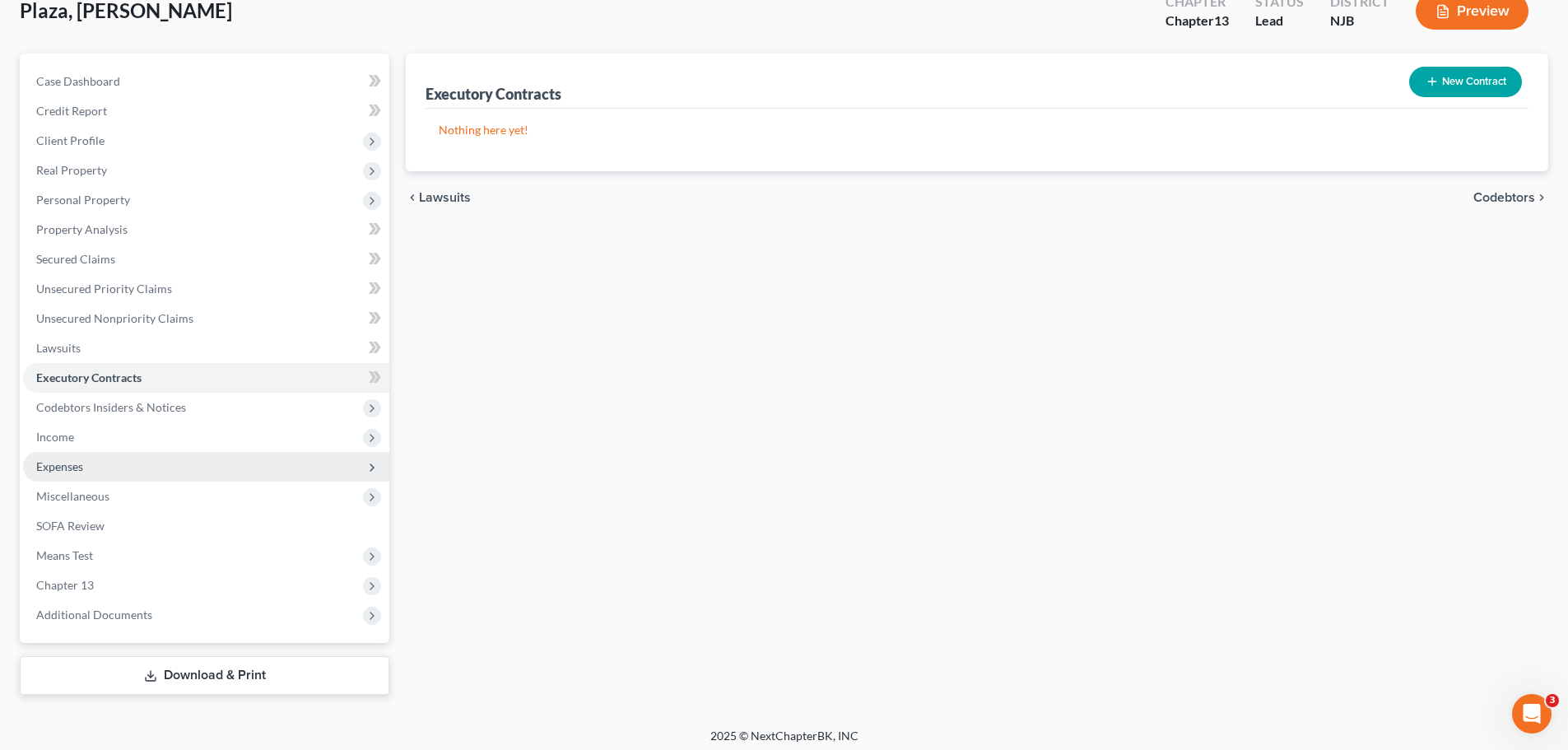
scroll to position [112, 0]
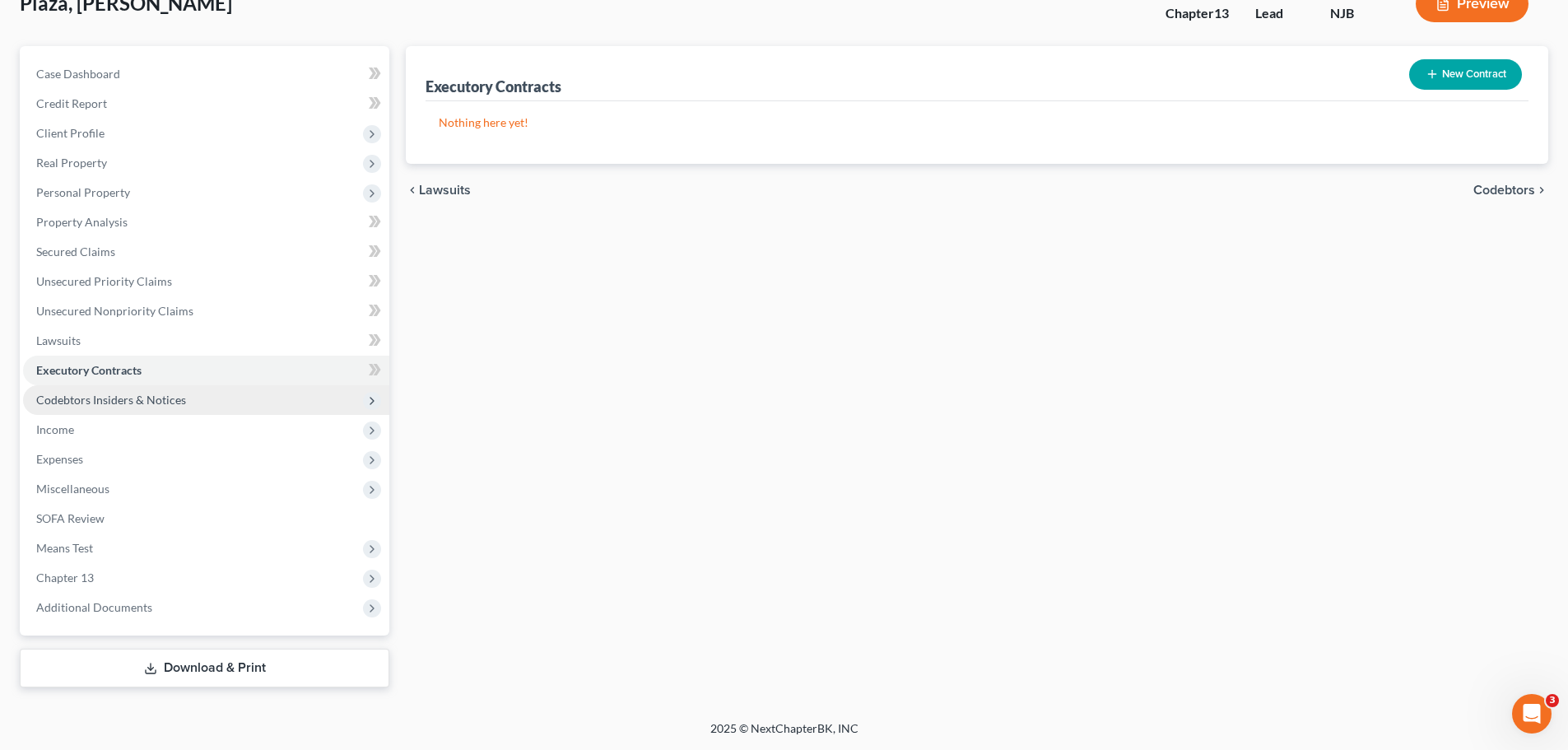
click at [140, 399] on span "Codebtors Insiders & Notices" at bounding box center [111, 399] width 150 height 14
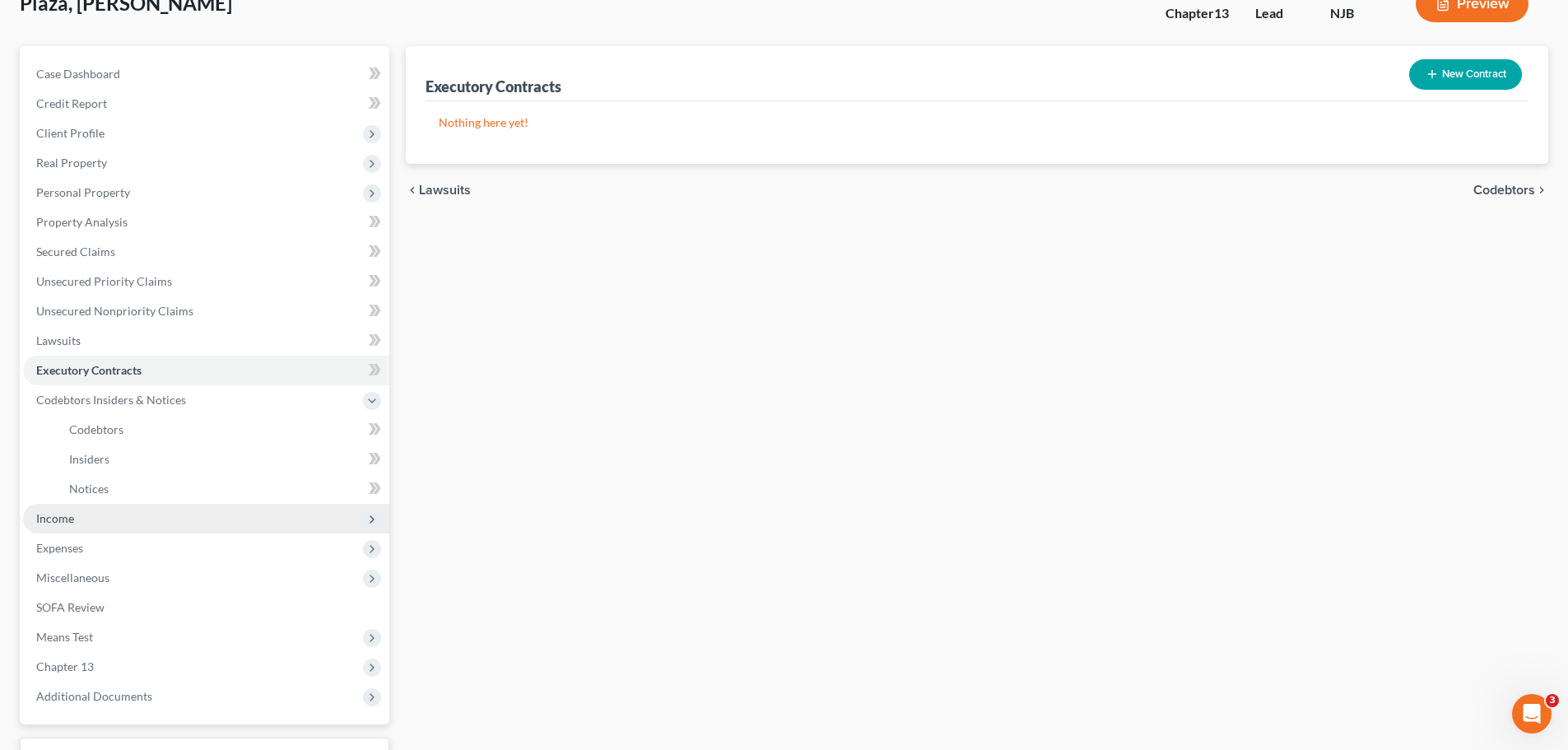
click at [83, 511] on span "Income" at bounding box center [206, 519] width 366 height 30
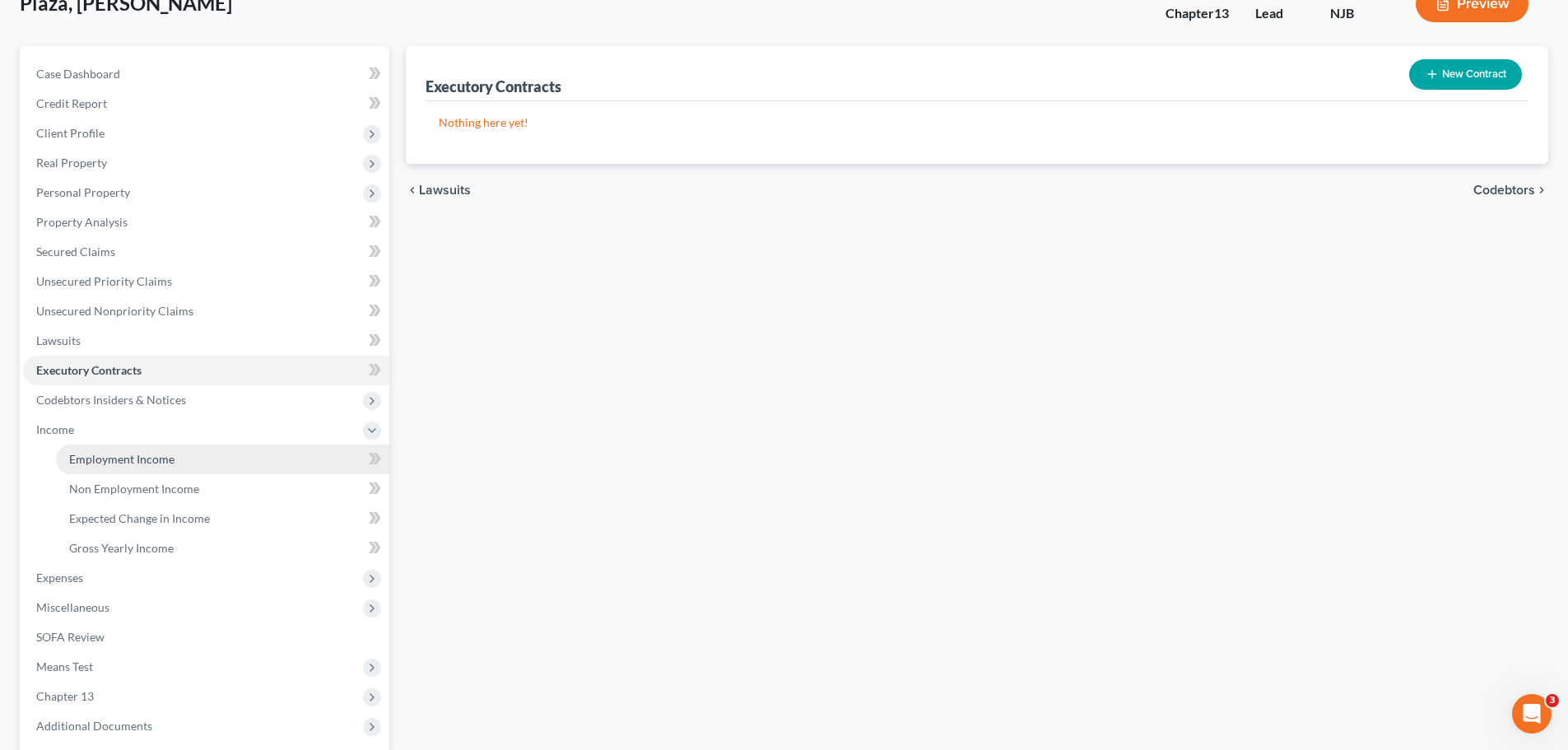
click at [122, 464] on span "Employment Income" at bounding box center [122, 458] width 105 height 14
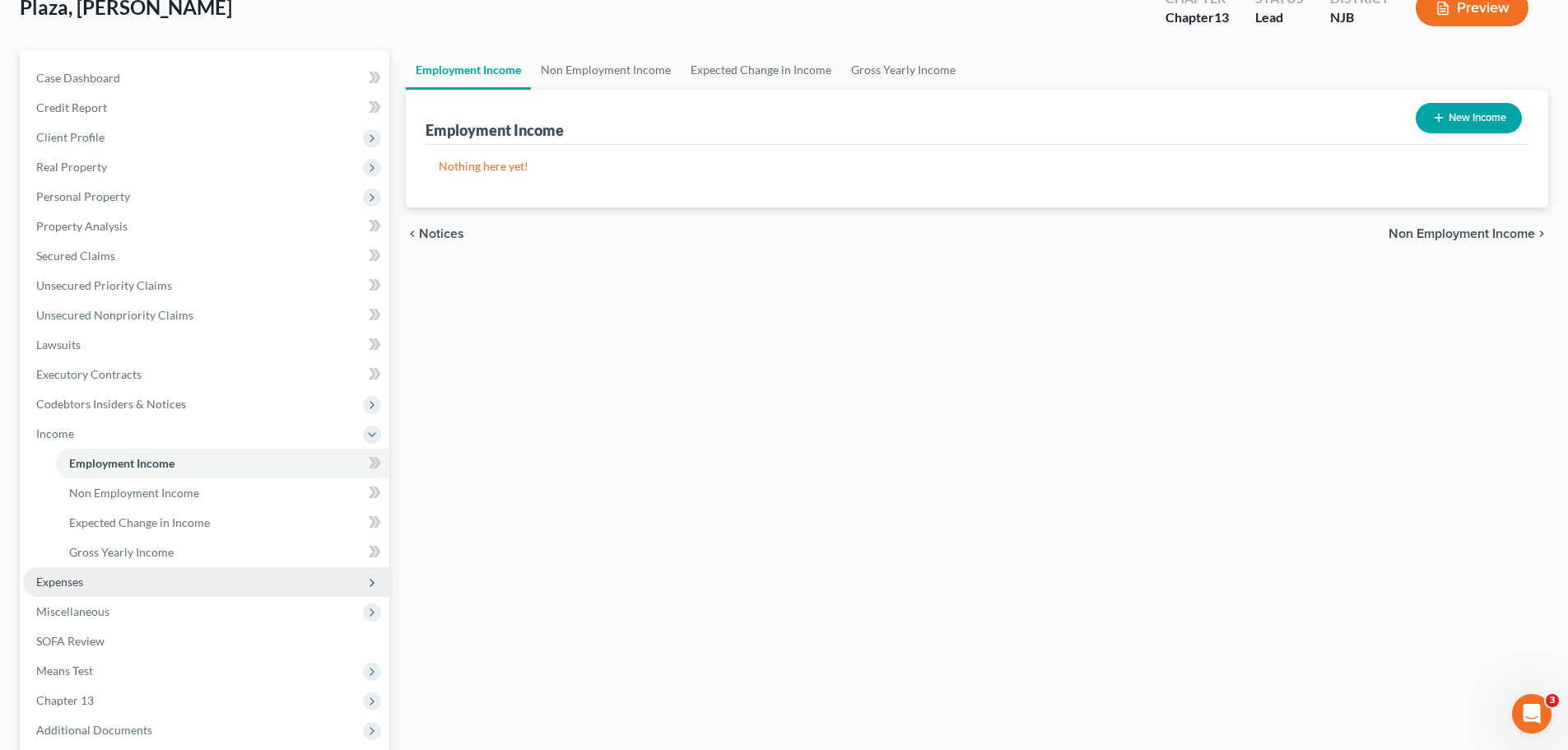
scroll to position [230, 0]
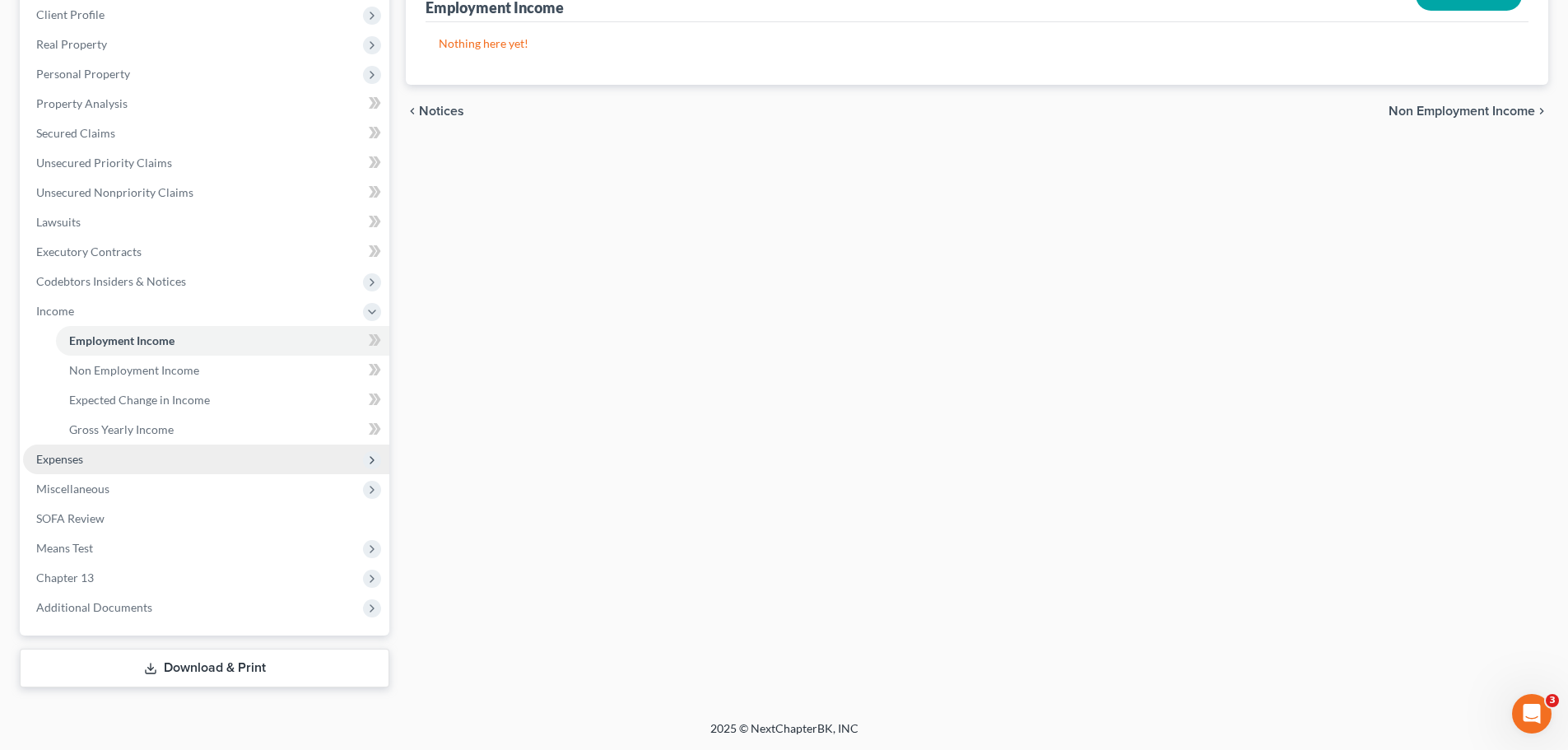
click at [96, 462] on span "Expenses" at bounding box center [206, 460] width 366 height 30
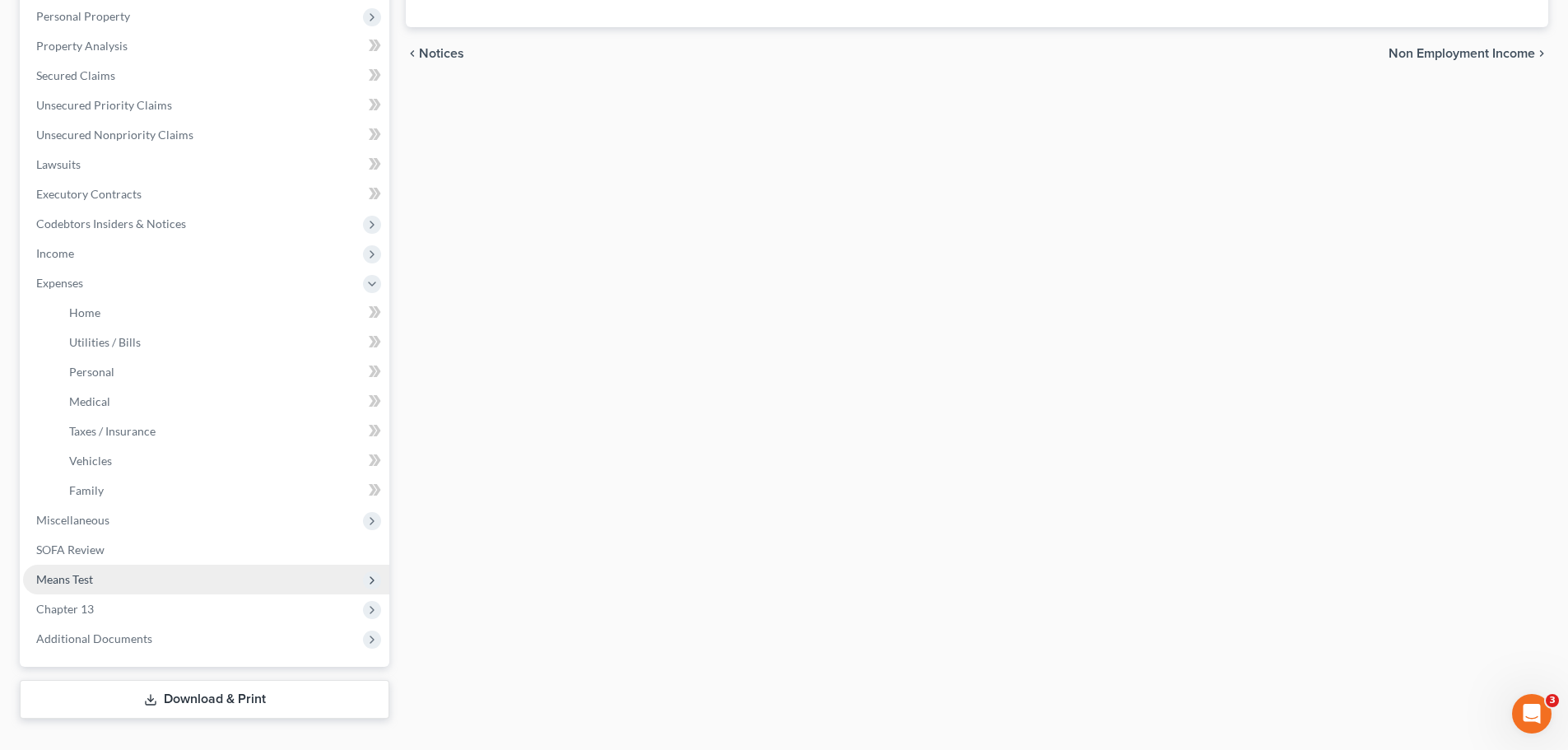
scroll to position [319, 0]
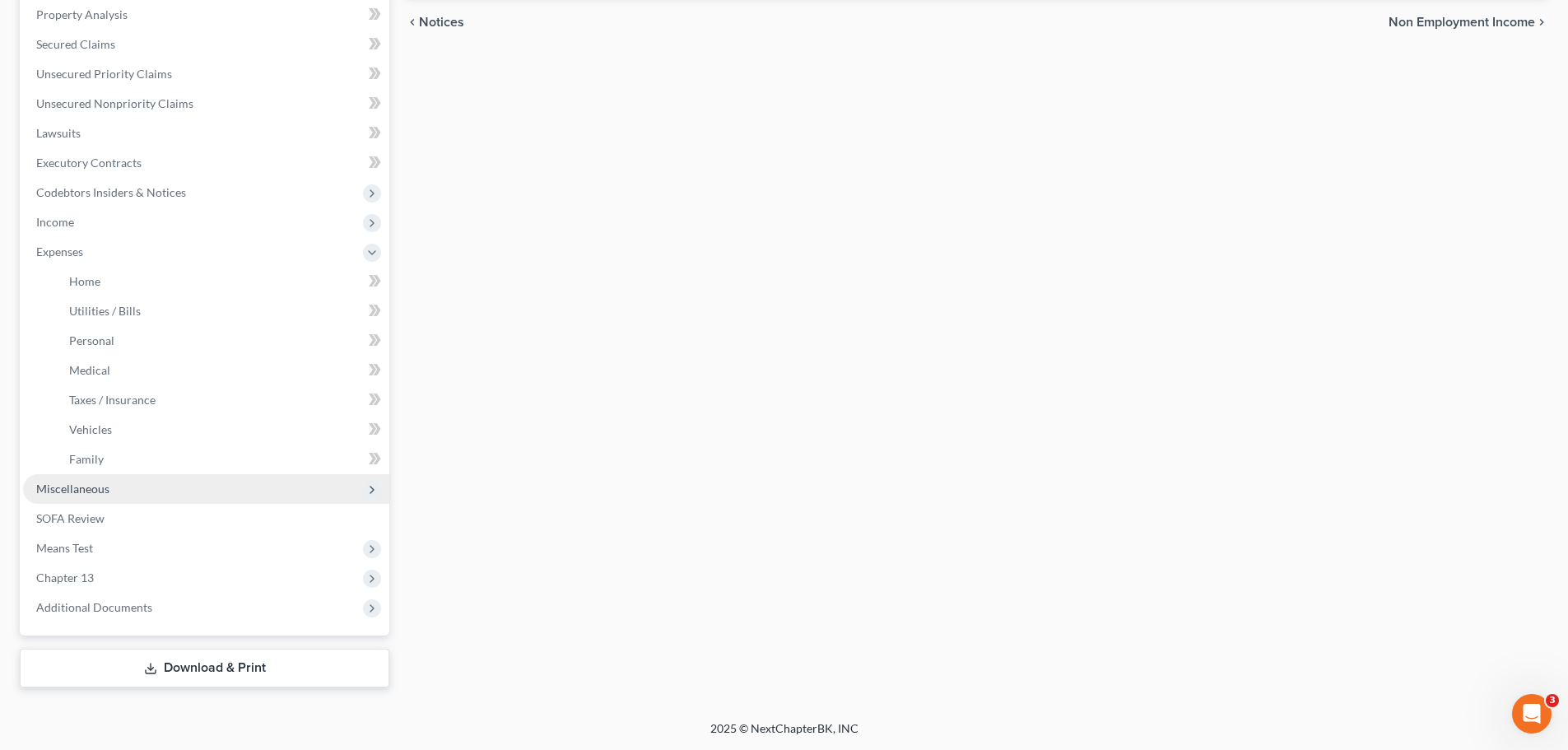
click at [103, 491] on span "Miscellaneous" at bounding box center [73, 488] width 73 height 14
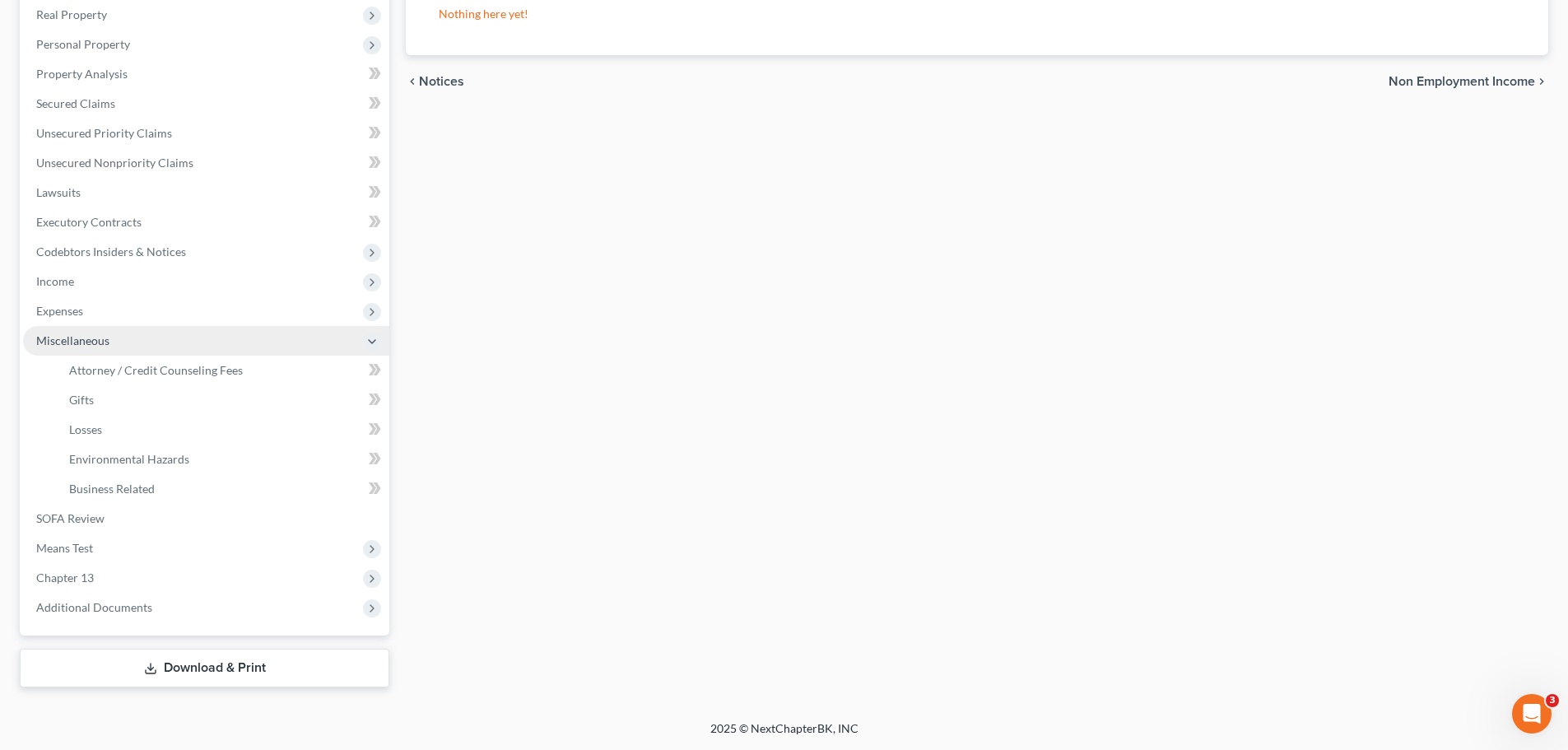
scroll to position [260, 0]
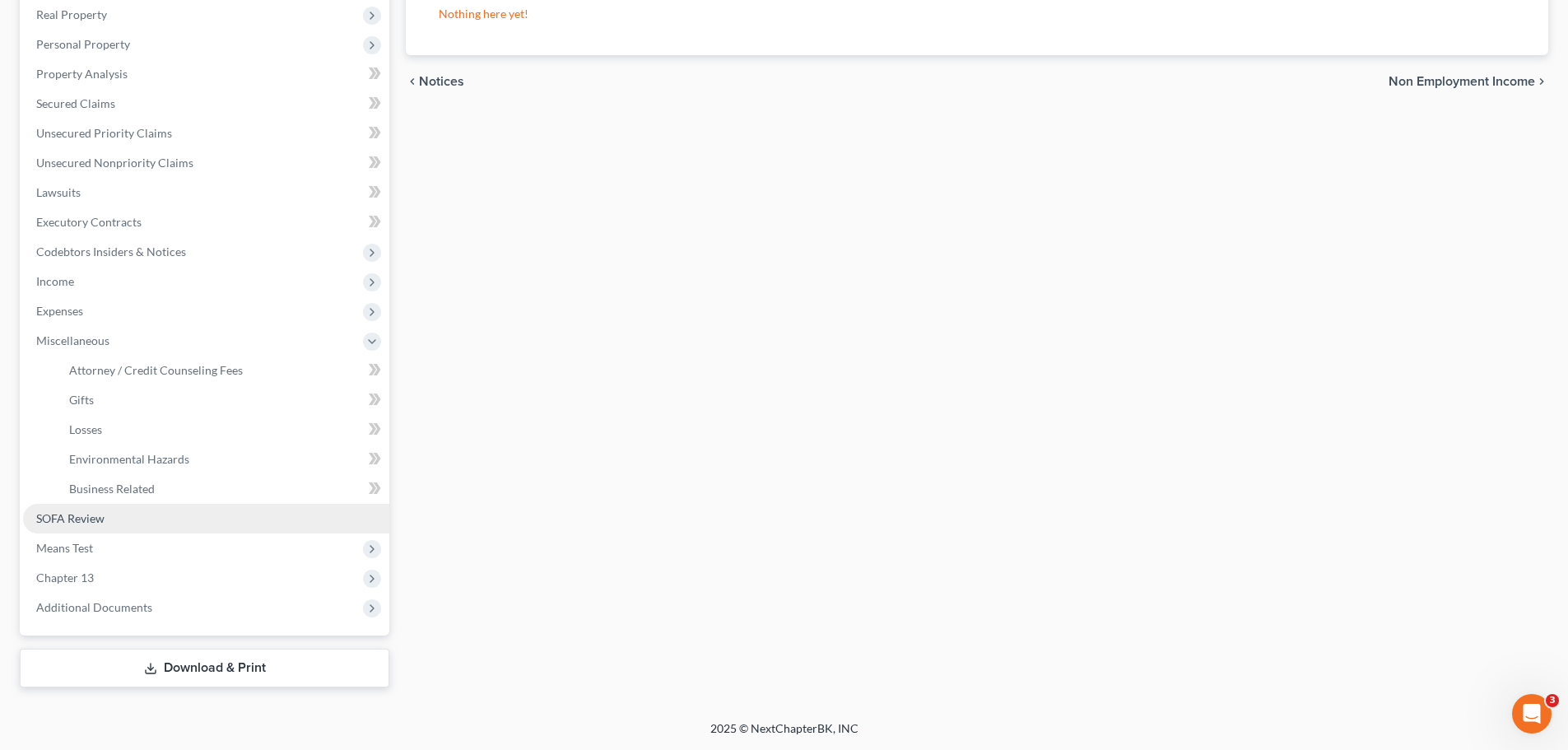
click at [81, 515] on span "SOFA Review" at bounding box center [70, 518] width 68 height 14
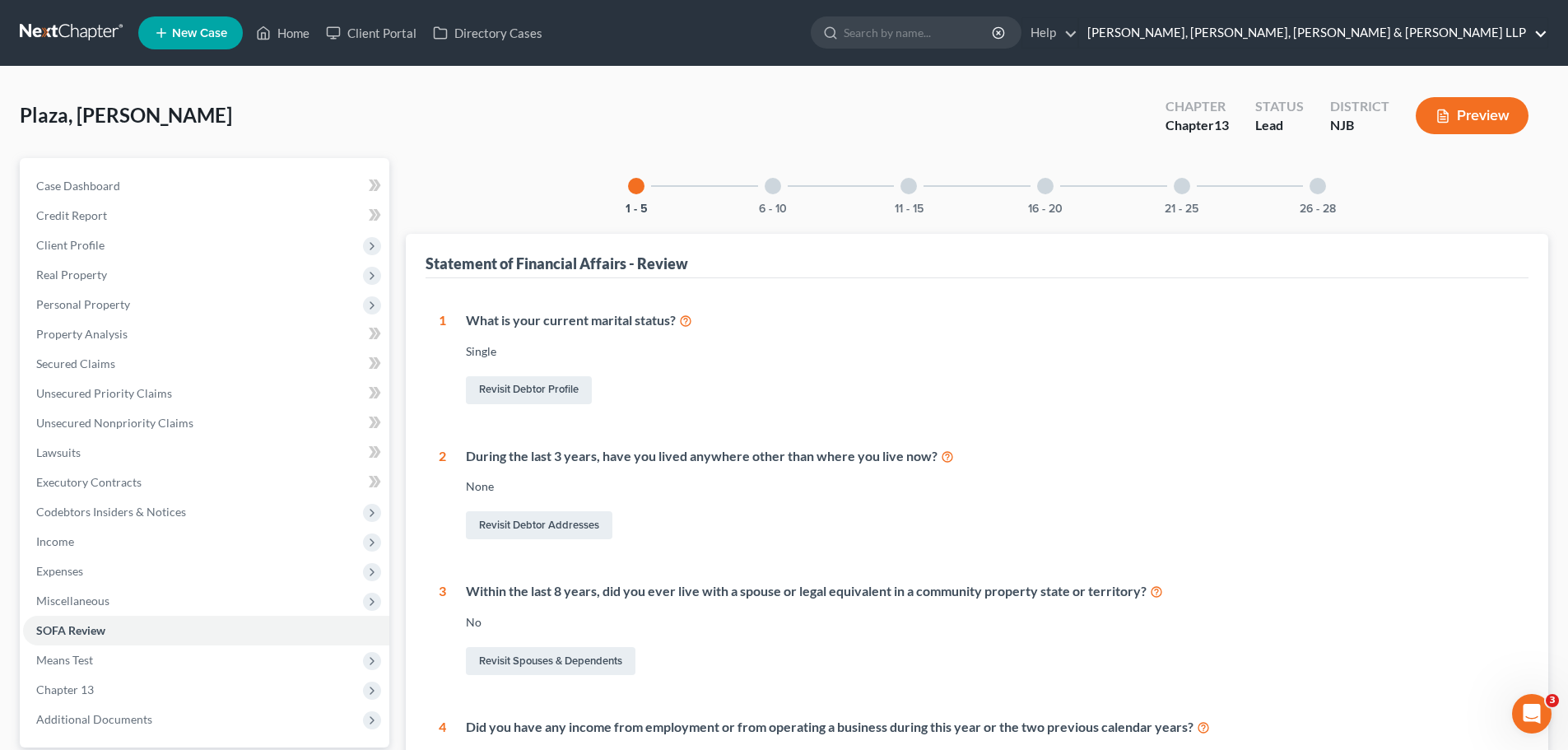
click at [1412, 34] on link "[PERSON_NAME], [PERSON_NAME], [PERSON_NAME] & [PERSON_NAME] LLP" at bounding box center [1313, 33] width 468 height 30
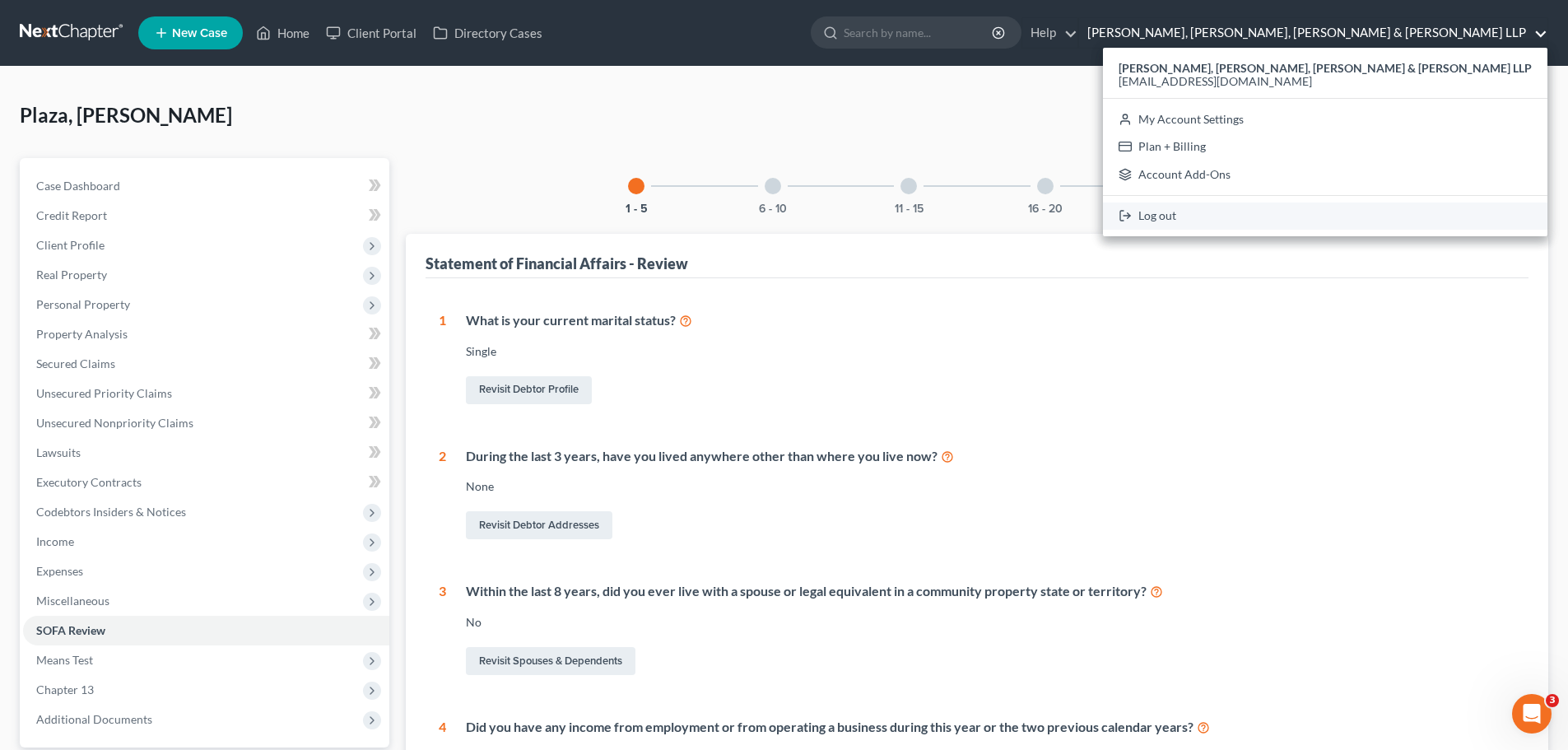
click at [1338, 228] on link "Log out" at bounding box center [1325, 216] width 445 height 28
